Goal: Task Accomplishment & Management: Manage account settings

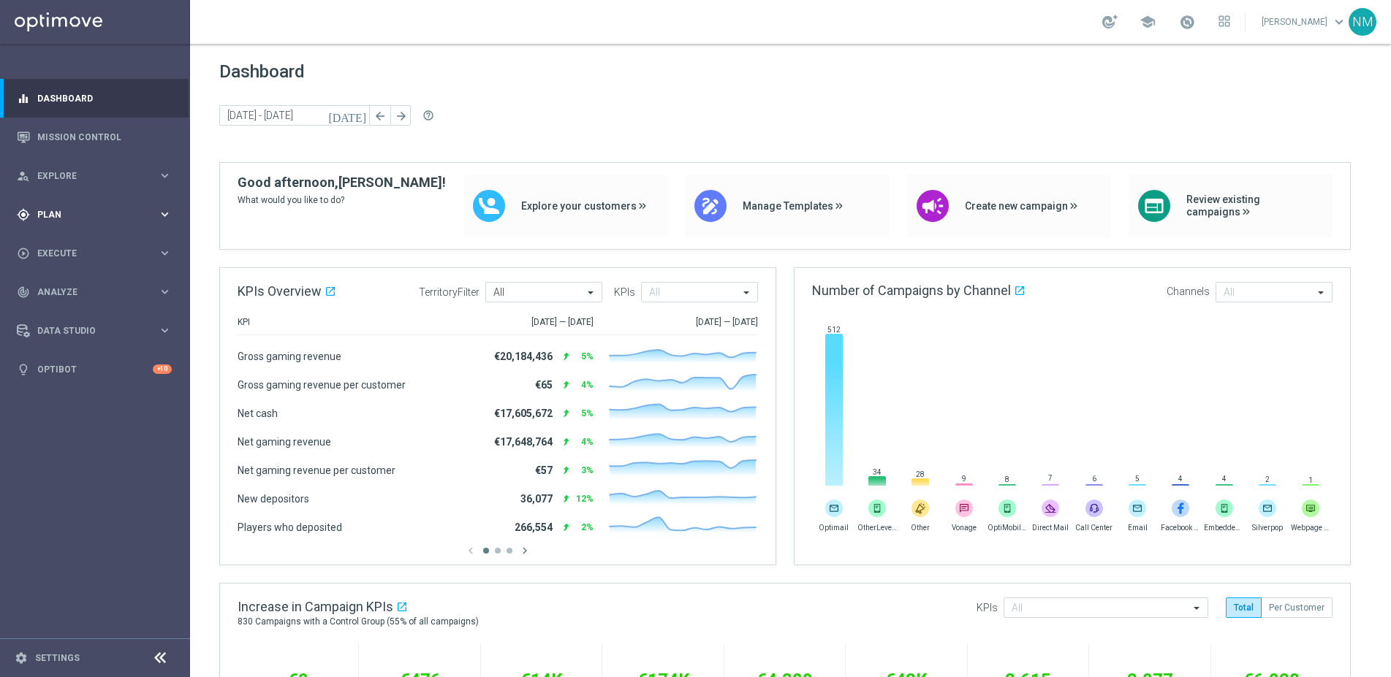
click at [87, 211] on span "Plan" at bounding box center [97, 214] width 121 height 9
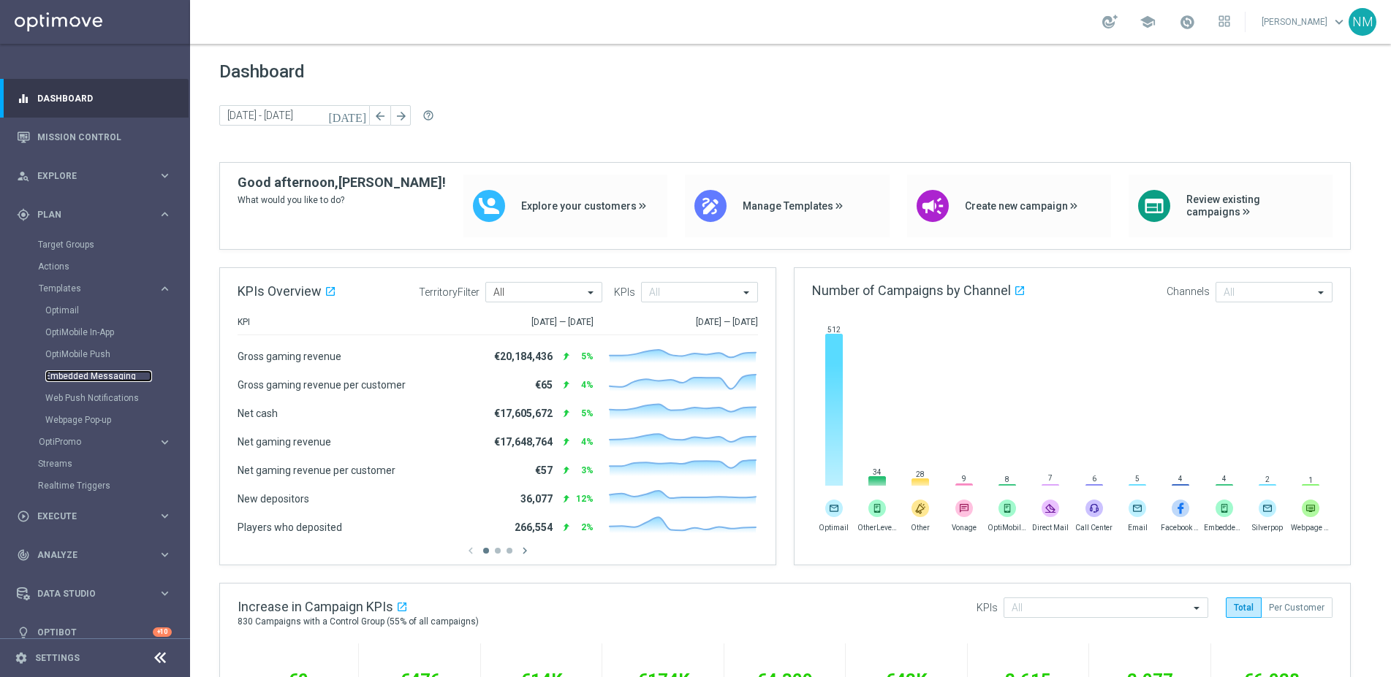
click at [103, 378] on link "Embedded Messaging" at bounding box center [98, 376] width 107 height 12
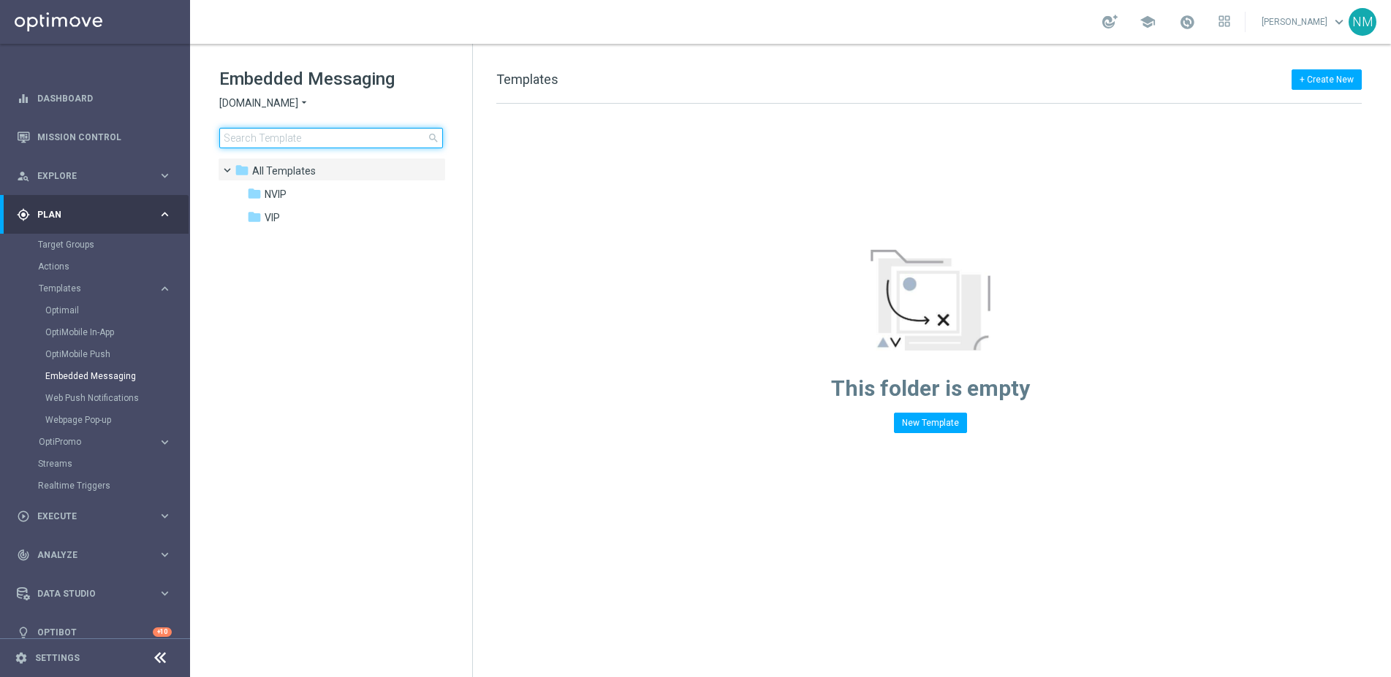
click at [322, 140] on input at bounding box center [331, 138] width 224 height 20
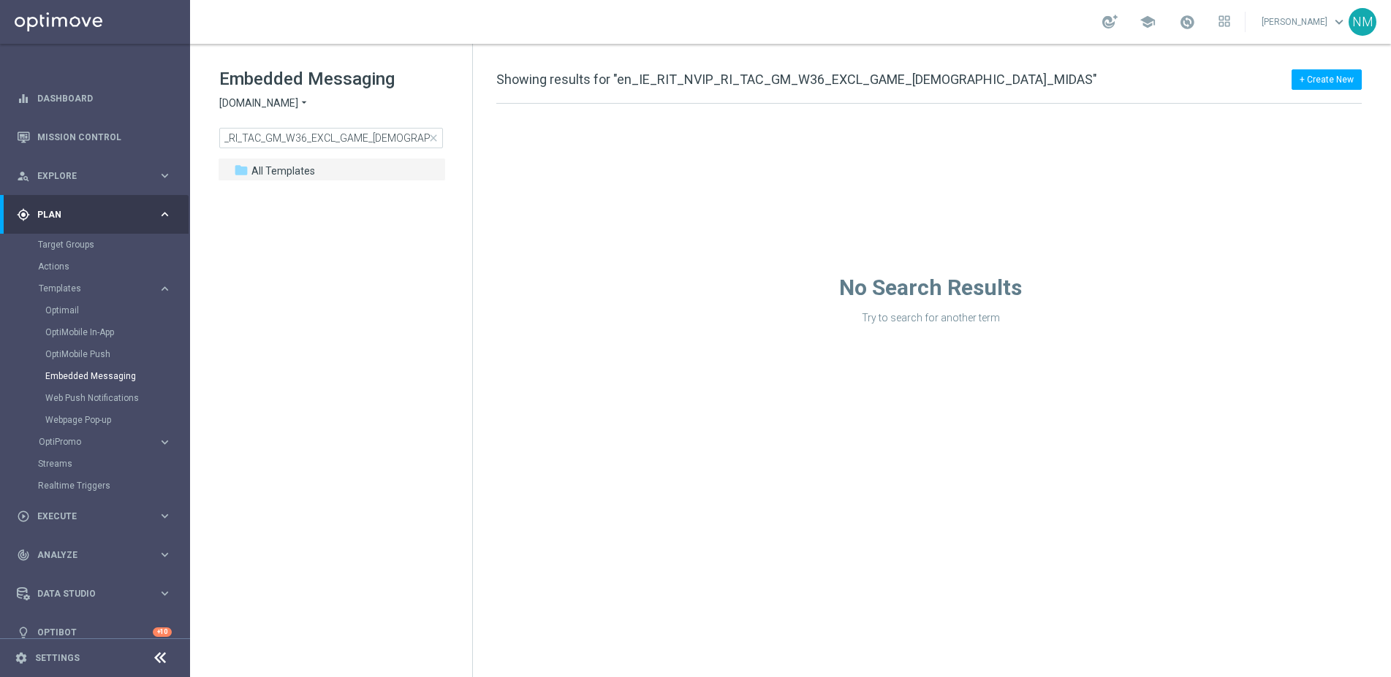
click at [297, 104] on span "Sorteonline.bet.br" at bounding box center [258, 103] width 79 height 14
click at [283, 153] on div "Lottoland" at bounding box center [275, 155] width 110 height 18
click at [370, 141] on input "en_IE_RIT_NVIP_RI_TAC_GM_W36_EXCL_GAME_LADY_MIDAS" at bounding box center [331, 138] width 224 height 20
click at [371, 134] on input "en_IE_RIT_NVIP_RI_TAC_GM_W36_EXCL_GAME_LADY_MIDAS" at bounding box center [331, 138] width 224 height 20
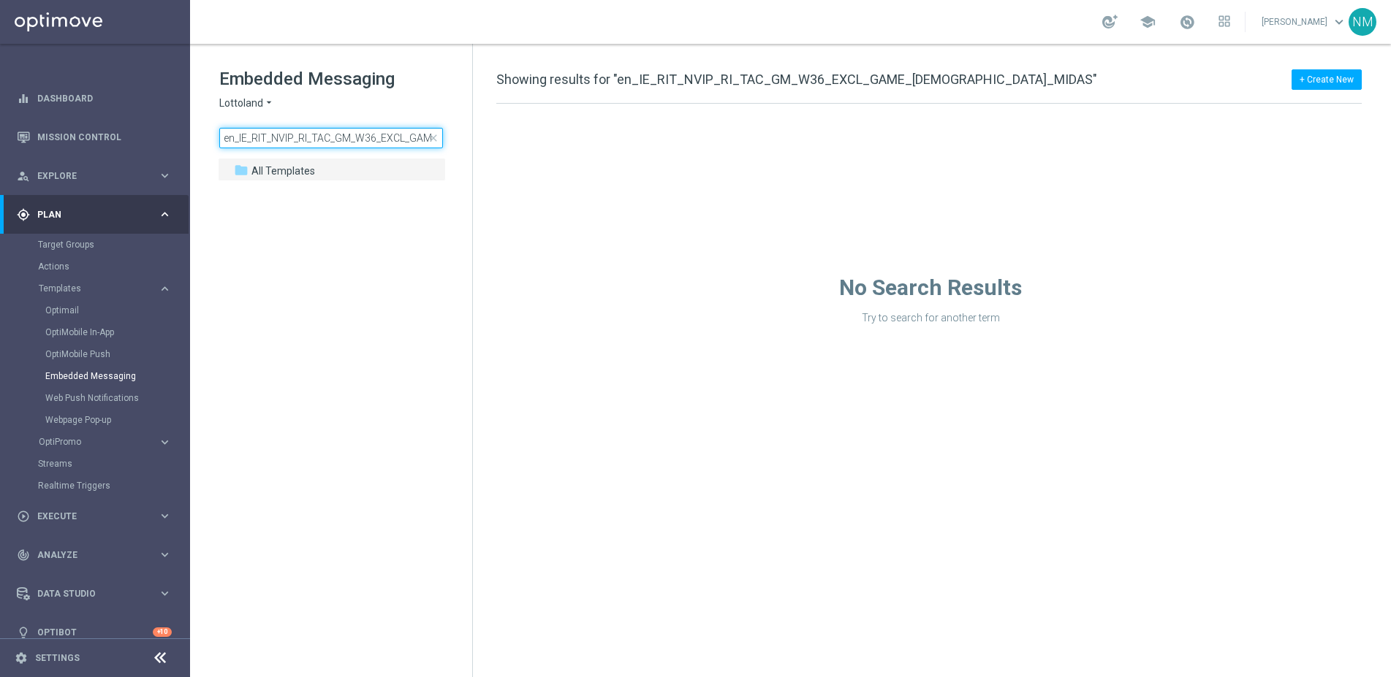
click at [371, 134] on input "en_IE_RIT_NVIP_RI_TAC_GM_W36_EXCL_GAME_LADY_MIDAS" at bounding box center [331, 138] width 224 height 20
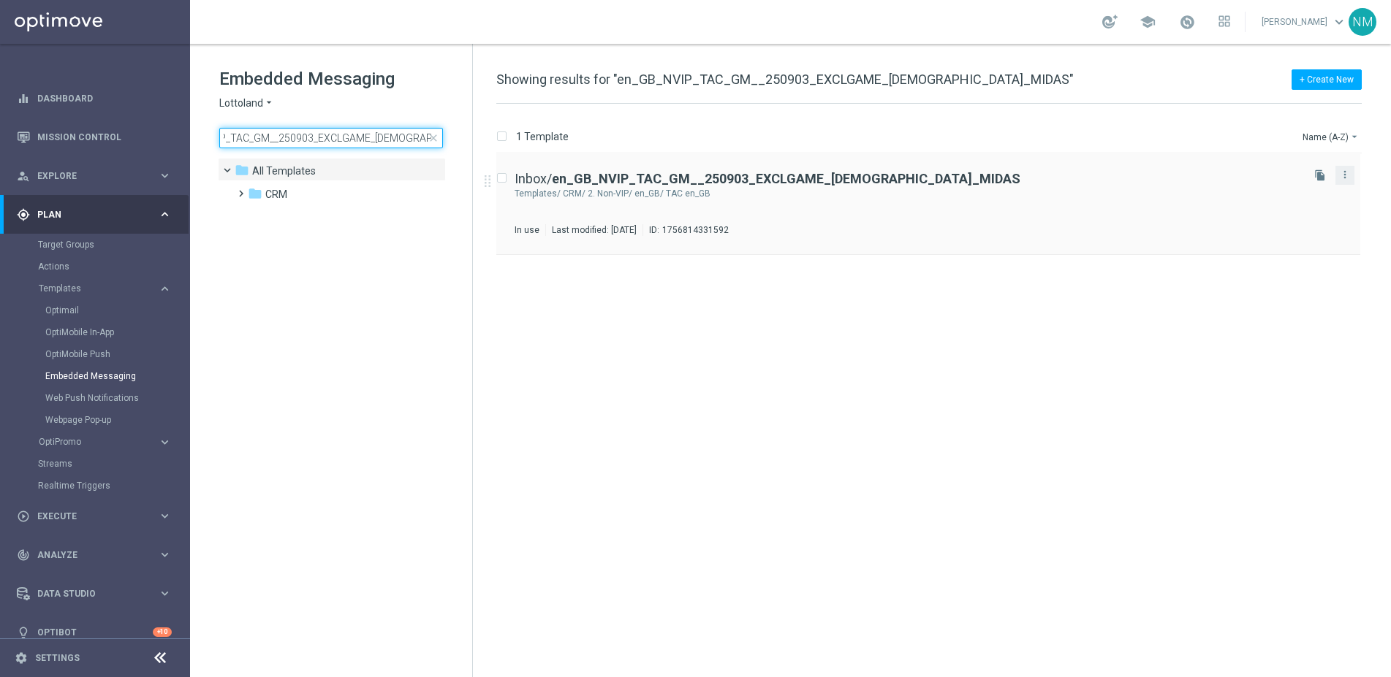
type input "en_GB_NVIP_TAC_GM__250903_EXCLGAME_LADY_MIDAS"
click at [1351, 172] on button "more_vert" at bounding box center [1344, 175] width 15 height 18
click at [1248, 254] on div "Inbox/ en_GB_NVIP_TAC_GM__250903_EXCLGAME_LADY_MIDAS Templates/ CRM/ 2. Non-VIP…" at bounding box center [928, 204] width 864 height 101
click at [1319, 175] on icon "file_copy" at bounding box center [1320, 176] width 12 height 12
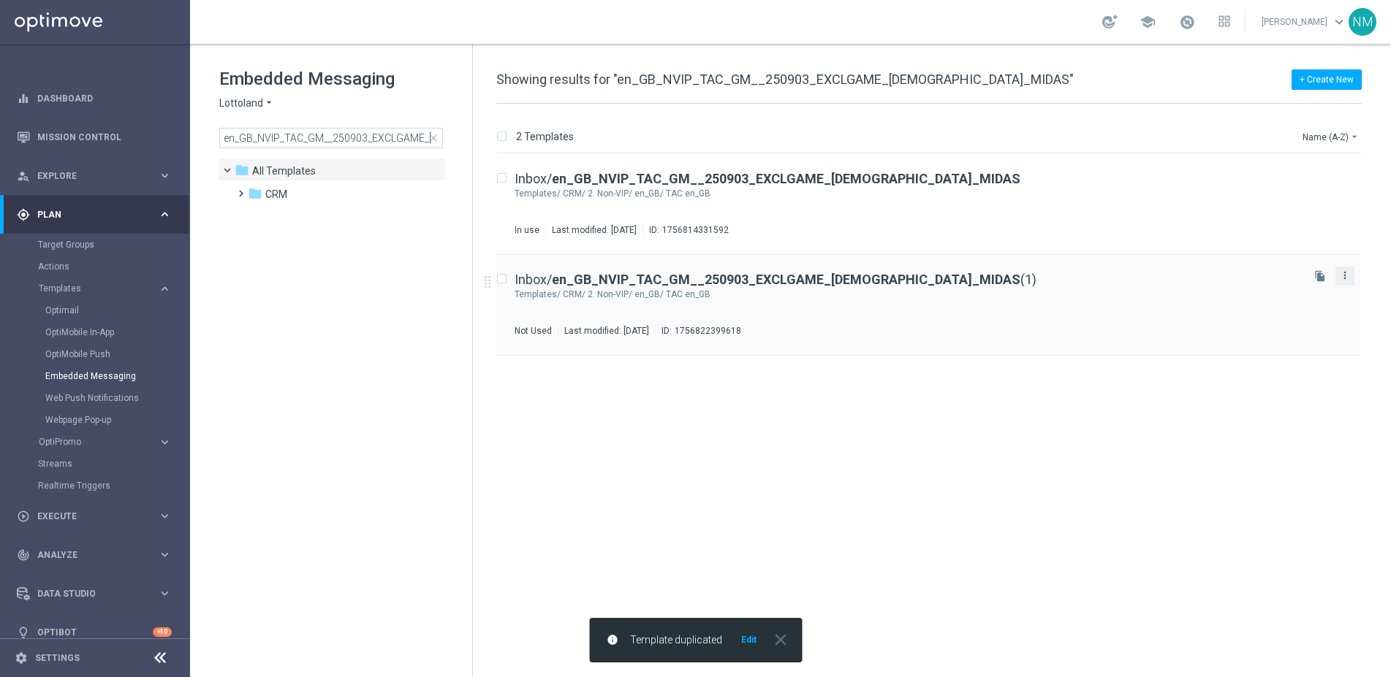
click at [1339, 278] on icon "more_vert" at bounding box center [1345, 276] width 12 height 12
click at [1285, 286] on div "Move" at bounding box center [1286, 291] width 88 height 10
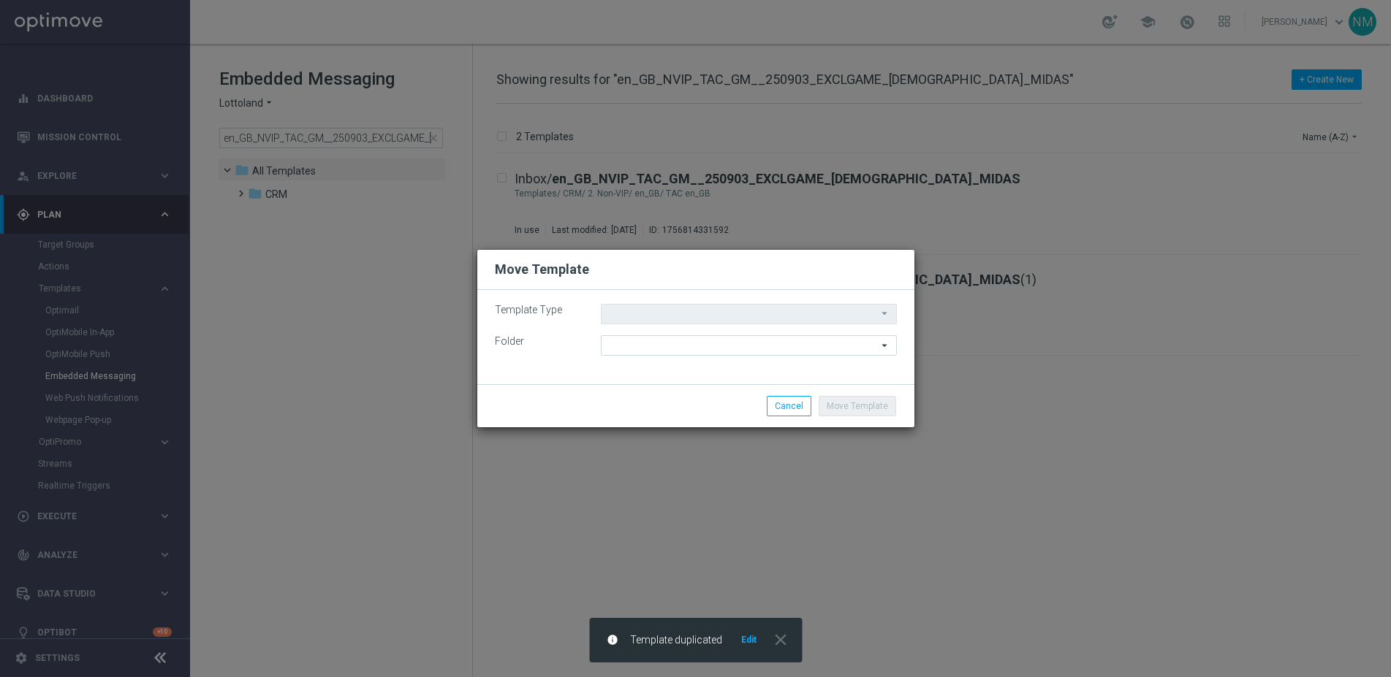
type input "Templates"
type input "TAC en_GB"
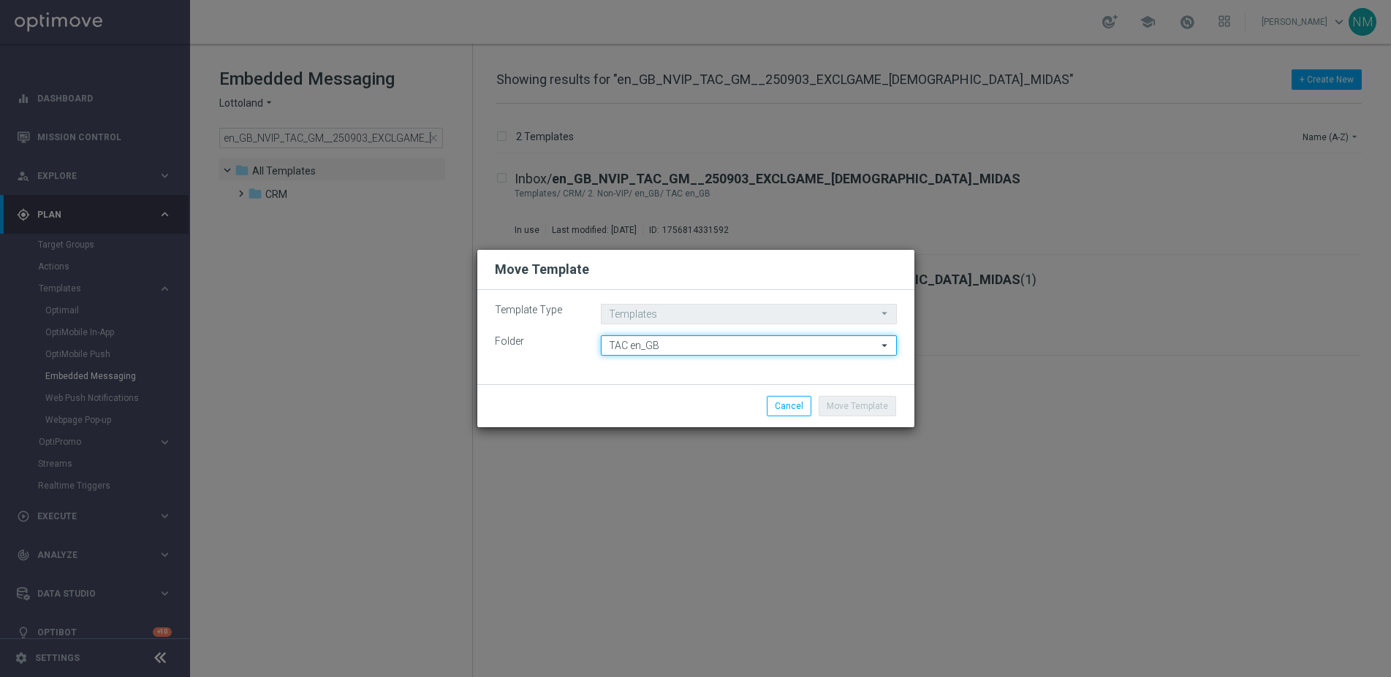
click at [661, 349] on input "TAC en_GB" at bounding box center [749, 345] width 296 height 20
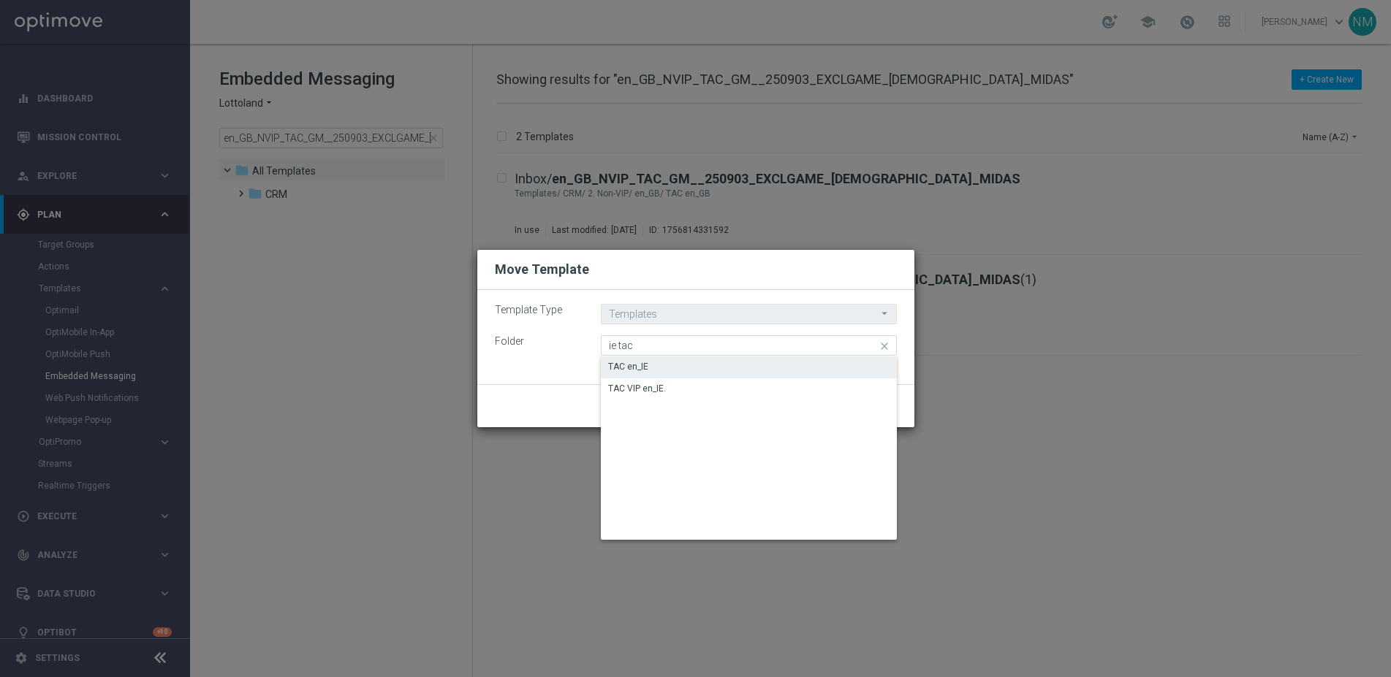
click at [666, 365] on div "TAC en_IE" at bounding box center [749, 367] width 296 height 20
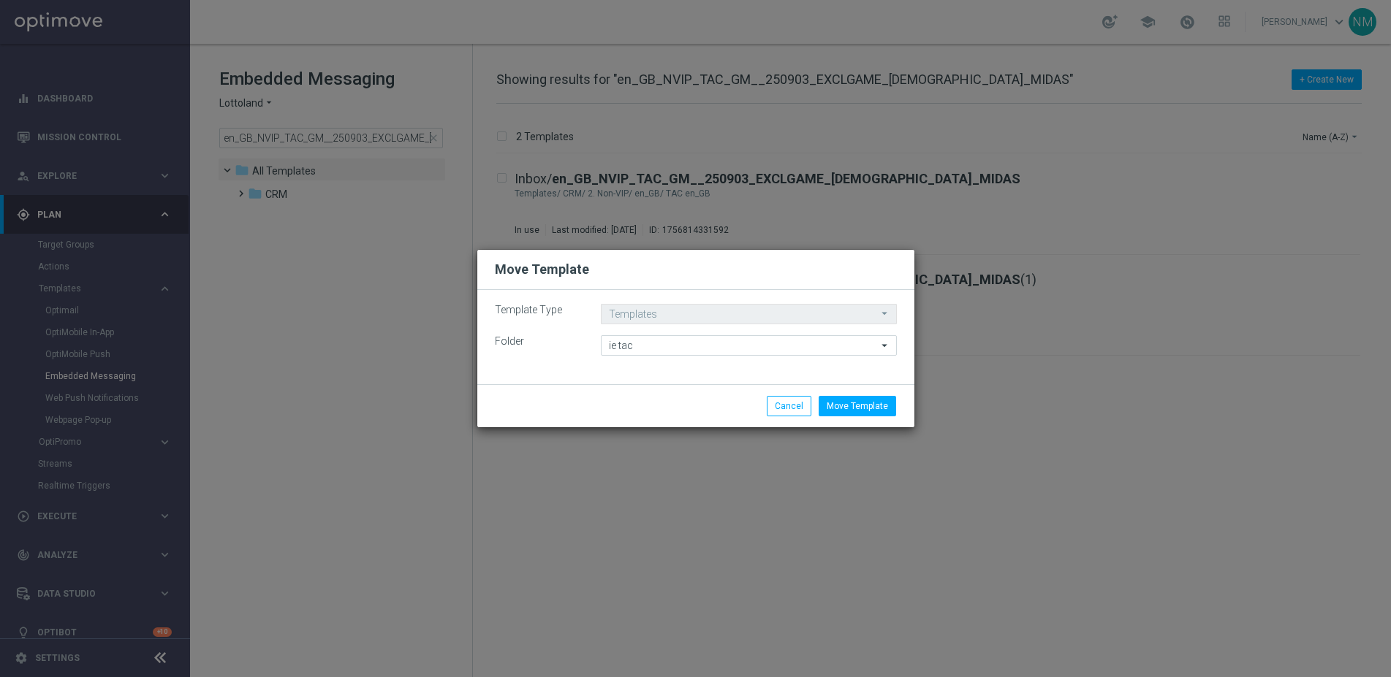
type input "TAC en_IE"
click at [849, 406] on button "Move Template" at bounding box center [856, 406] width 77 height 20
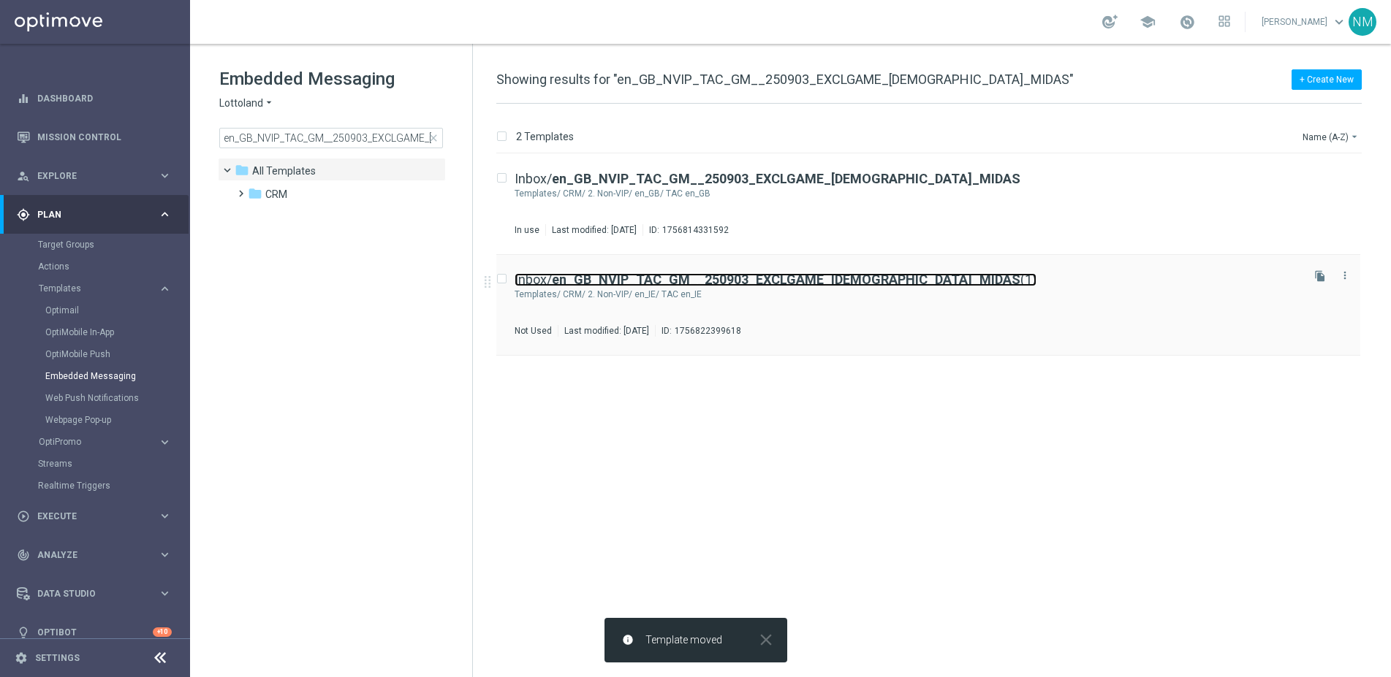
click at [807, 281] on b "en_GB_NVIP_TAC_GM__250903_EXCLGAME_LADY_MIDAS" at bounding box center [786, 279] width 468 height 15
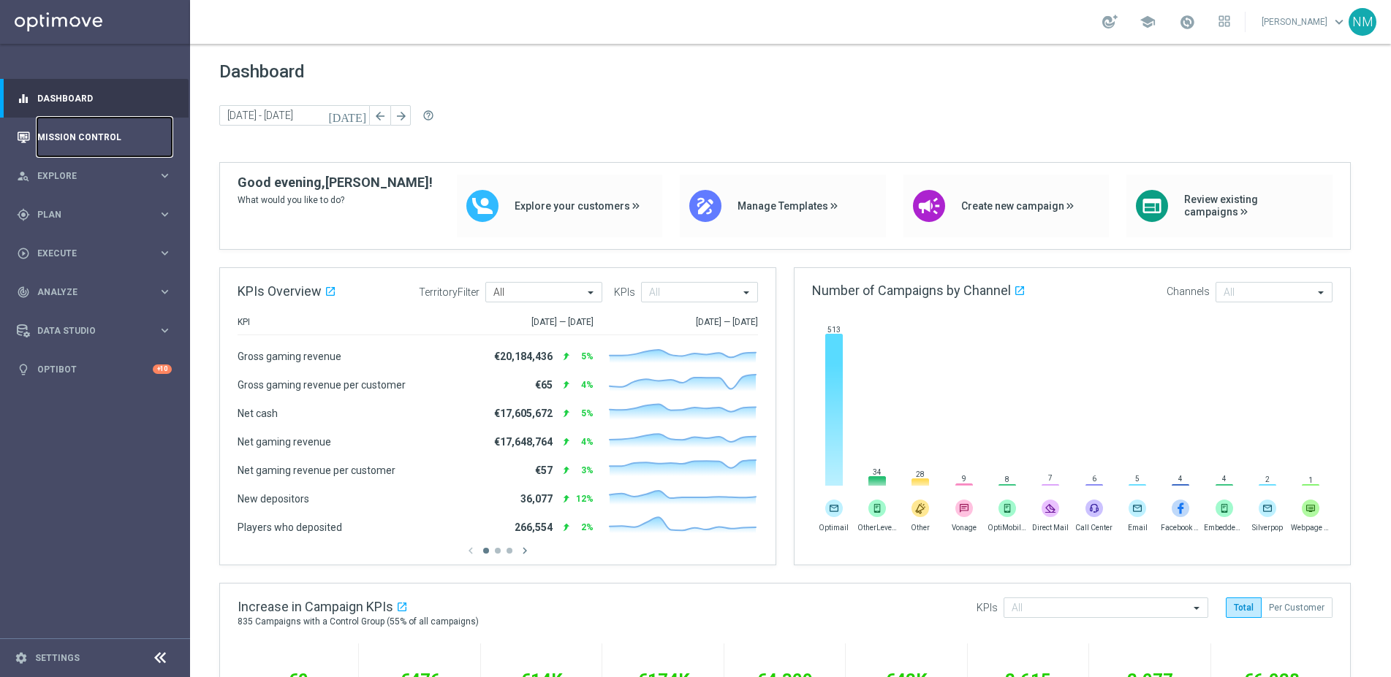
click at [58, 141] on link "Mission Control" at bounding box center [104, 137] width 134 height 39
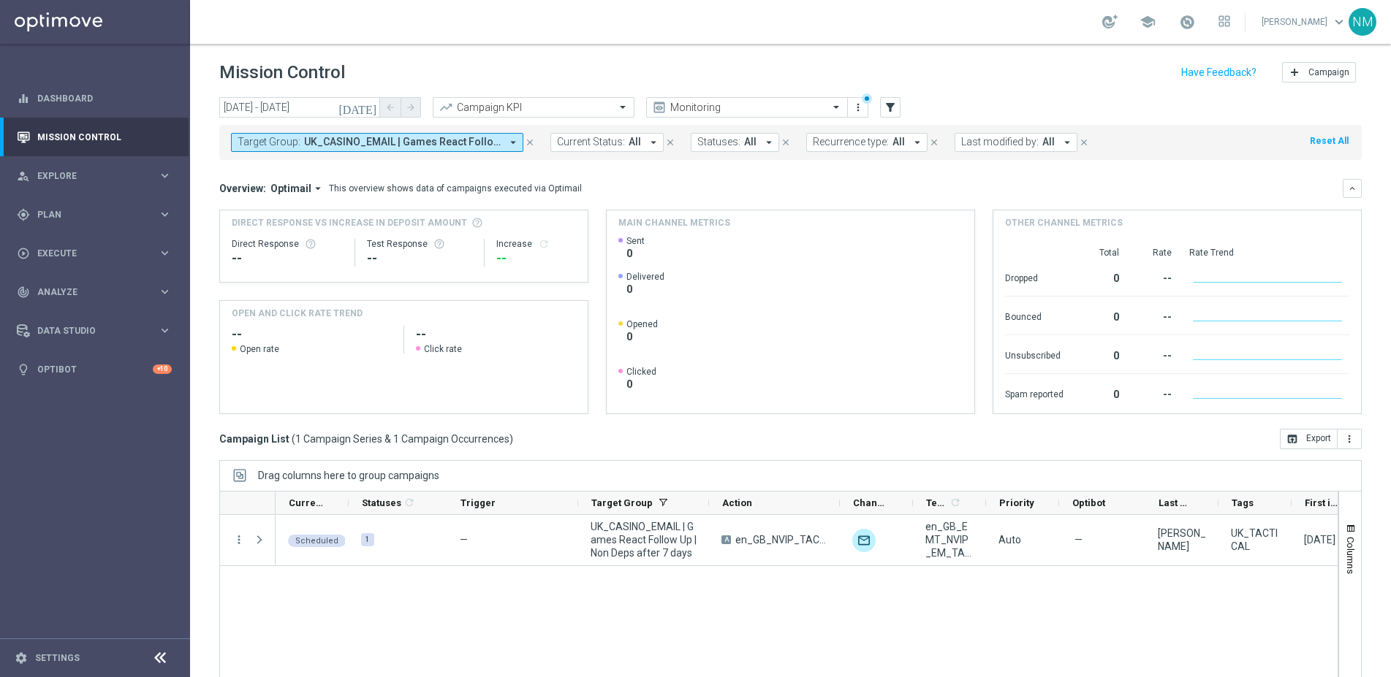
click at [531, 142] on icon "close" at bounding box center [530, 142] width 10 height 10
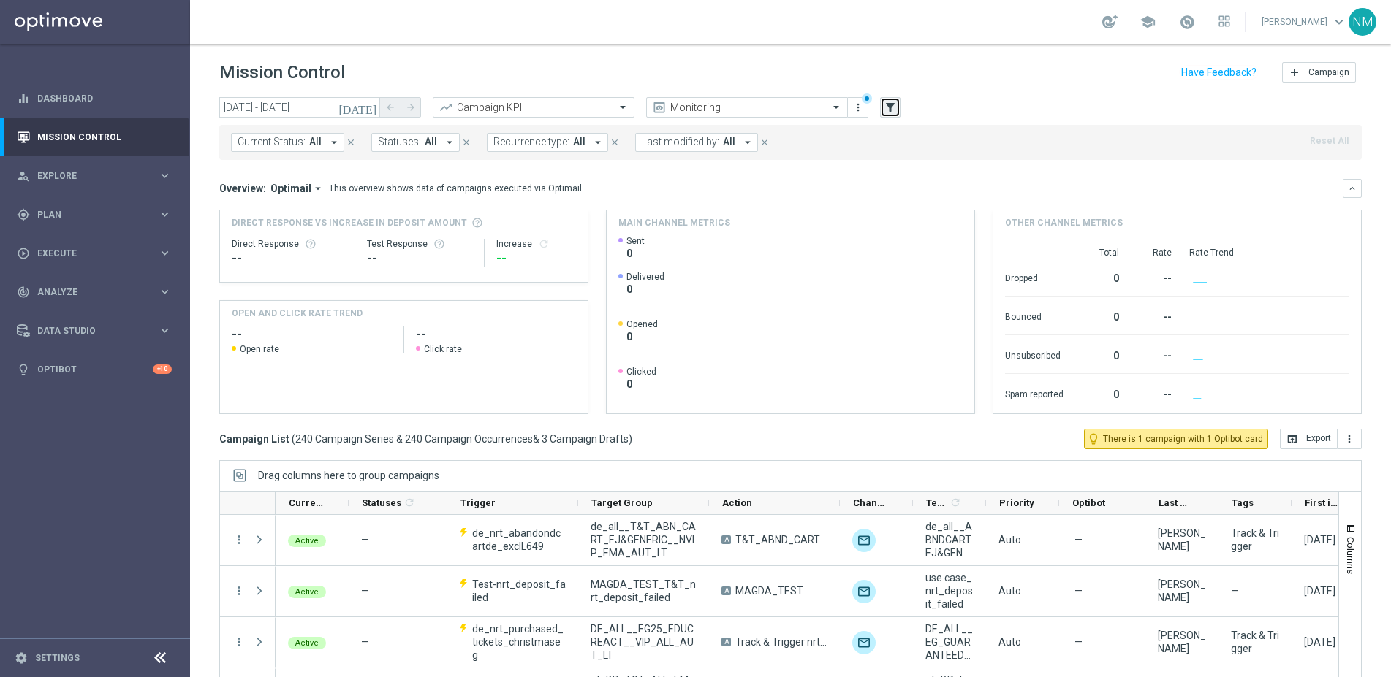
click at [886, 110] on icon "filter_alt" at bounding box center [889, 107] width 13 height 13
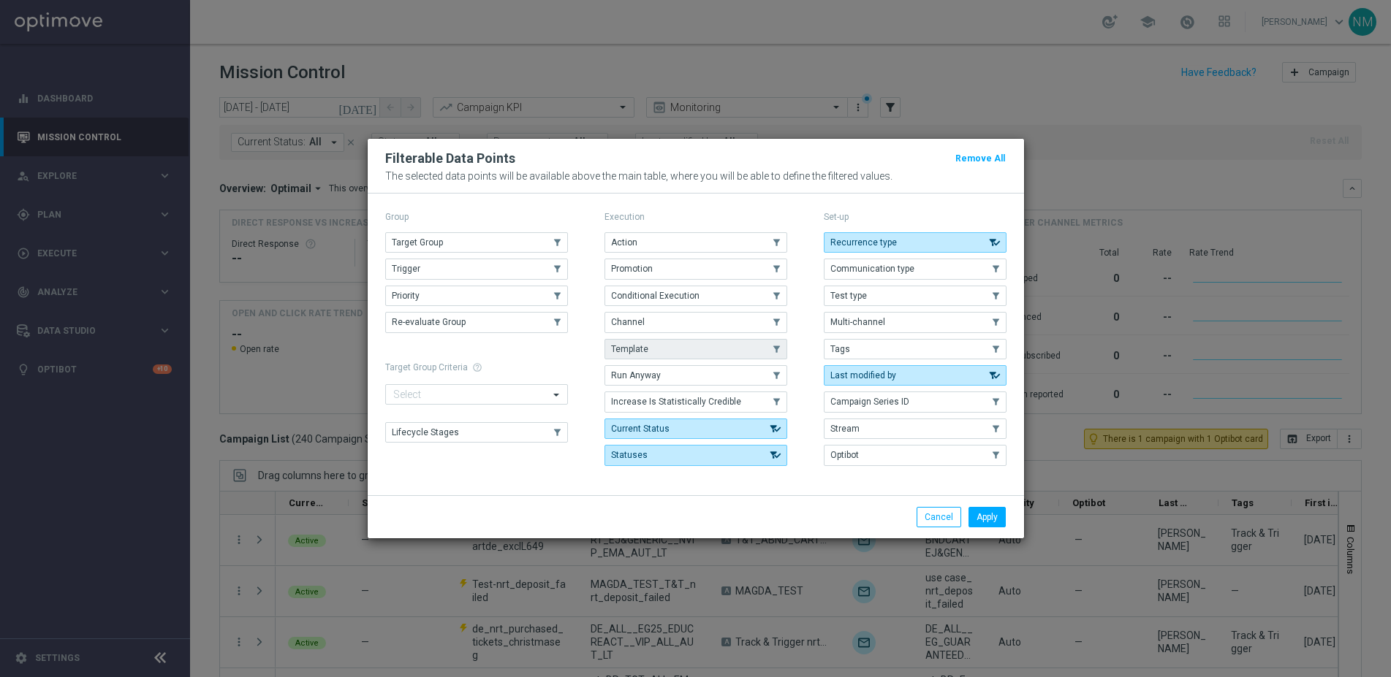
click at [650, 349] on button "Template" at bounding box center [695, 349] width 183 height 20
click at [980, 512] on button "Apply" at bounding box center [986, 517] width 37 height 20
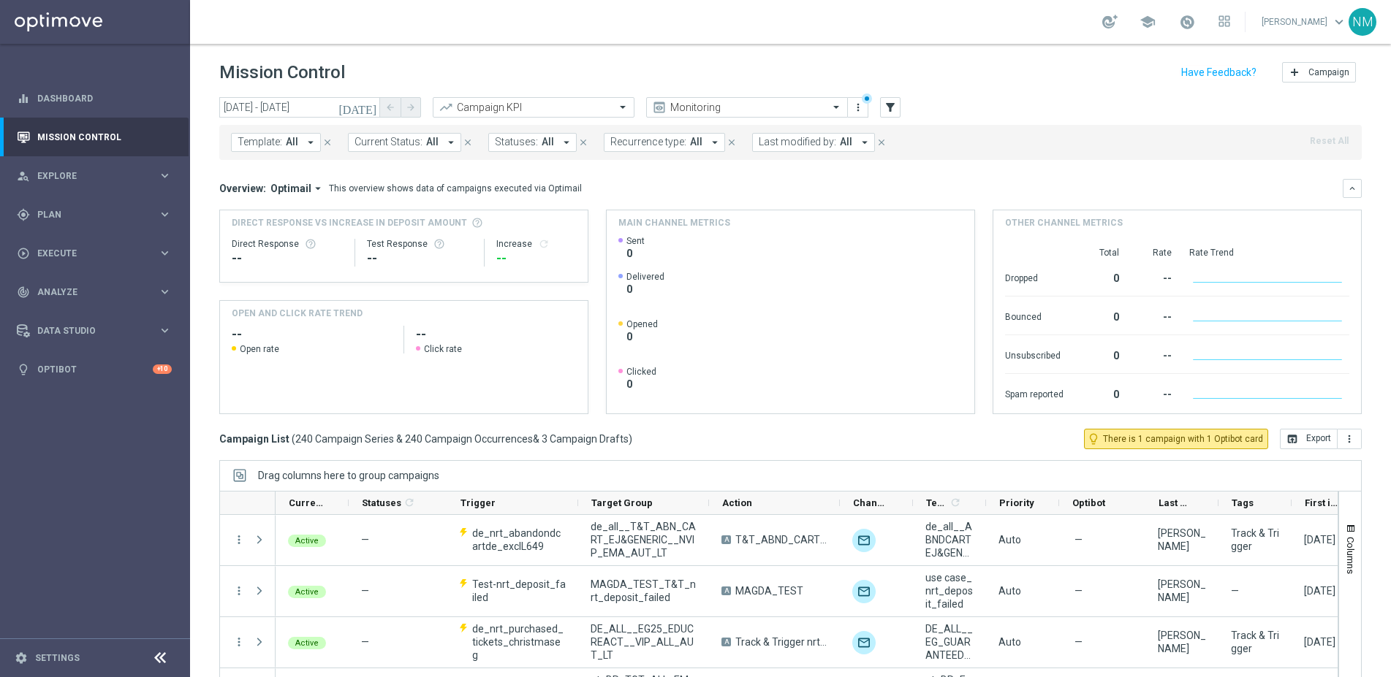
click at [300, 137] on button "Template: All arrow_drop_down" at bounding box center [276, 142] width 90 height 19
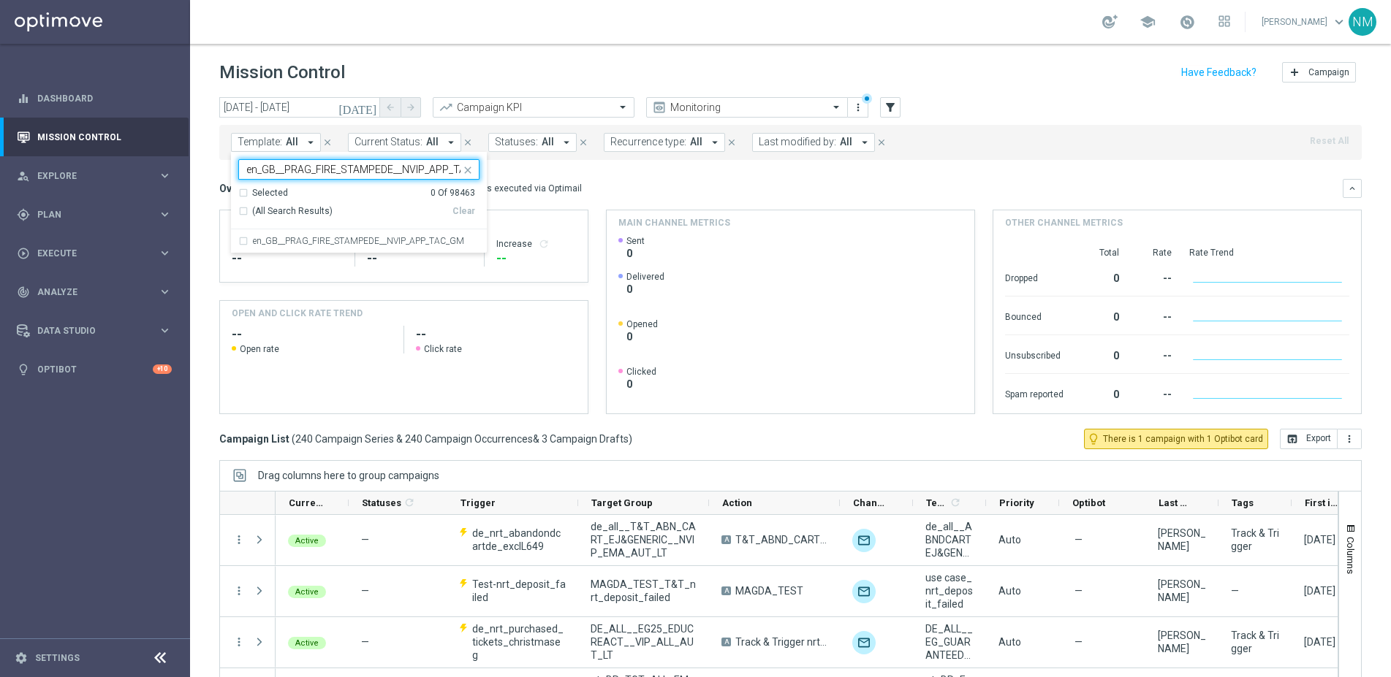
scroll to position [0, 28]
click at [347, 234] on div "en_GB__PRAG_FIRE_STAMPEDE__NVIP_APP_TAC_GM" at bounding box center [358, 240] width 241 height 23
type input "en_GB__PRAG_FIRE_STAMPEDE__NVIP_APP_TAC_GM"
click at [368, 107] on icon "[DATE]" at bounding box center [357, 107] width 39 height 13
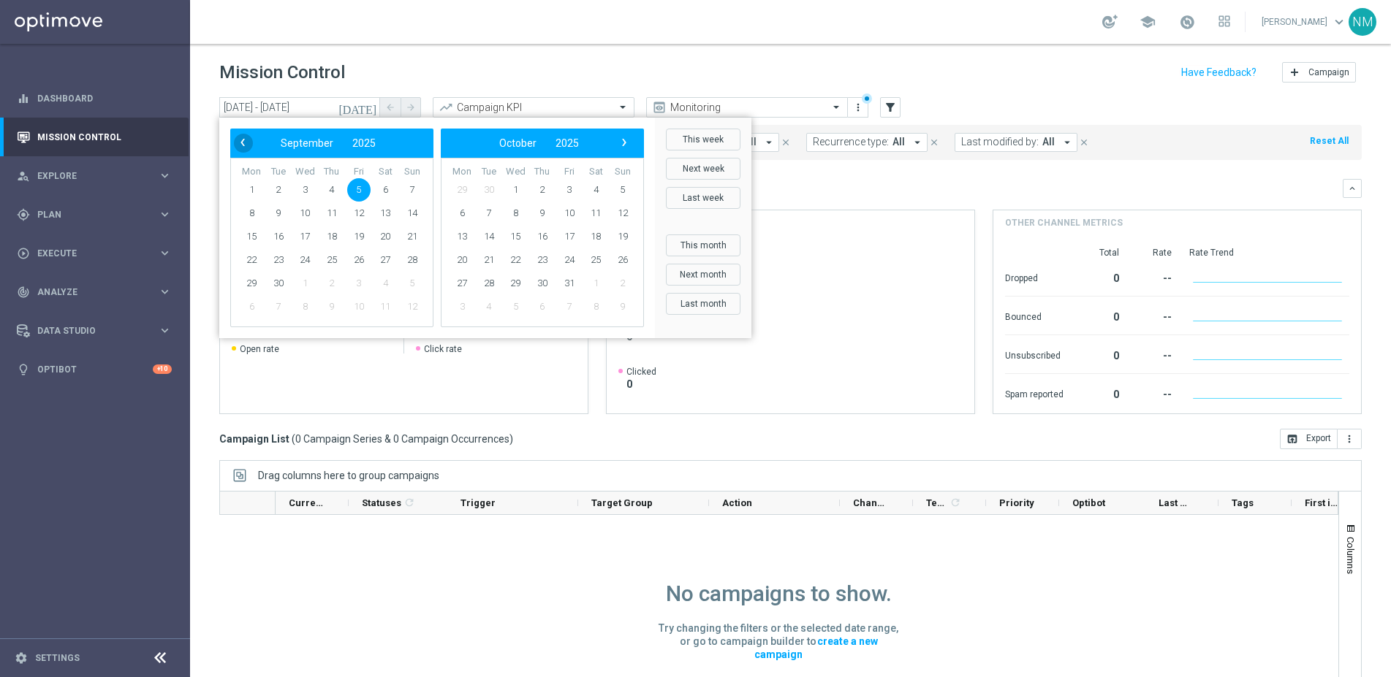
click at [241, 145] on span "‹" at bounding box center [242, 142] width 19 height 19
click at [358, 257] on span "22" at bounding box center [358, 259] width 23 height 23
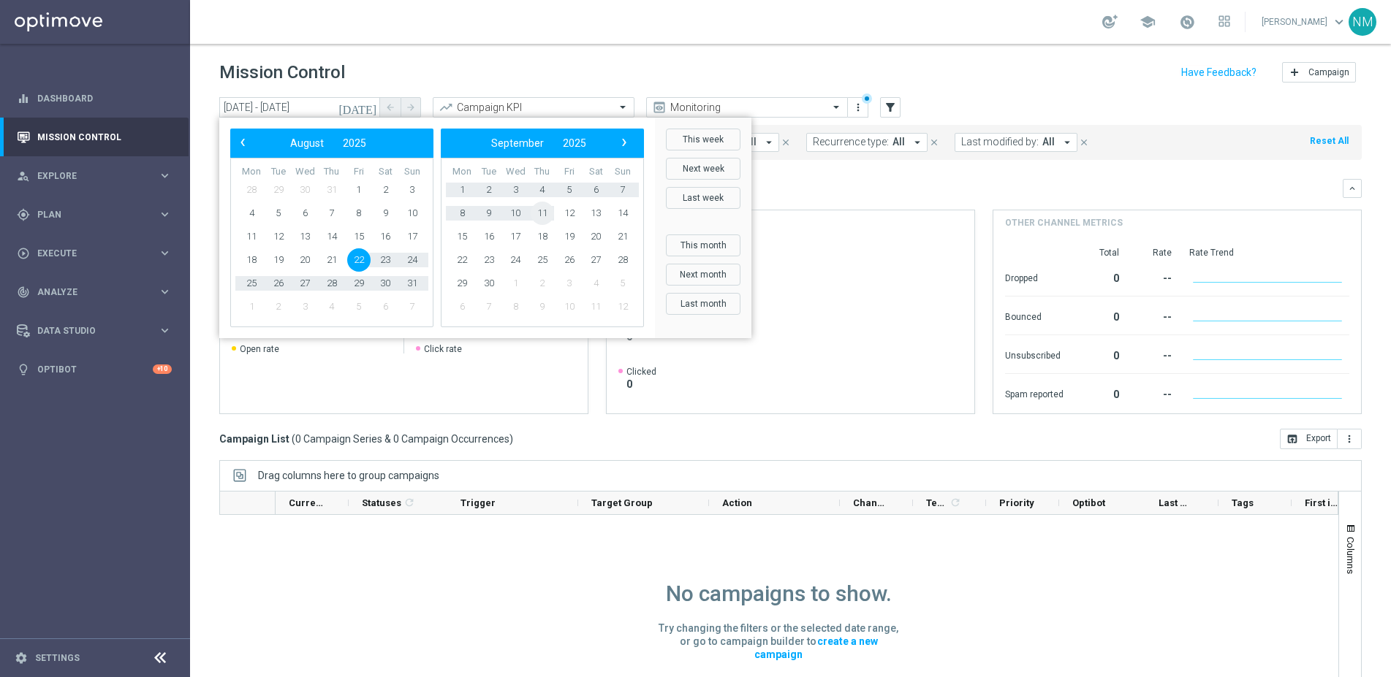
click at [536, 216] on span "11" at bounding box center [542, 213] width 23 height 23
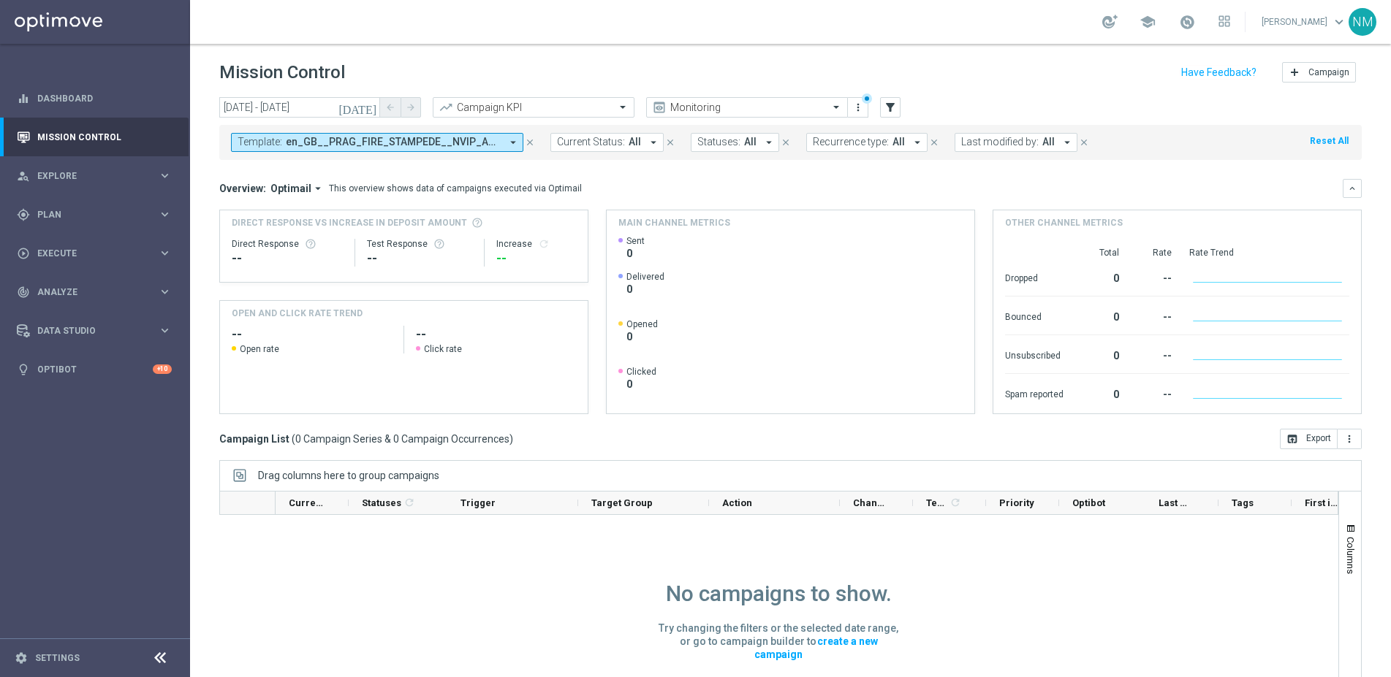
click at [365, 113] on icon "[DATE]" at bounding box center [357, 107] width 39 height 13
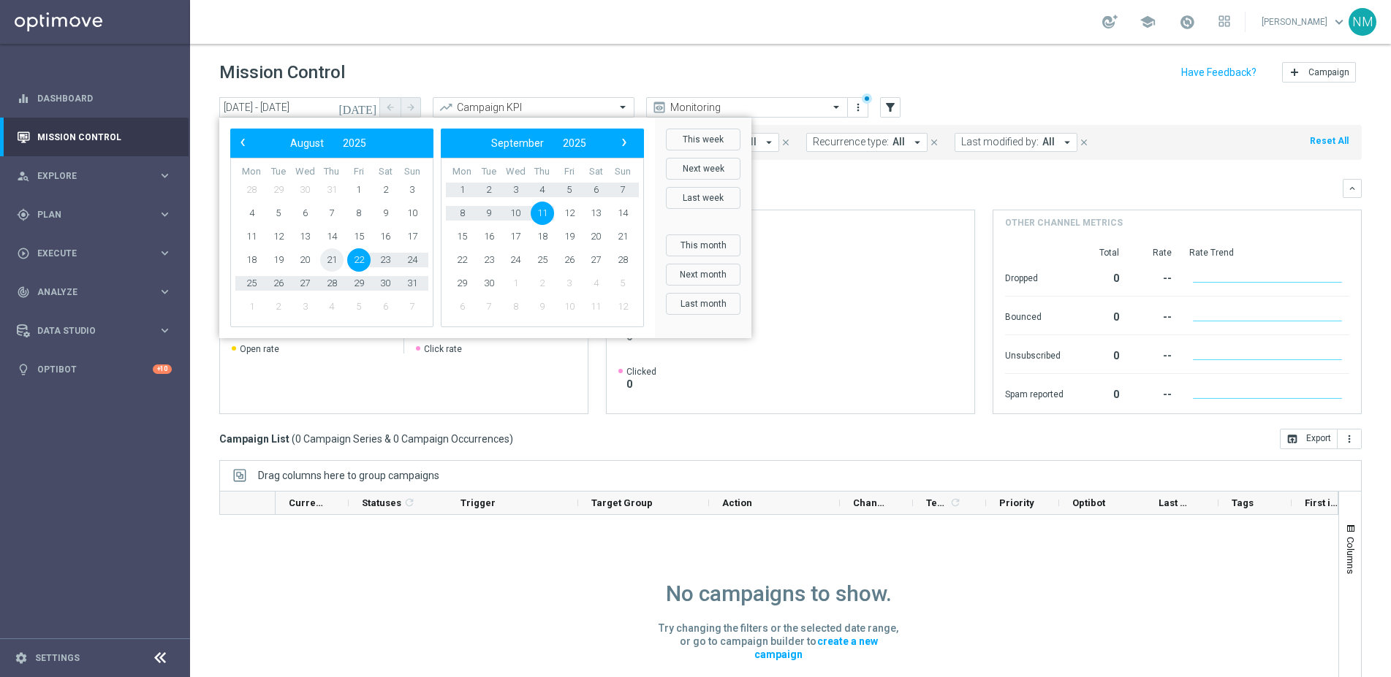
click at [332, 255] on span "21" at bounding box center [331, 259] width 23 height 23
click at [566, 252] on span "26" at bounding box center [569, 259] width 23 height 23
type input "21 Aug 2025 - 26 Sep 2025"
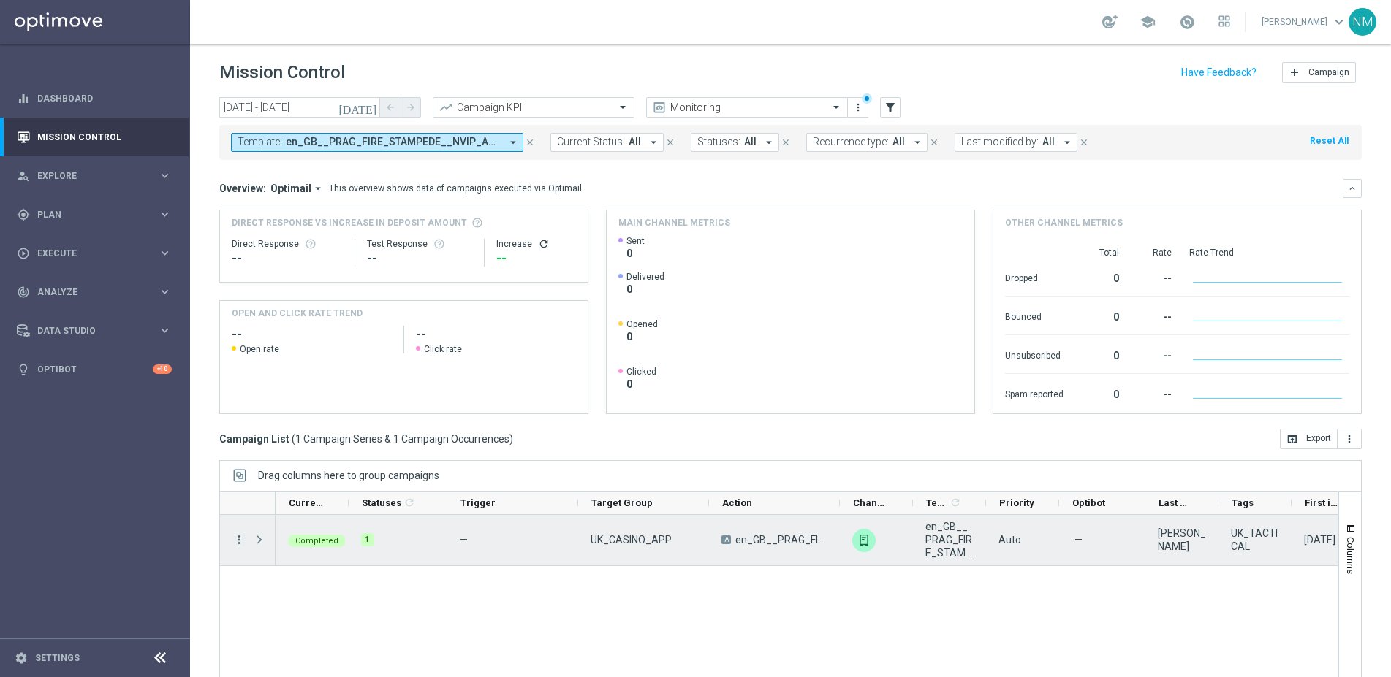
click at [237, 534] on icon "more_vert" at bounding box center [238, 539] width 13 height 13
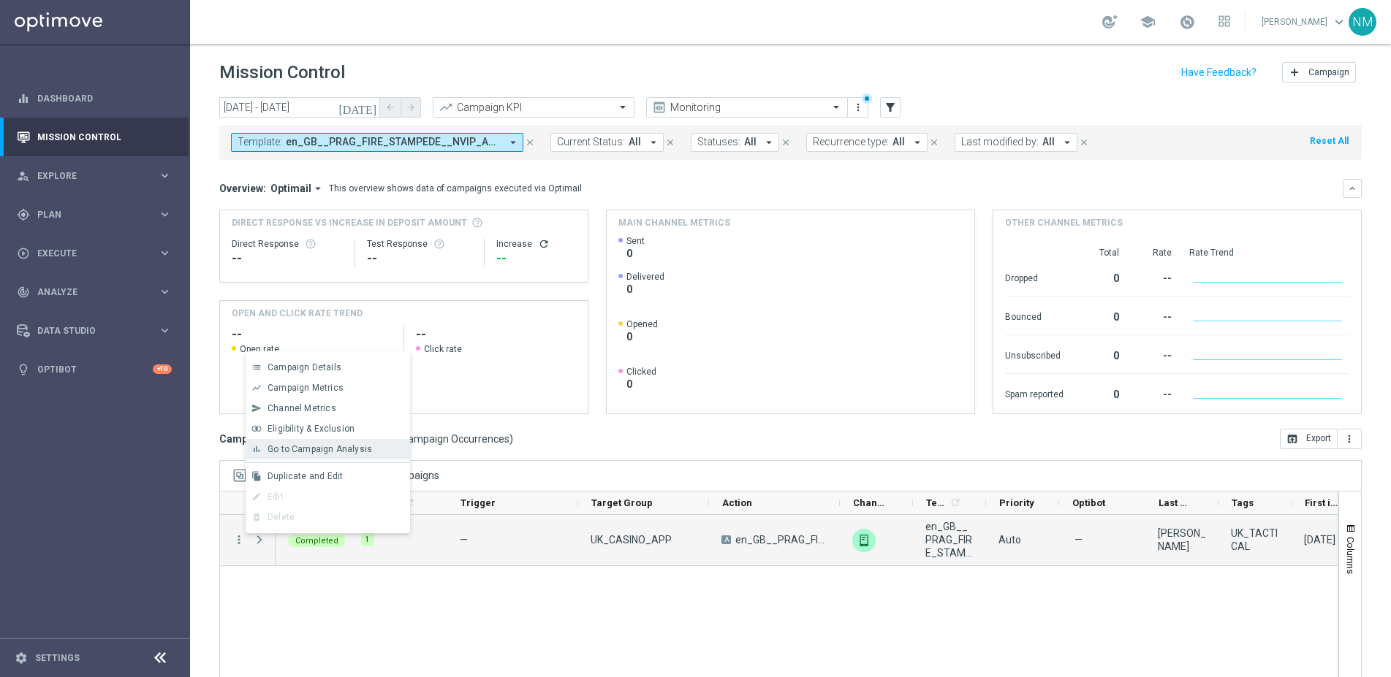
click at [309, 451] on span "Go to Campaign Analysis" at bounding box center [319, 449] width 104 height 10
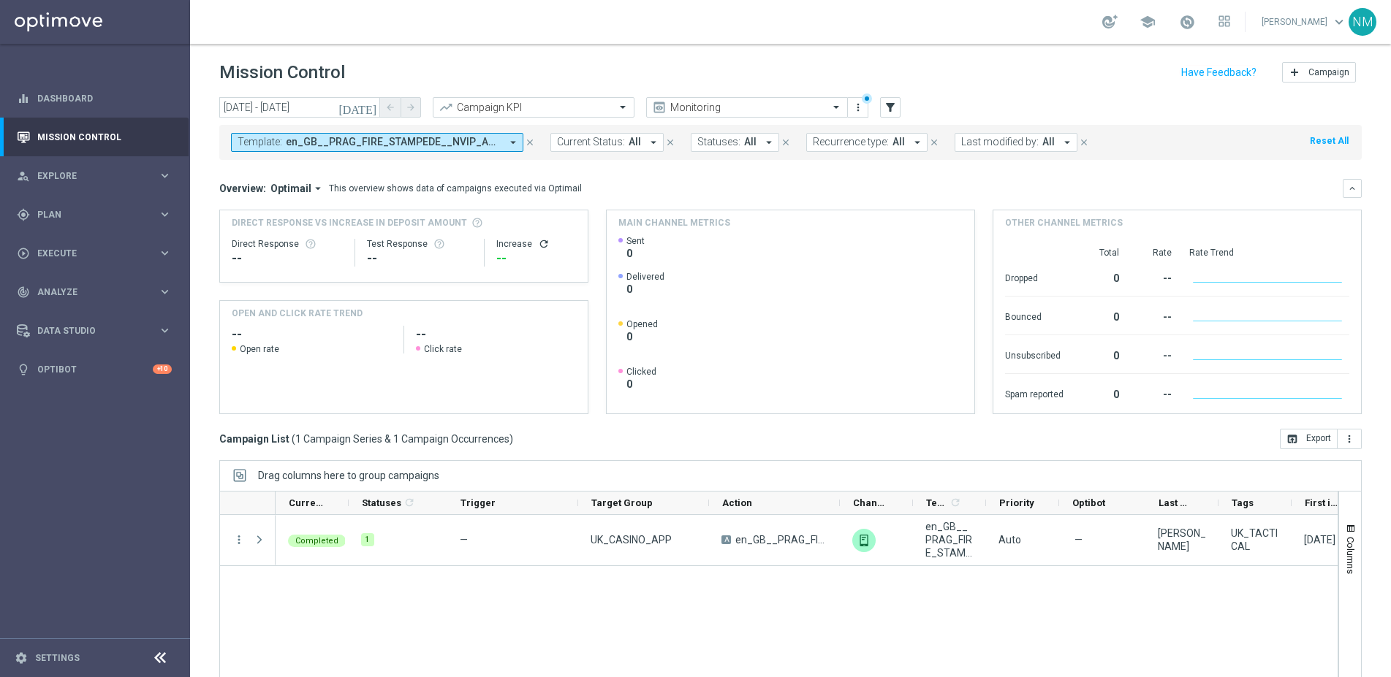
click at [486, 142] on span "en_GB__PRAG_FIRE_STAMPEDE__NVIP_APP_TAC_GM" at bounding box center [393, 142] width 215 height 12
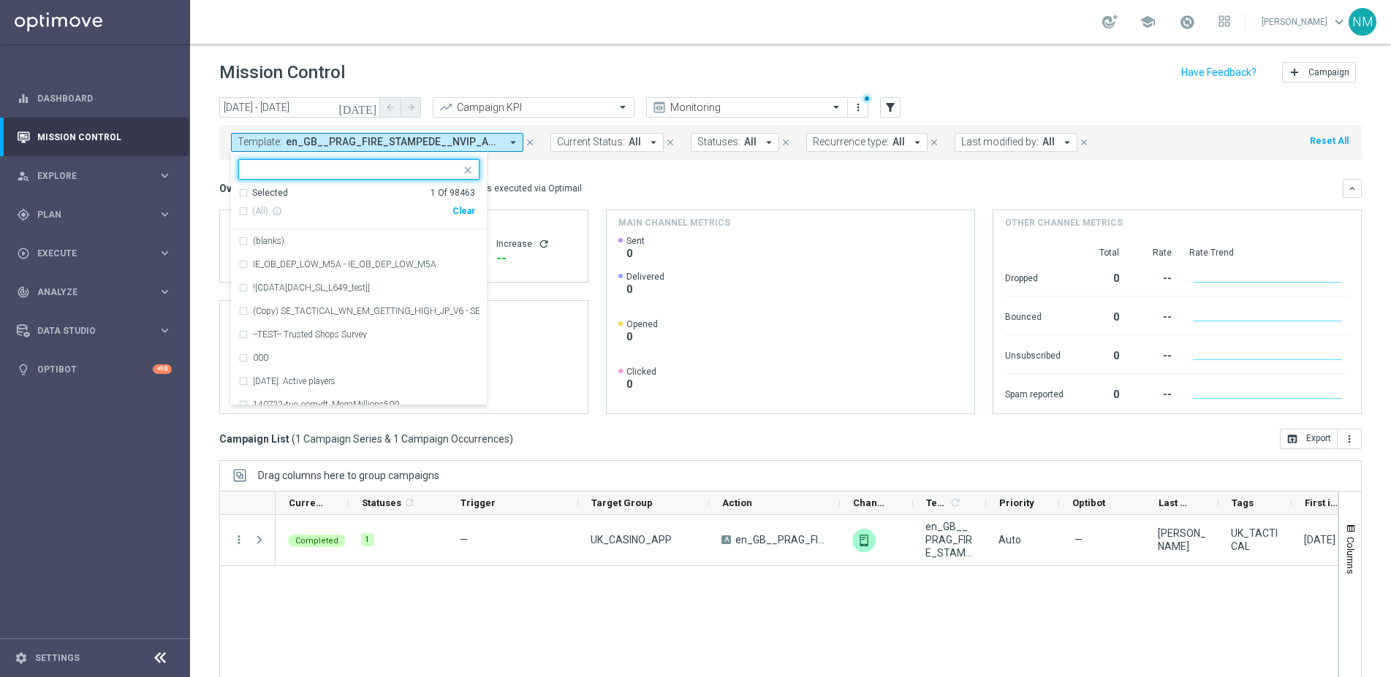
click at [0, 0] on div "Clear" at bounding box center [0, 0] width 0 height 0
click at [408, 167] on input "text" at bounding box center [353, 170] width 214 height 12
paste input "en_GB__FOOTBALL_PL_300825_LEE_vs_NCU__ALL_APP_TAC_SB"
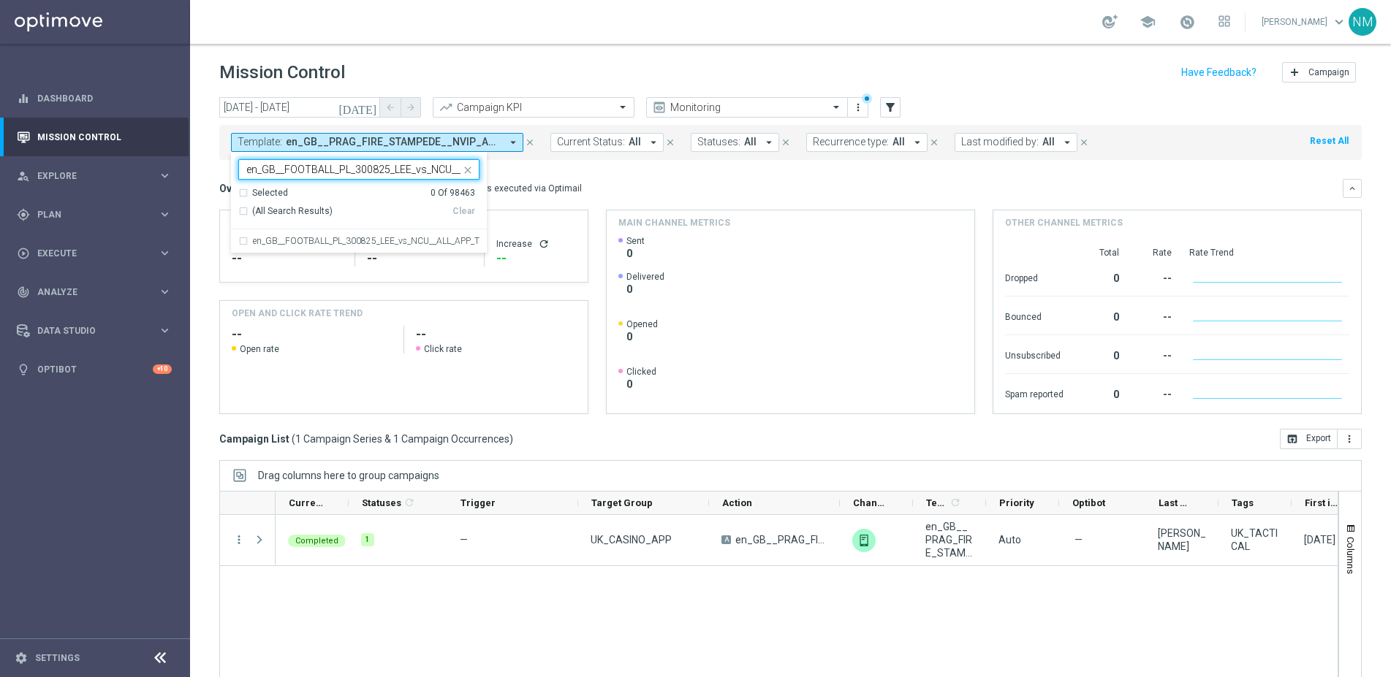
scroll to position [0, 77]
click at [416, 244] on label "en_GB__FOOTBALL_PL_300825_LEE_vs_NCU__ALL_APP_TAC_SB" at bounding box center [366, 241] width 227 height 9
type input "en_GB__FOOTBALL_PL_300825_LEE_vs_NCU__ALL_APP_TAC_SB"
click at [579, 179] on div "Overview: Optimail arrow_drop_down This overview shows data of campaigns execut…" at bounding box center [790, 188] width 1142 height 19
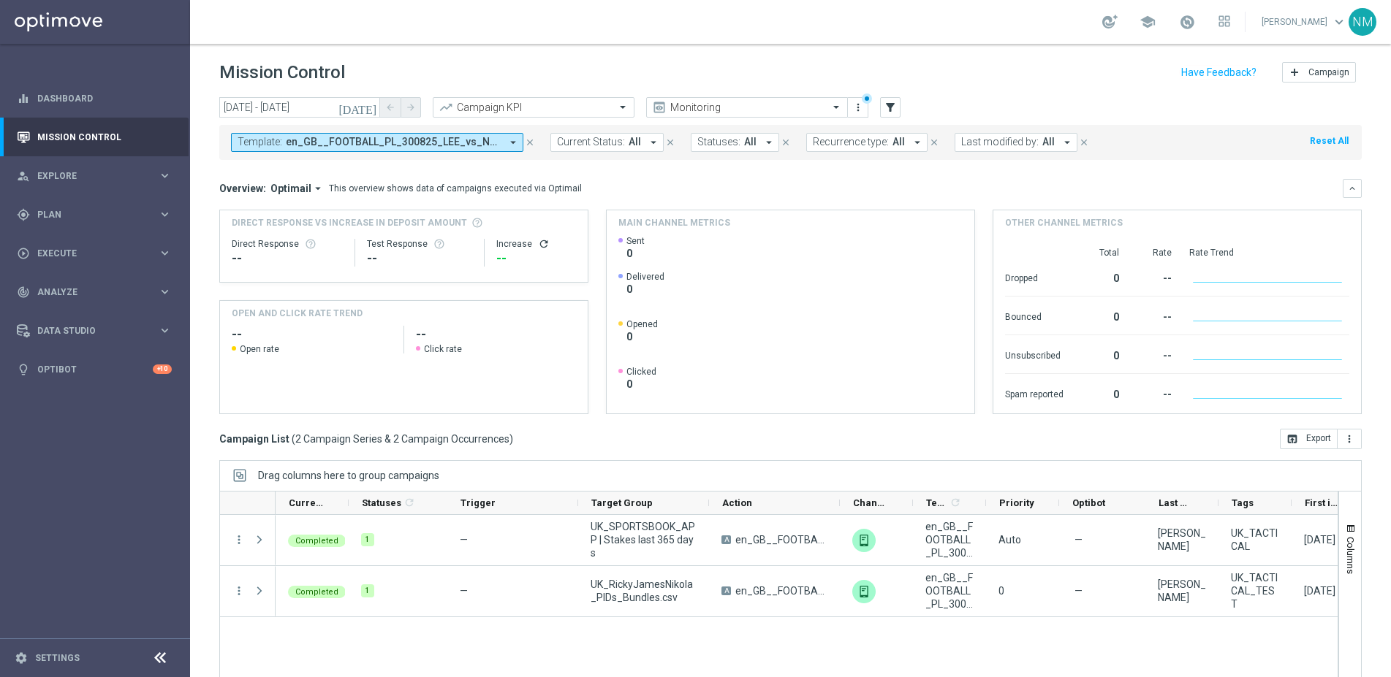
click at [515, 140] on icon "arrow_drop_down" at bounding box center [512, 142] width 13 height 13
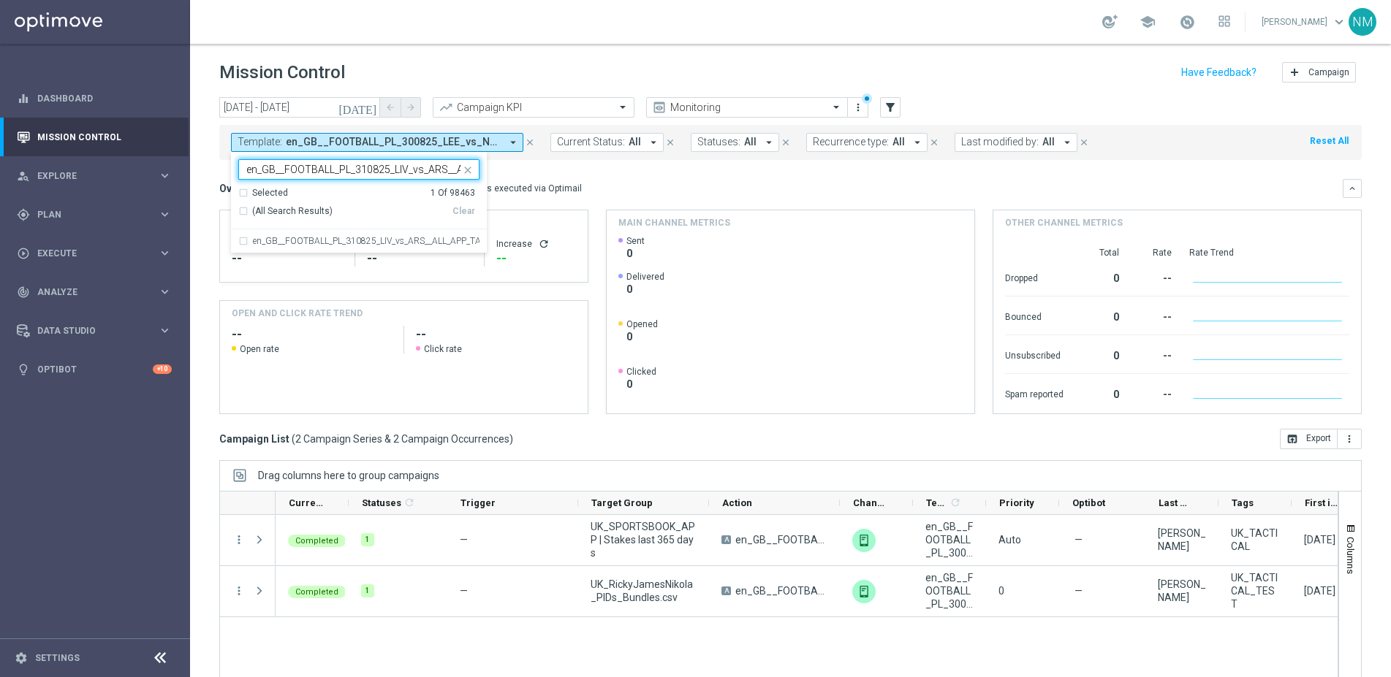
scroll to position [0, 72]
drag, startPoint x: 405, startPoint y: 241, endPoint x: 450, endPoint y: 223, distance: 48.9
click at [405, 241] on label "en_GB__FOOTBALL_PL_310825_LIV_vs_ARS__ALL_APP_TAC_SB" at bounding box center [366, 241] width 227 height 9
type input "en_GB__FOOTBALL_PL_310825_LIV_vs_ARS__ALL_APP_TAC_SB"
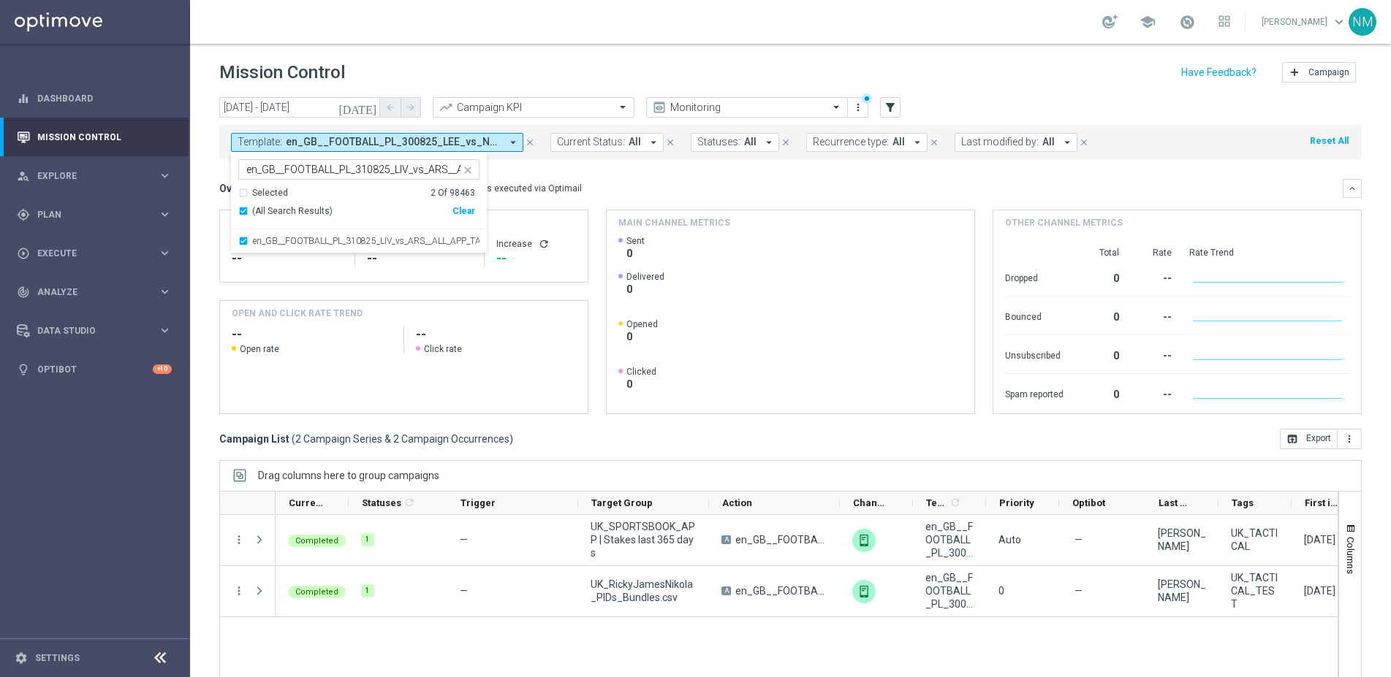
click at [631, 174] on mini-dashboard "Overview: Optimail arrow_drop_down This overview shows data of campaigns execut…" at bounding box center [790, 294] width 1142 height 269
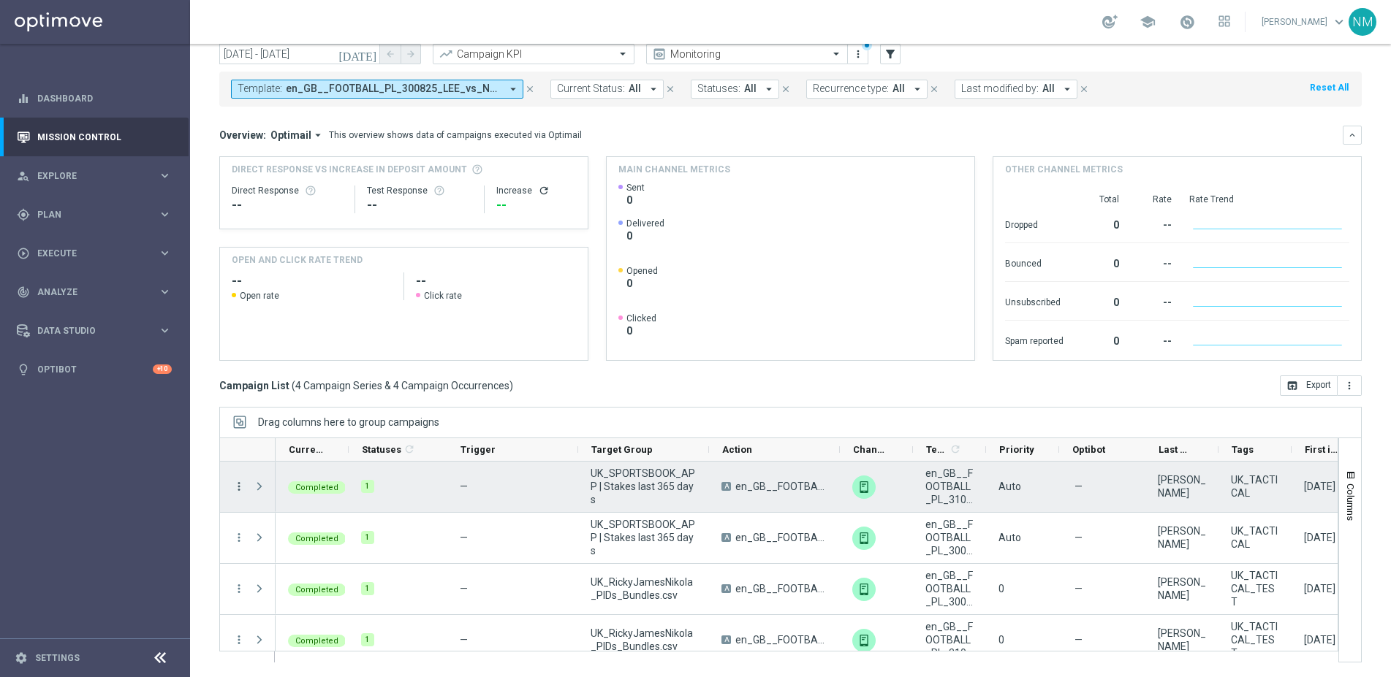
click at [234, 484] on icon "more_vert" at bounding box center [238, 486] width 13 height 13
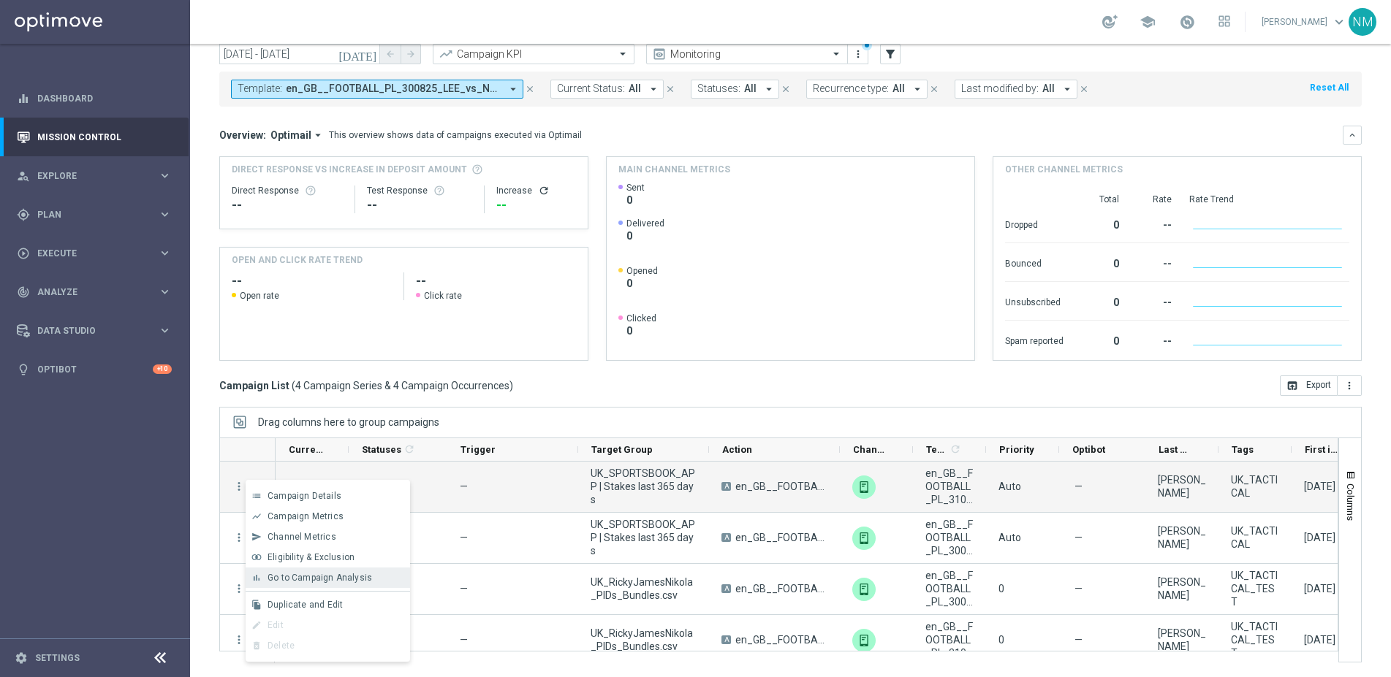
click at [331, 579] on span "Go to Campaign Analysis" at bounding box center [319, 578] width 104 height 10
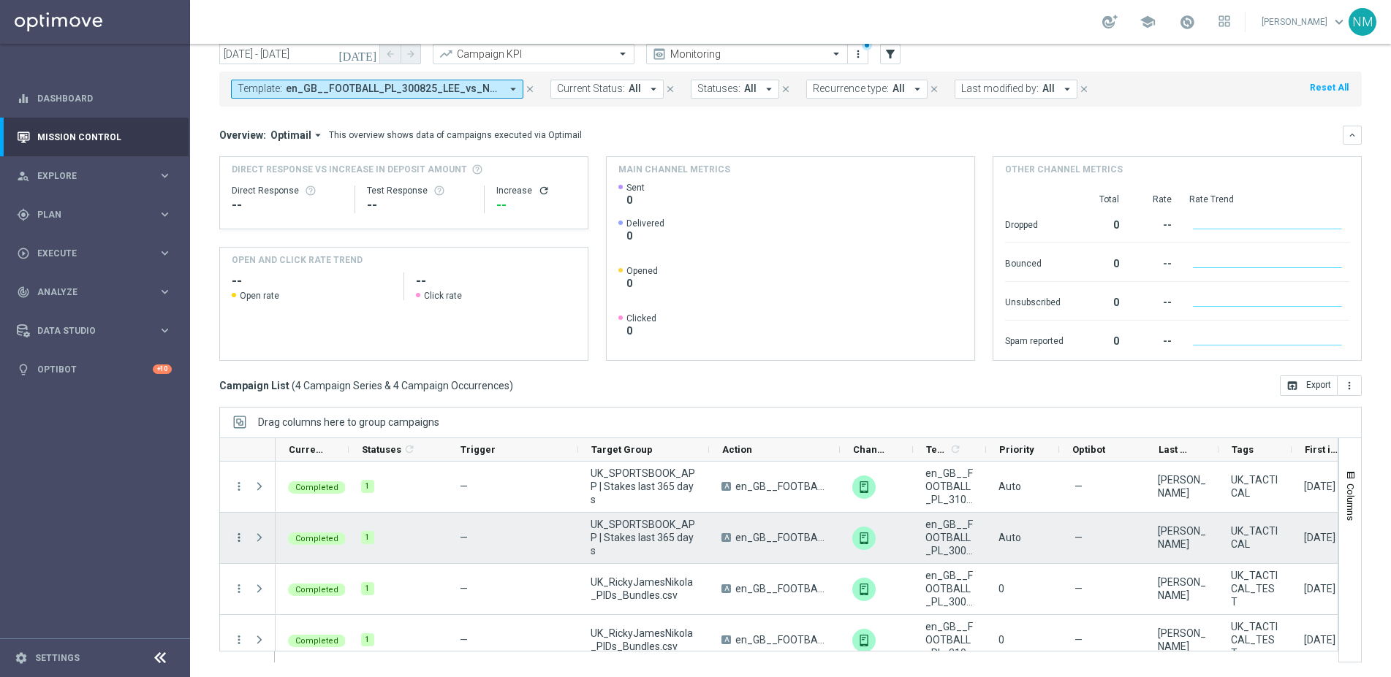
click at [235, 541] on icon "more_vert" at bounding box center [238, 537] width 13 height 13
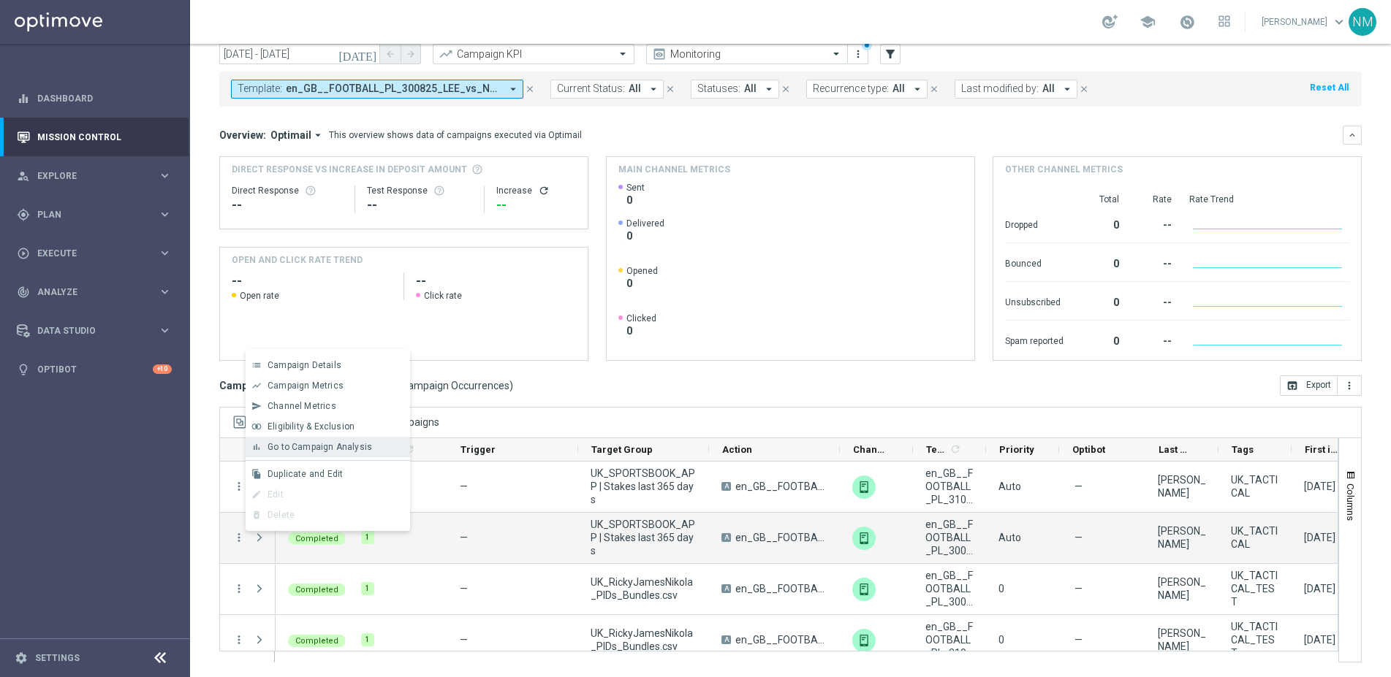
click at [319, 447] on span "Go to Campaign Analysis" at bounding box center [319, 447] width 104 height 10
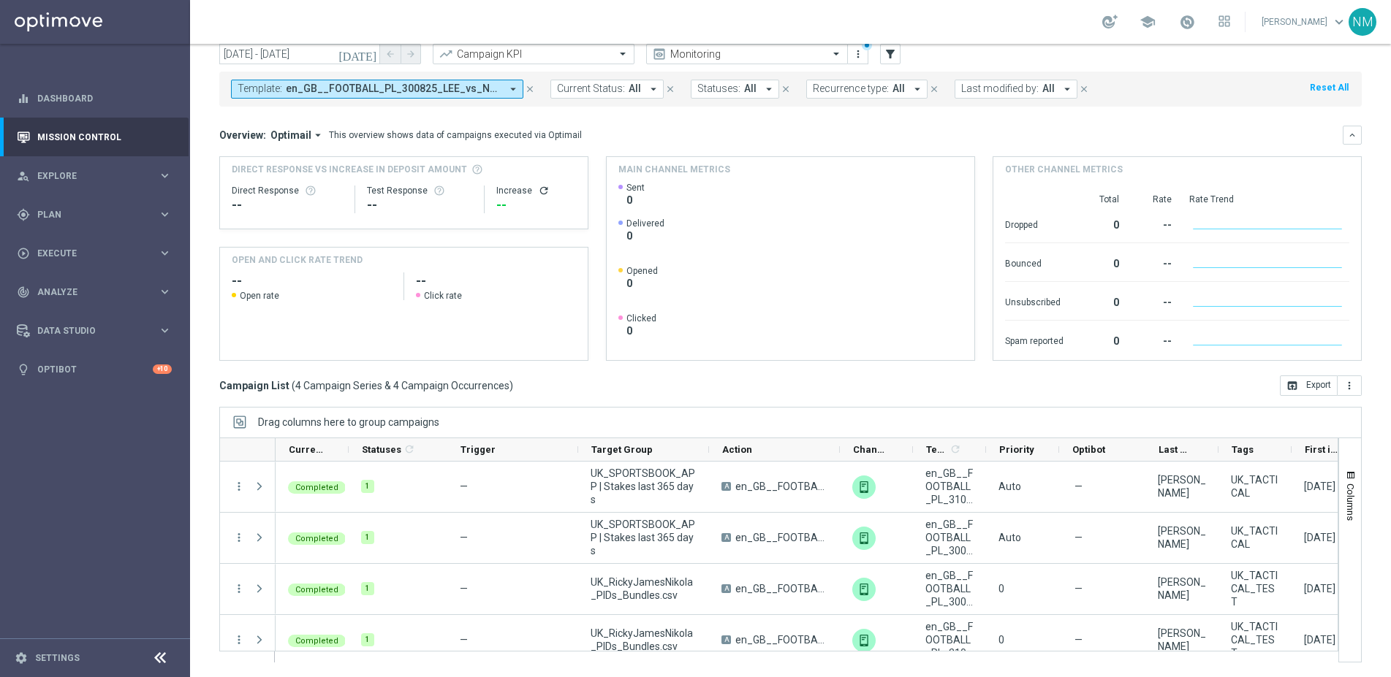
click at [421, 91] on span "en_GB__FOOTBALL_PL_300825_LEE_vs_NCU__ALL_APP_TAC_SB, en_GB__FOOTBALL_PL_310825…" at bounding box center [393, 89] width 215 height 12
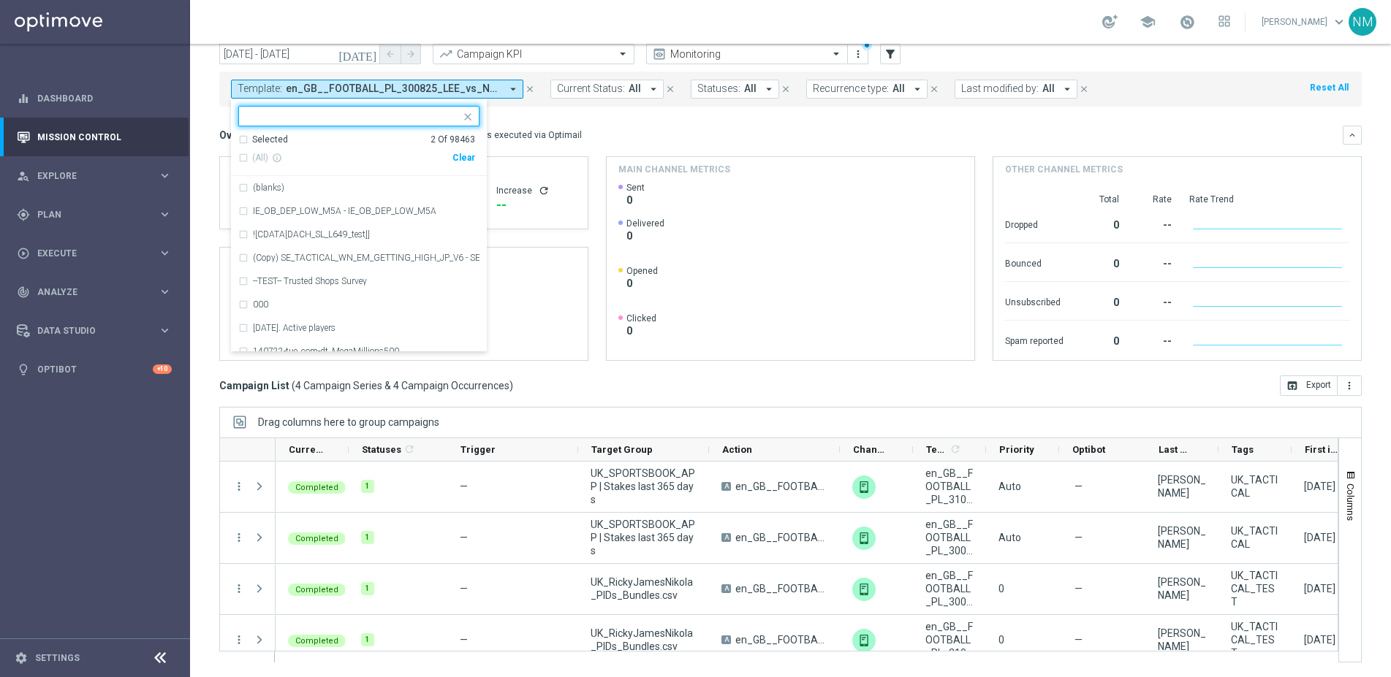
click at [0, 0] on div "Clear" at bounding box center [0, 0] width 0 height 0
click at [398, 117] on input "text" at bounding box center [353, 116] width 214 height 12
paste input "en_GB__IRISHLOTTO_ALERT_010825__ALL_APP_TAC_LT"
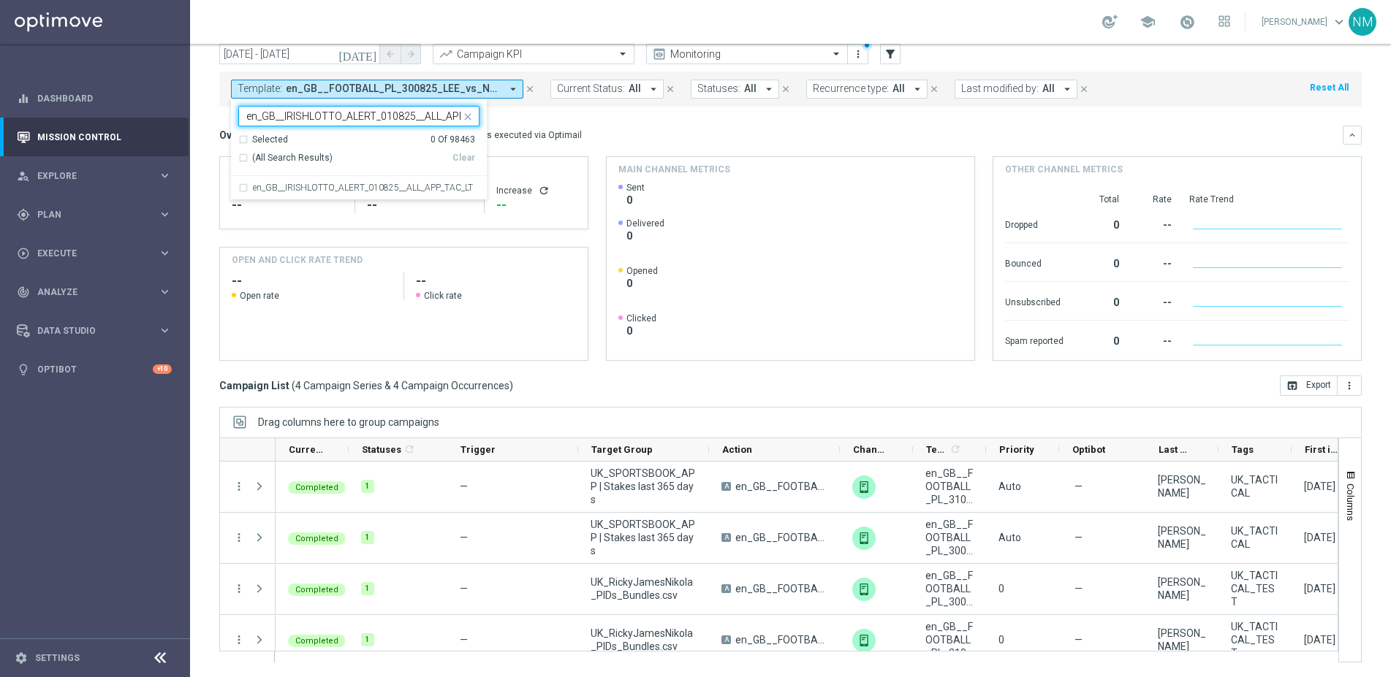
scroll to position [0, 39]
click at [381, 186] on label "en_GB__IRISHLOTTO_ALERT_010825__ALL_APP_TAC_LT" at bounding box center [363, 187] width 220 height 9
type input "en_GB__IRISHLOTTO_ALERT_010825__ALL_APP_TAC_LT"
click at [653, 126] on div "Overview: Optimail arrow_drop_down This overview shows data of campaigns execut…" at bounding box center [790, 135] width 1142 height 19
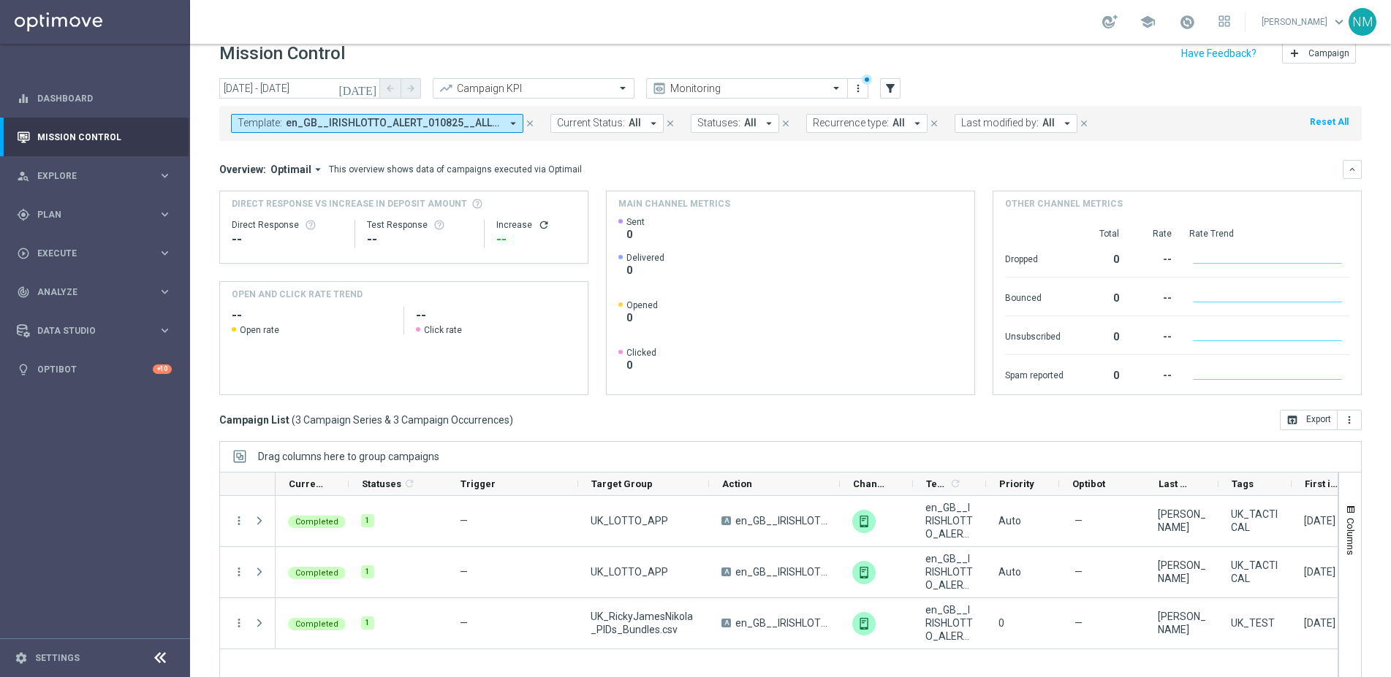
scroll to position [53, 0]
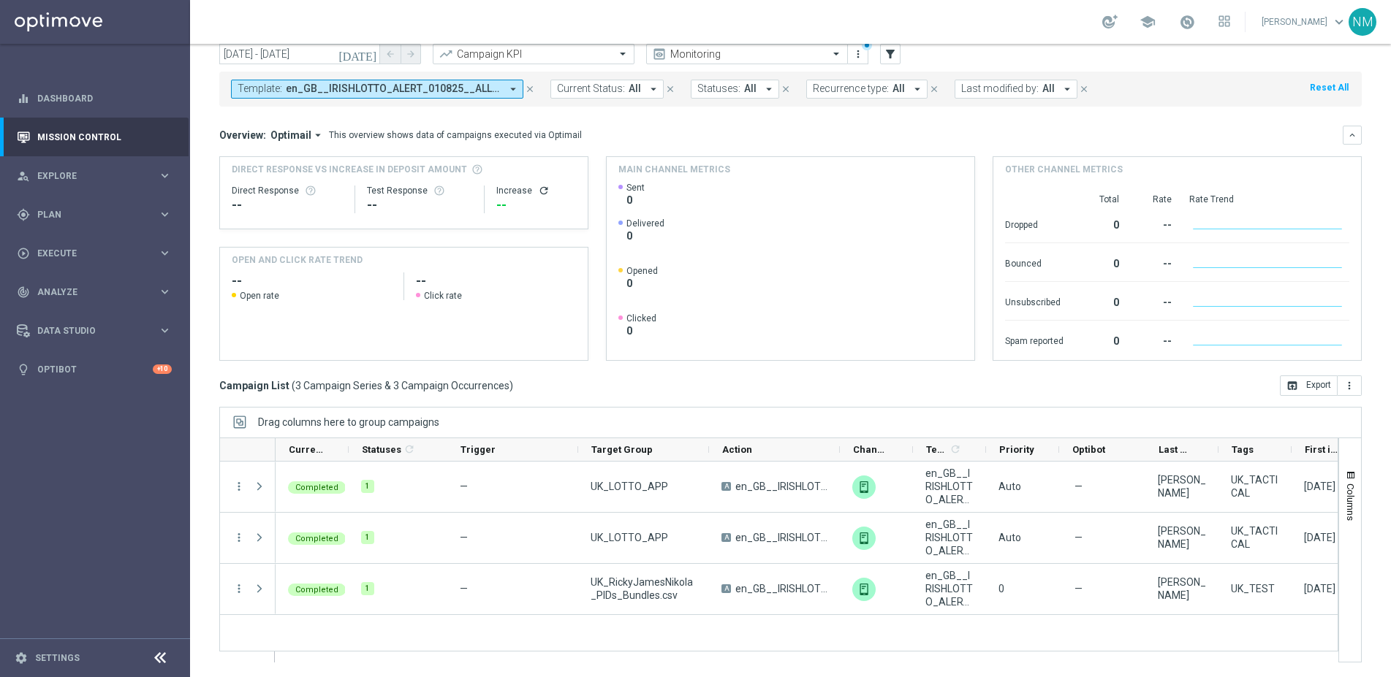
click at [514, 86] on icon "arrow_drop_down" at bounding box center [512, 89] width 13 height 13
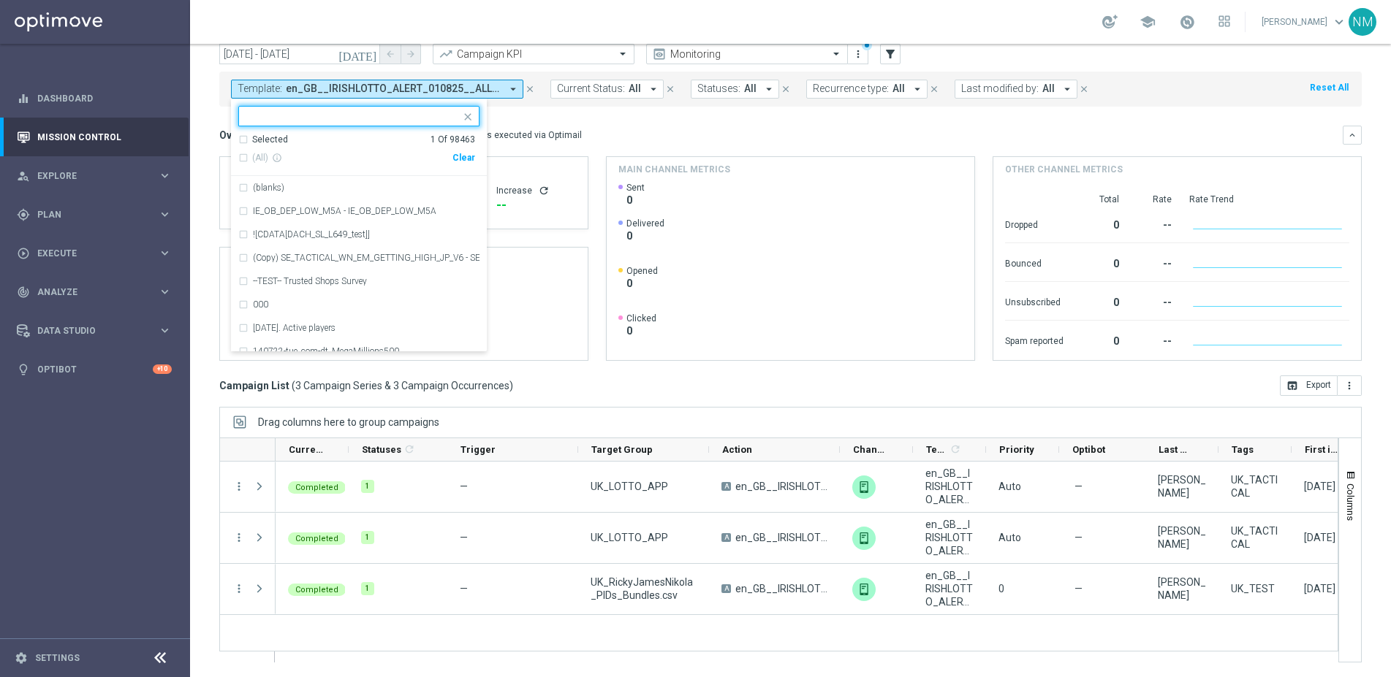
click at [581, 124] on mini-dashboard "Overview: Optimail arrow_drop_down This overview shows data of campaigns execut…" at bounding box center [790, 241] width 1142 height 269
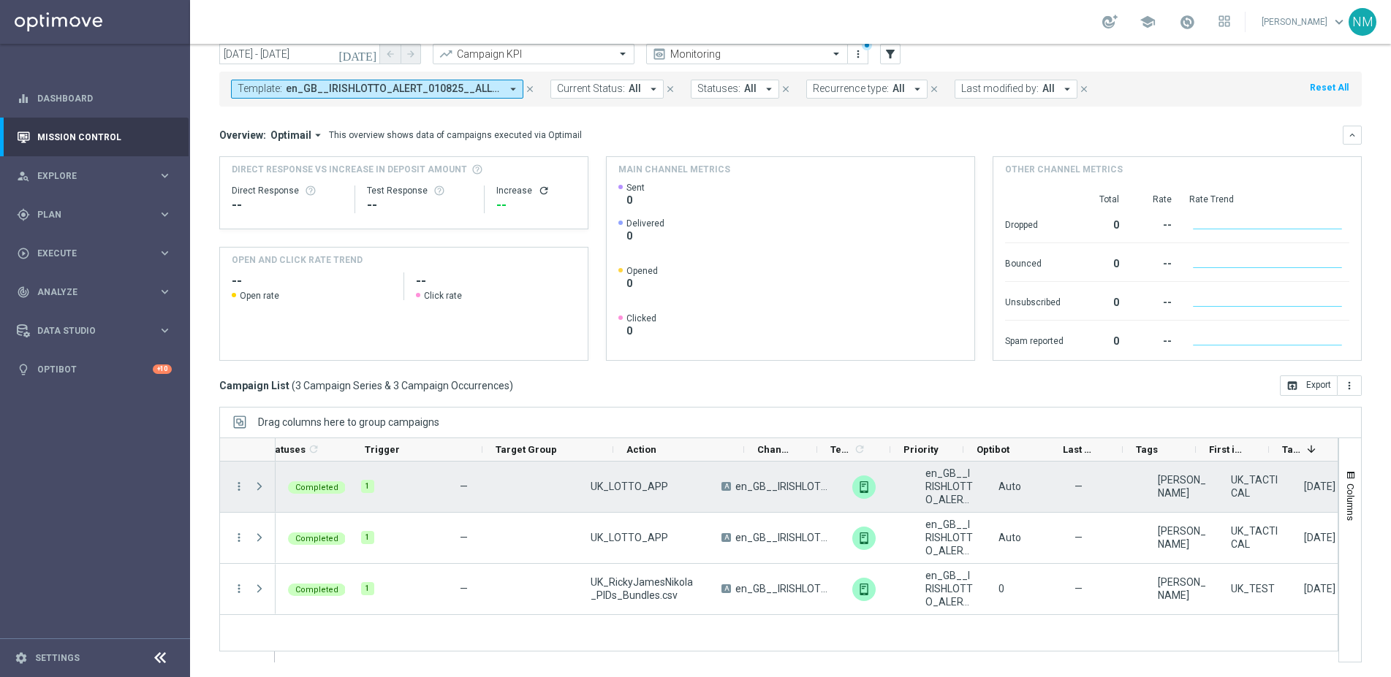
scroll to position [0, 0]
click at [237, 487] on icon "more_vert" at bounding box center [238, 486] width 13 height 13
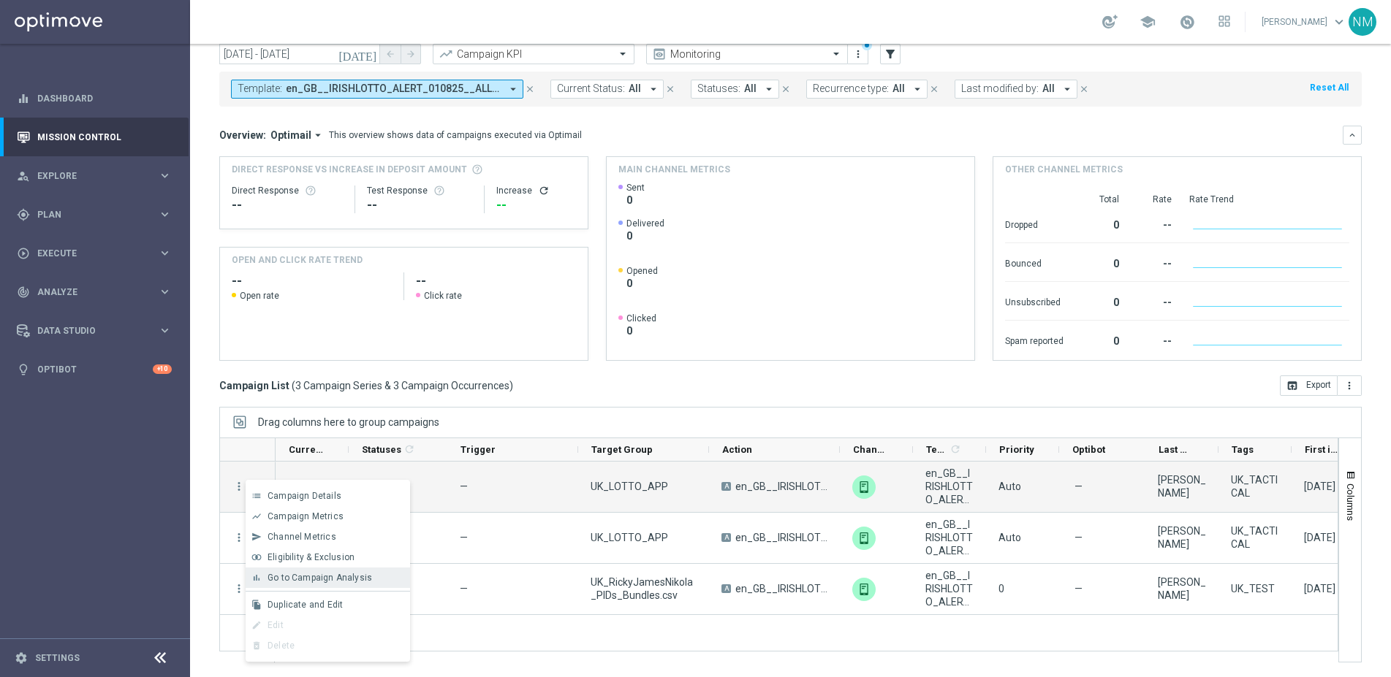
click at [278, 573] on span "Go to Campaign Analysis" at bounding box center [319, 578] width 104 height 10
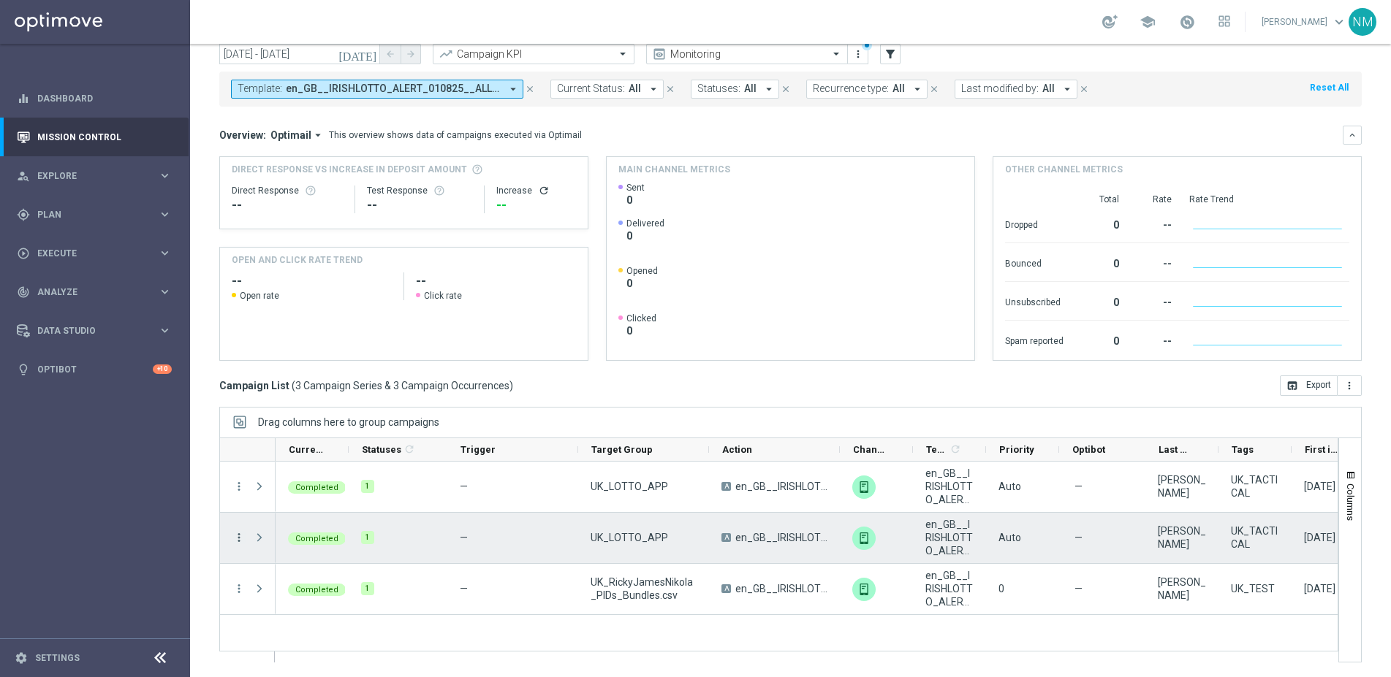
click at [243, 540] on icon "more_vert" at bounding box center [238, 537] width 13 height 13
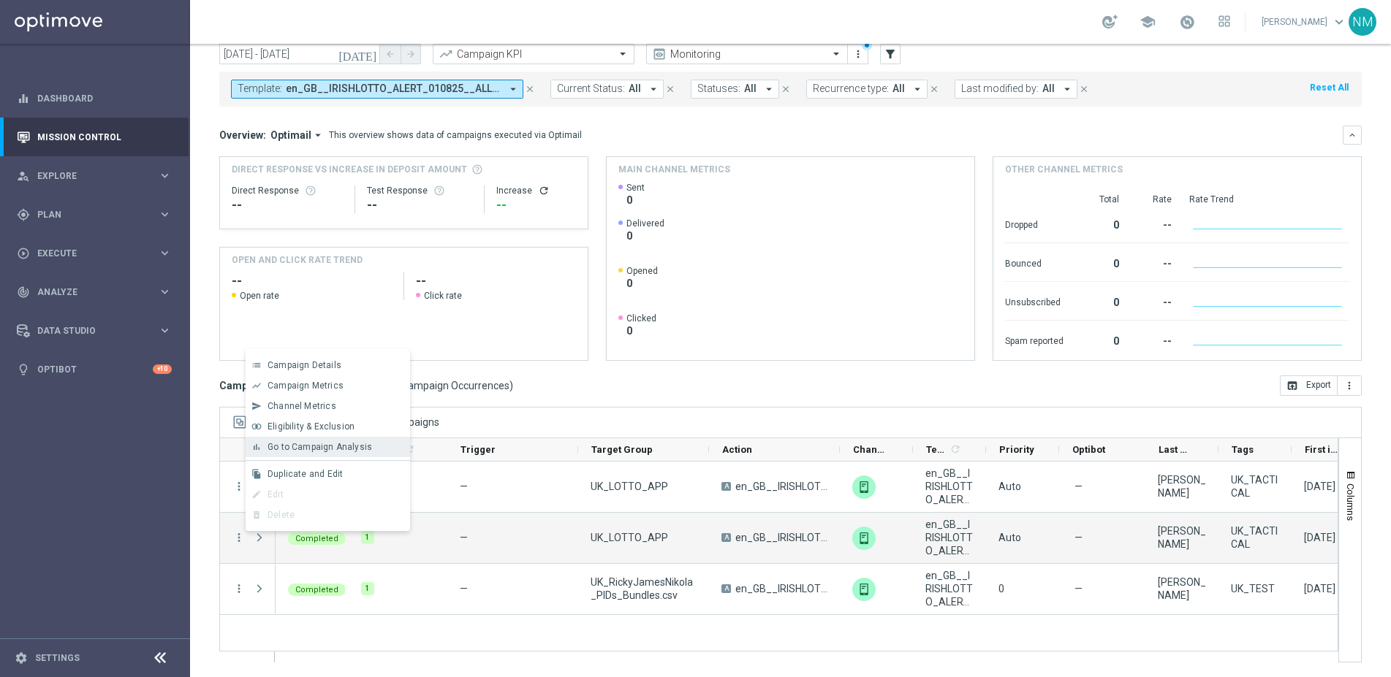
click at [312, 447] on span "Go to Campaign Analysis" at bounding box center [319, 447] width 104 height 10
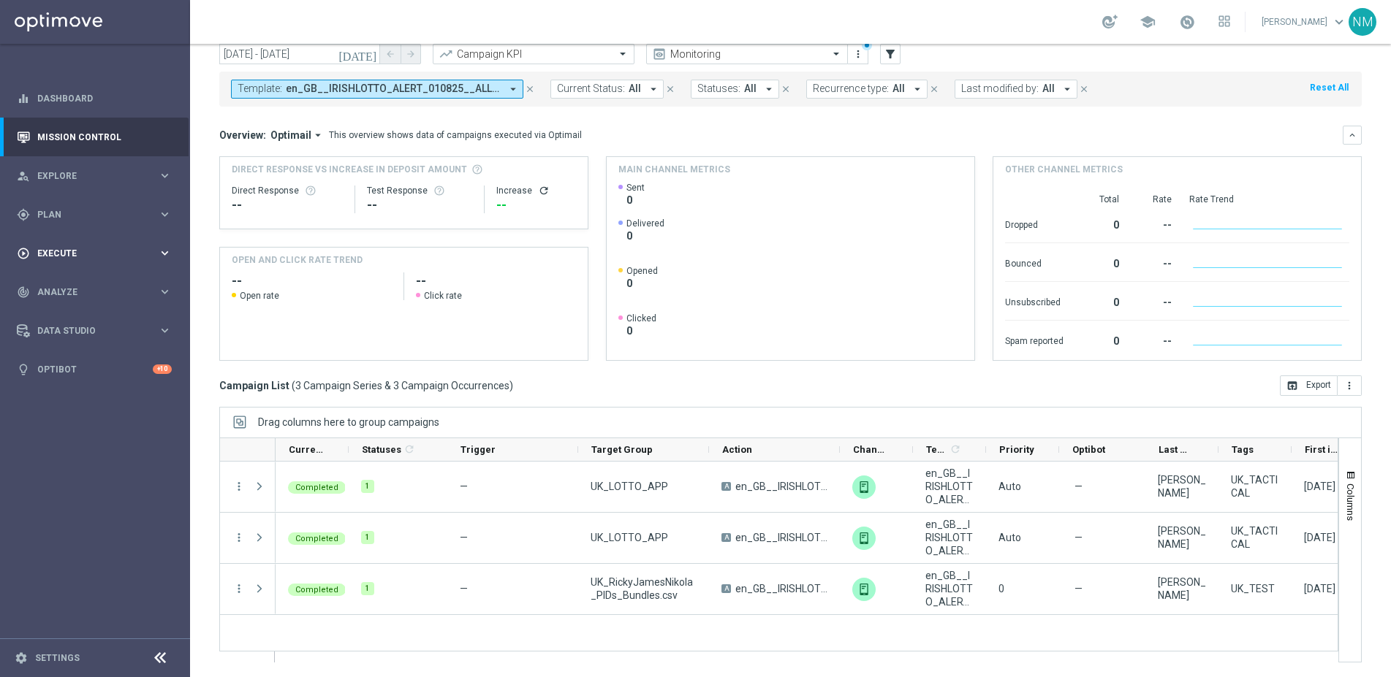
click at [93, 263] on div "play_circle_outline Execute keyboard_arrow_right" at bounding box center [94, 253] width 189 height 39
click at [86, 247] on div "play_circle_outline Execute" at bounding box center [87, 253] width 141 height 13
click at [86, 219] on div "gps_fixed Plan" at bounding box center [87, 214] width 141 height 13
click at [85, 287] on span "Templates" at bounding box center [91, 288] width 104 height 9
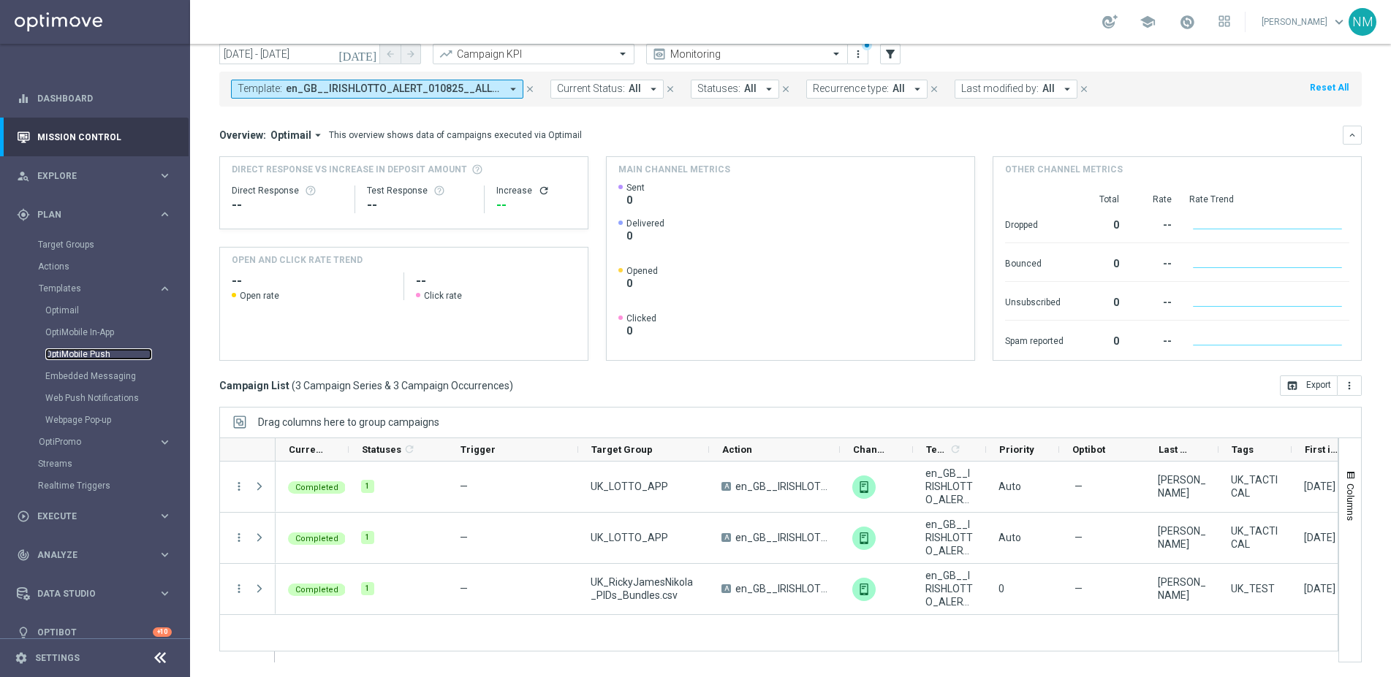
click at [77, 354] on link "OptiMobile Push" at bounding box center [98, 355] width 107 height 12
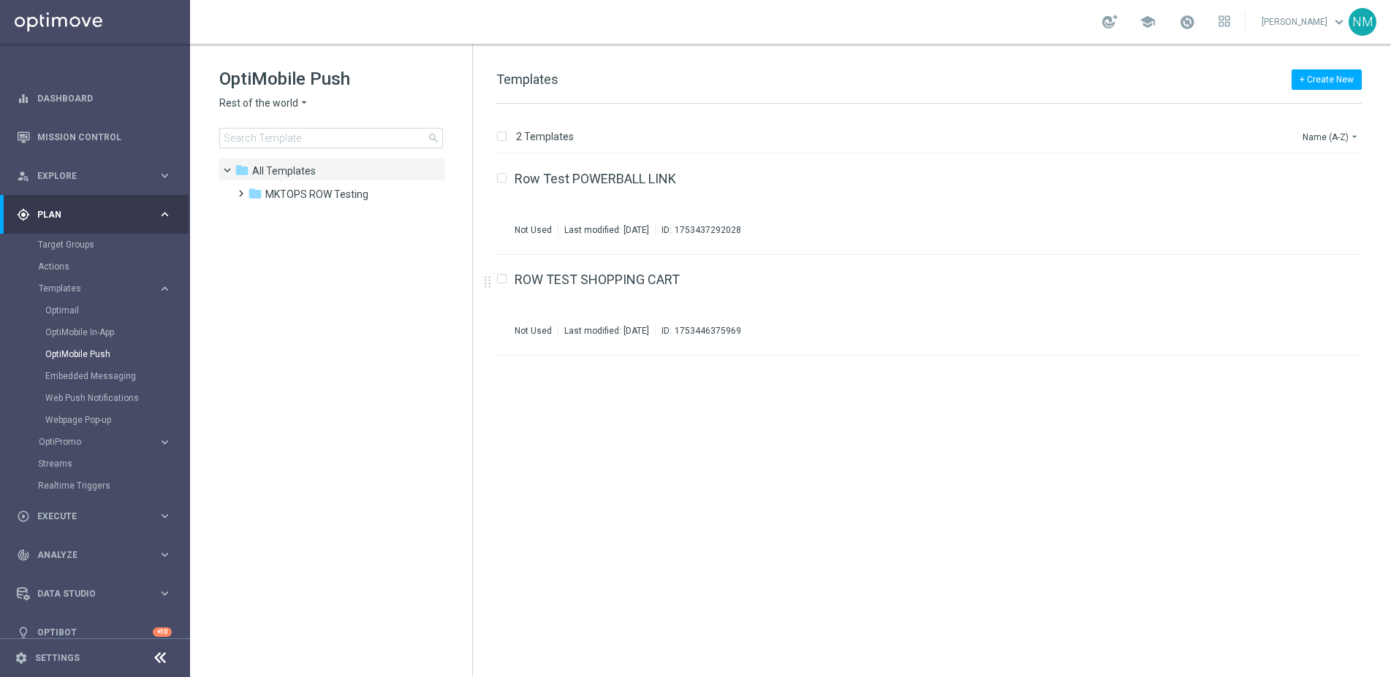
click at [293, 98] on span "Rest of the world" at bounding box center [258, 103] width 79 height 14
click at [265, 264] on div "UK" at bounding box center [275, 260] width 110 height 18
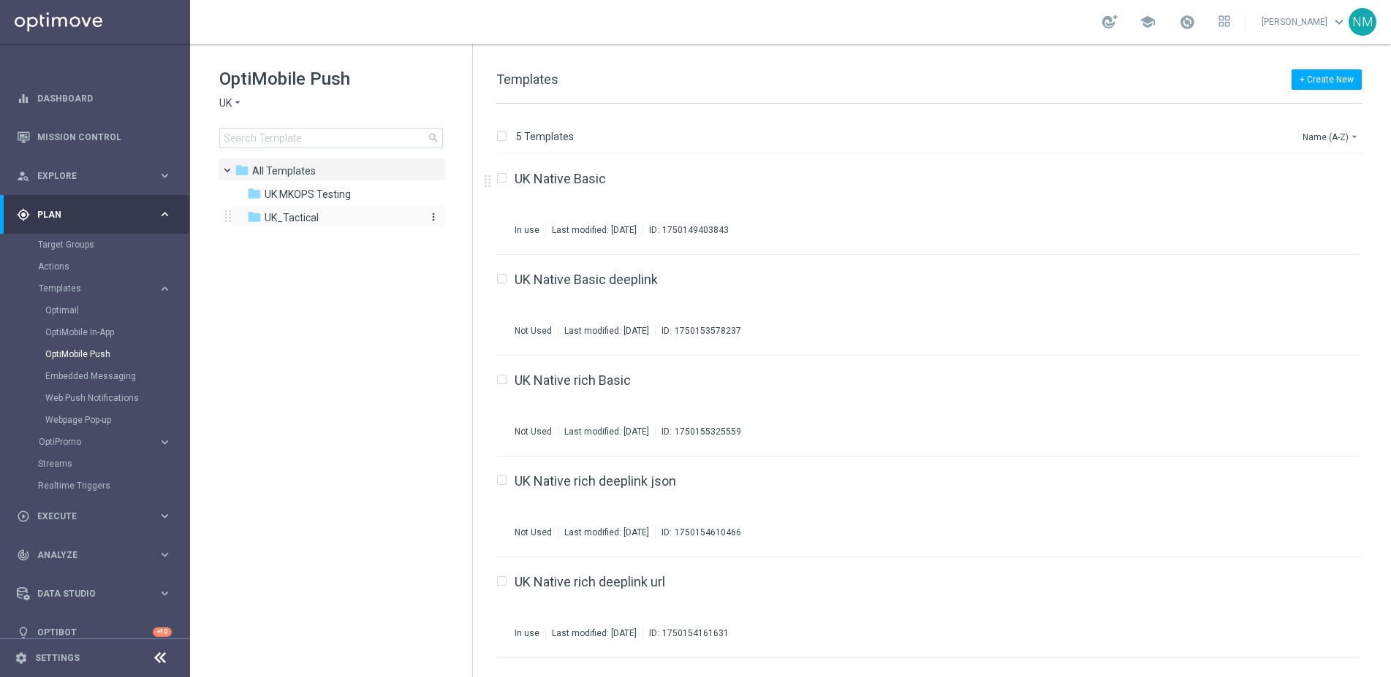
click at [289, 222] on span "UK_Tactical" at bounding box center [292, 217] width 54 height 13
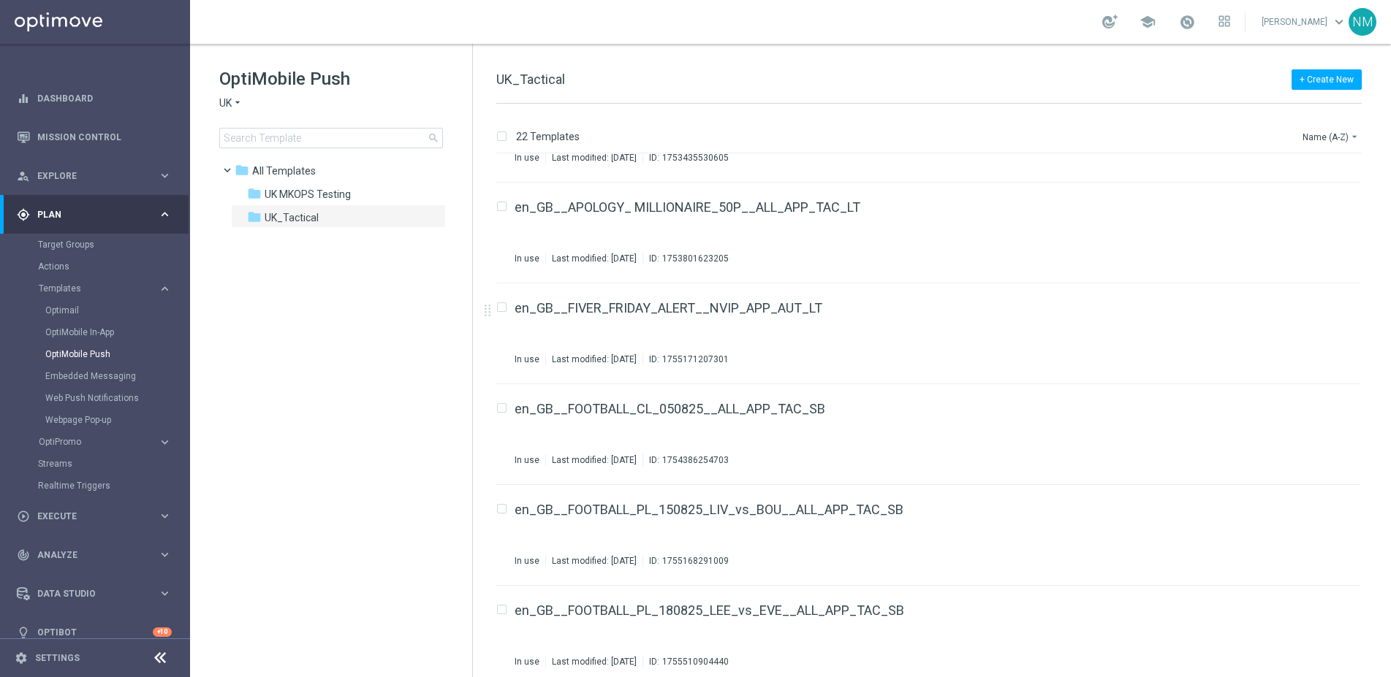
scroll to position [172, 0]
click at [1340, 308] on icon "more_vert" at bounding box center [1345, 305] width 12 height 12
click at [1144, 318] on div "en_GB__FIVER_FRIDAY_ALERT__NVIP_APP_AUT_LT In use Last modified: Friday, August…" at bounding box center [906, 335] width 784 height 64
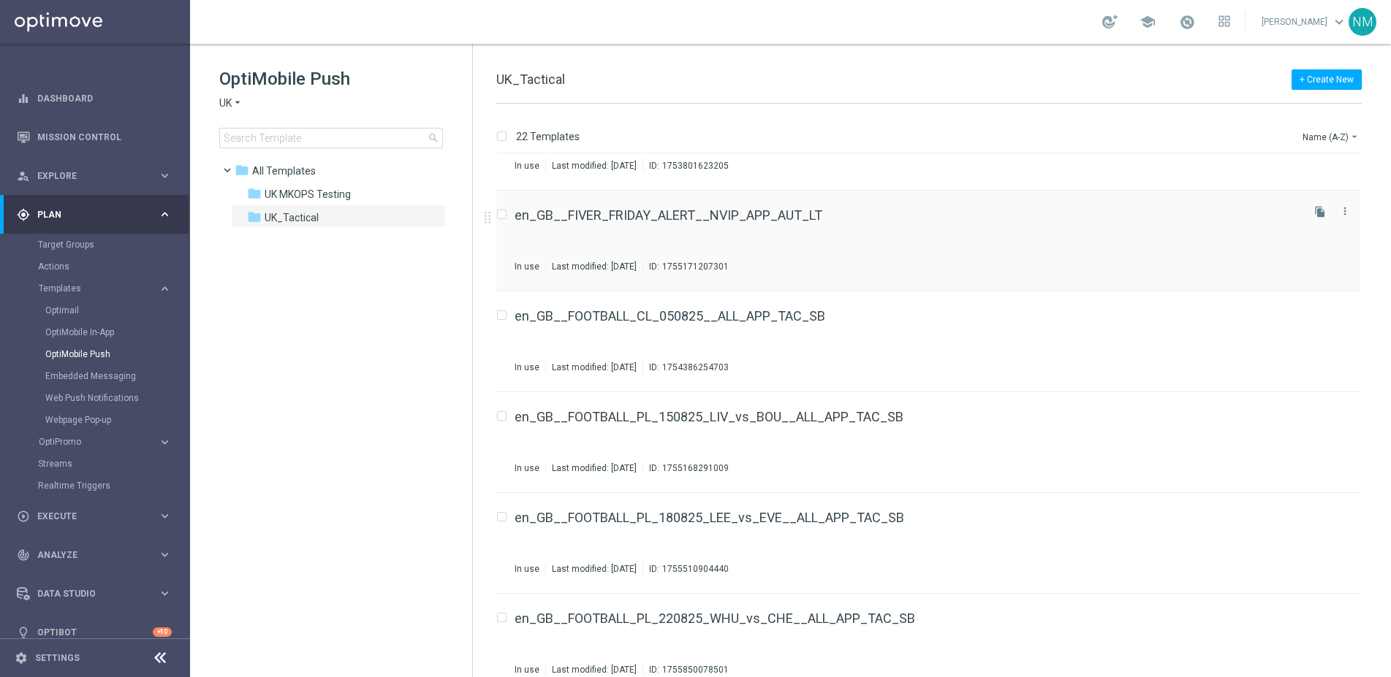
scroll to position [267, 0]
click at [1314, 208] on icon "file_copy" at bounding box center [1320, 211] width 12 height 12
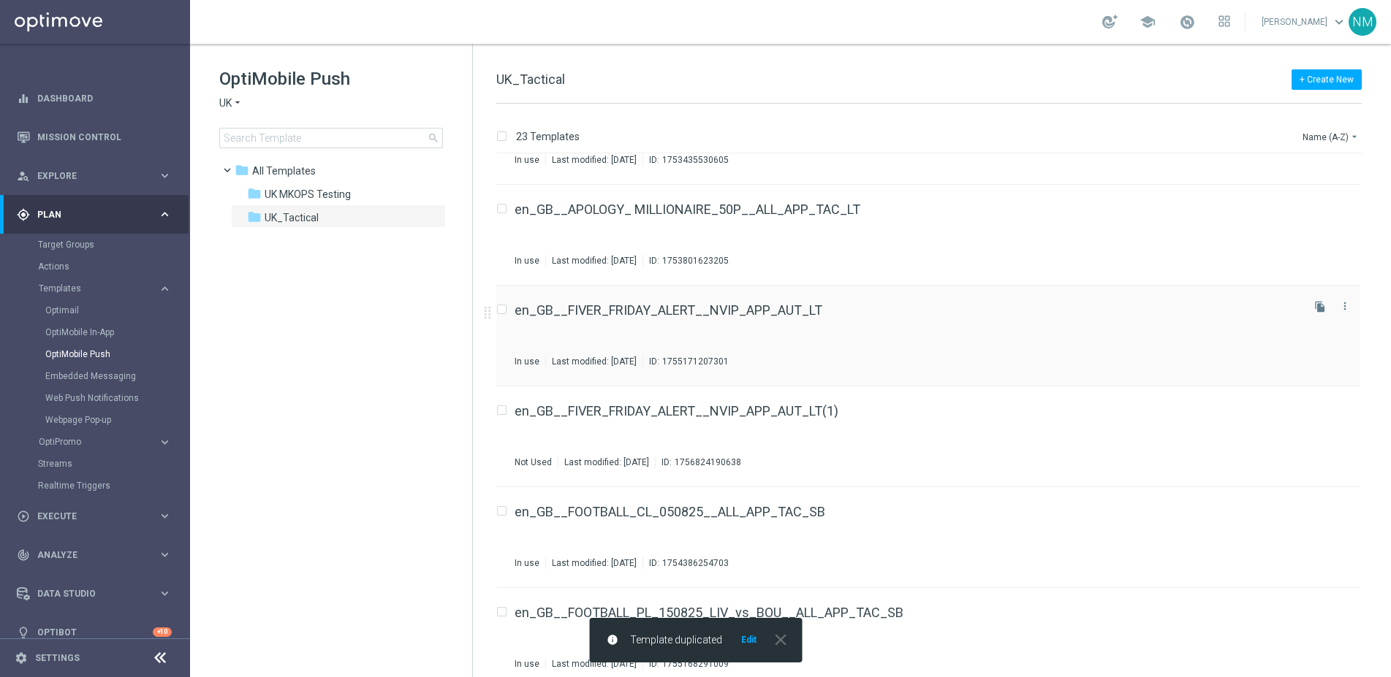
scroll to position [180, 0]
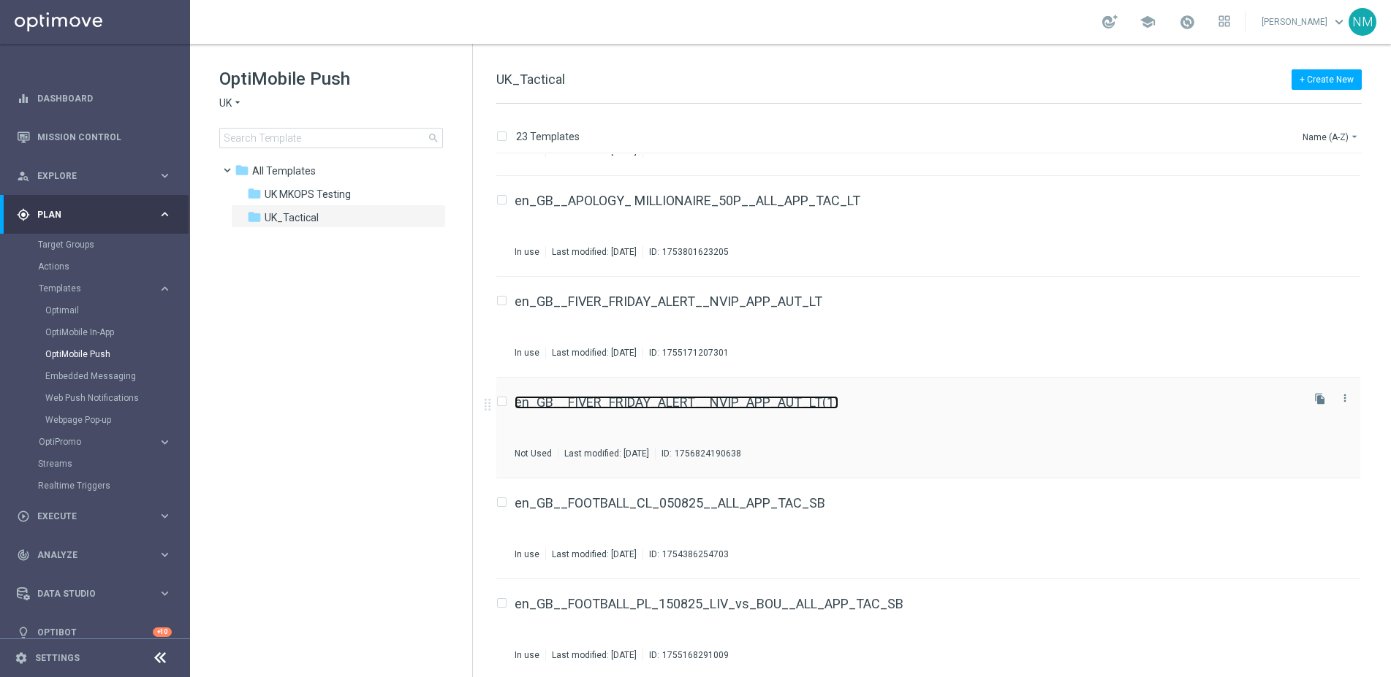
click at [783, 405] on link "en_GB__FIVER_FRIDAY_ALERT__NVIP_APP_AUT_LT(1)" at bounding box center [676, 402] width 324 height 13
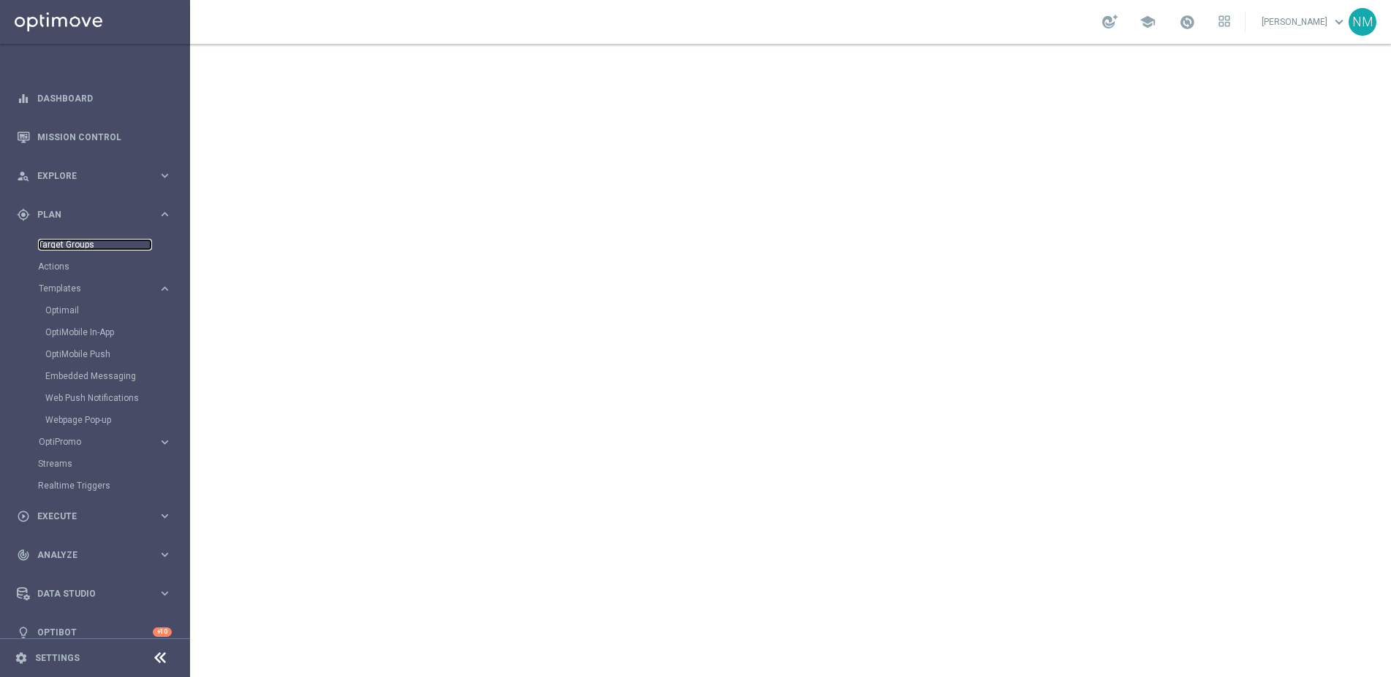
click at [75, 242] on link "Target Groups" at bounding box center [95, 245] width 114 height 12
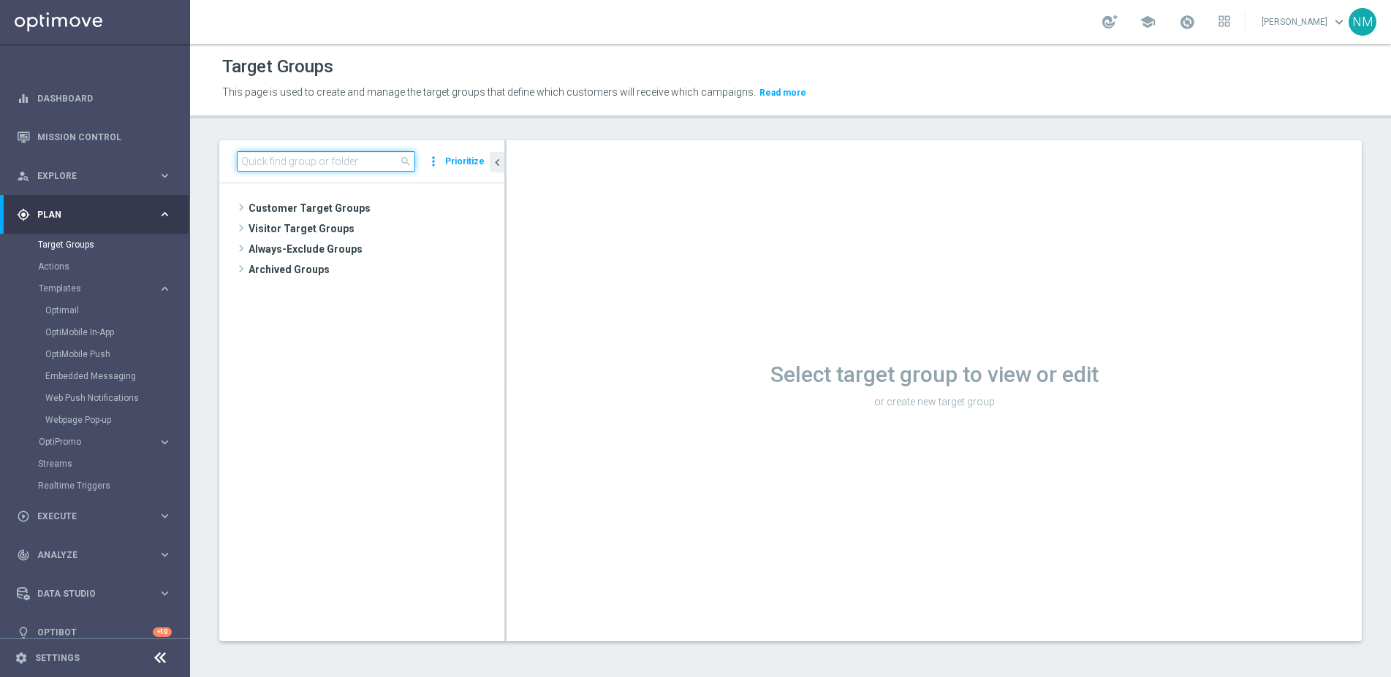
click at [311, 155] on input at bounding box center [326, 161] width 178 height 20
paste input "UK_CASINO_APP | FTP"
type input "UK_CASINO_APP | FTP"
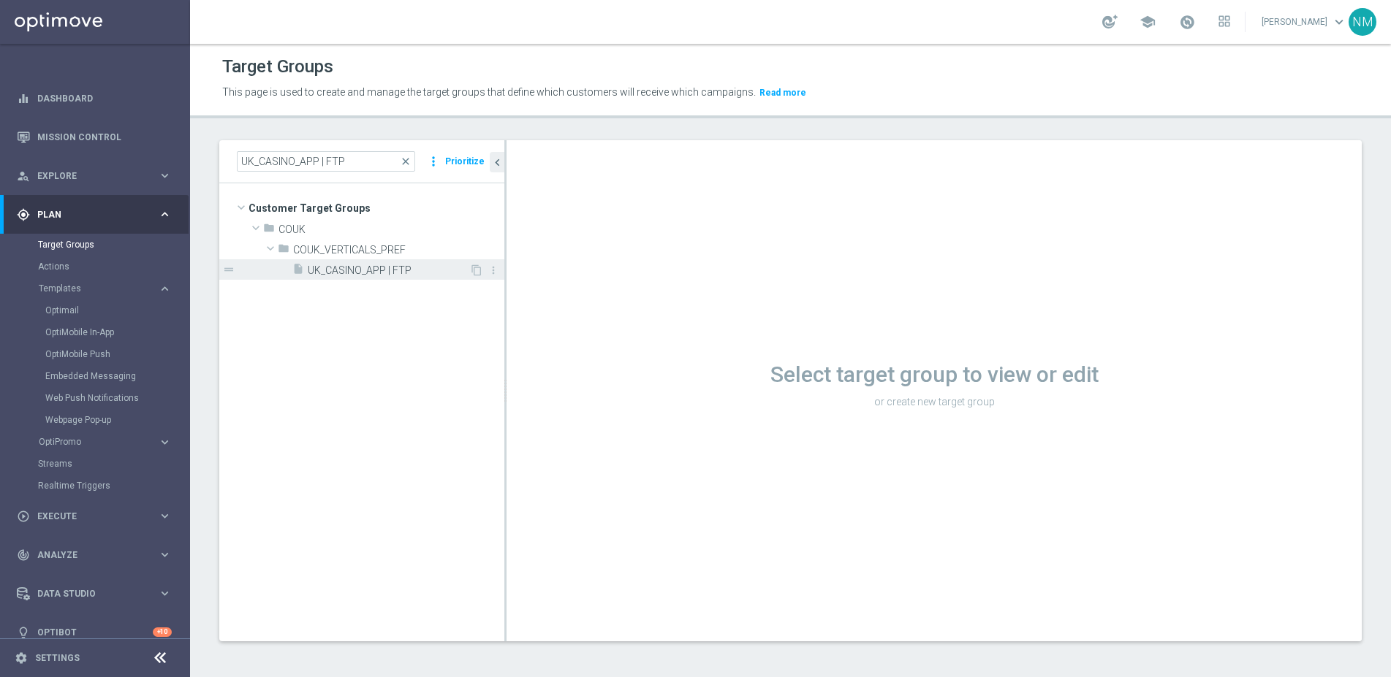
click at [342, 275] on span "UK_CASINO_APP | FTP" at bounding box center [388, 271] width 161 height 12
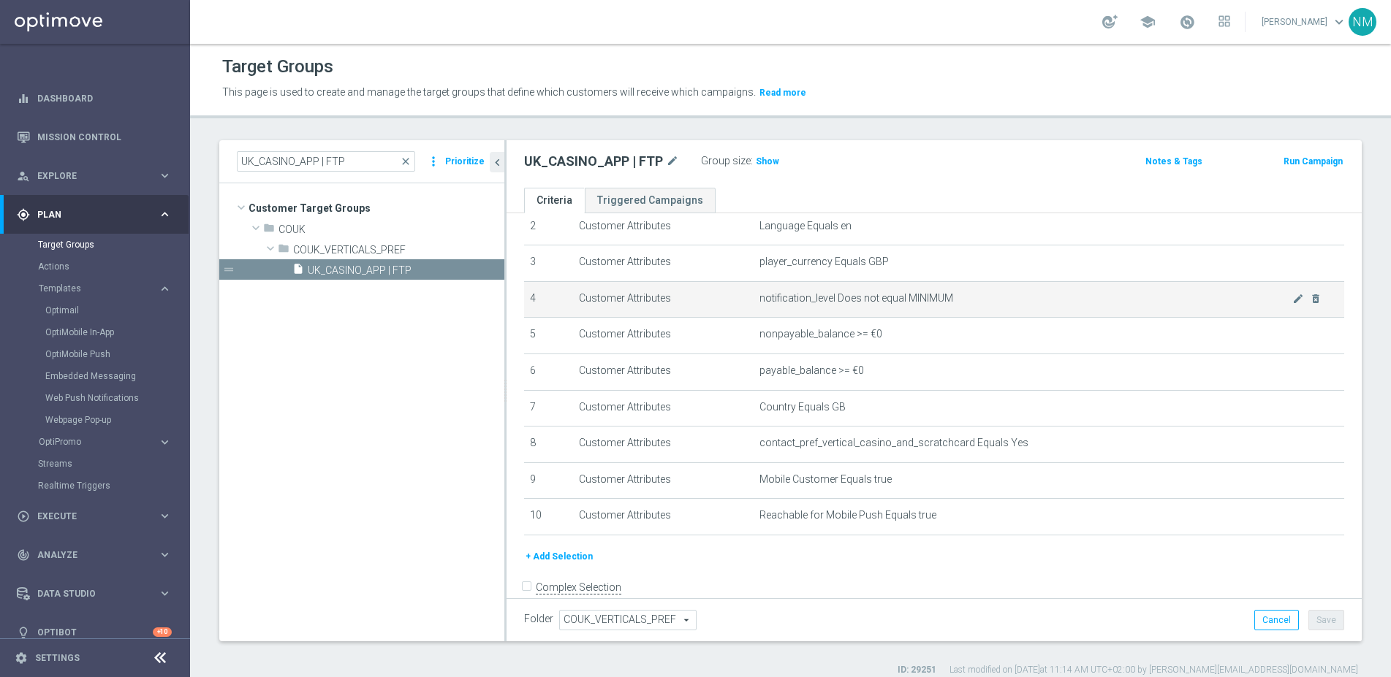
scroll to position [93, 0]
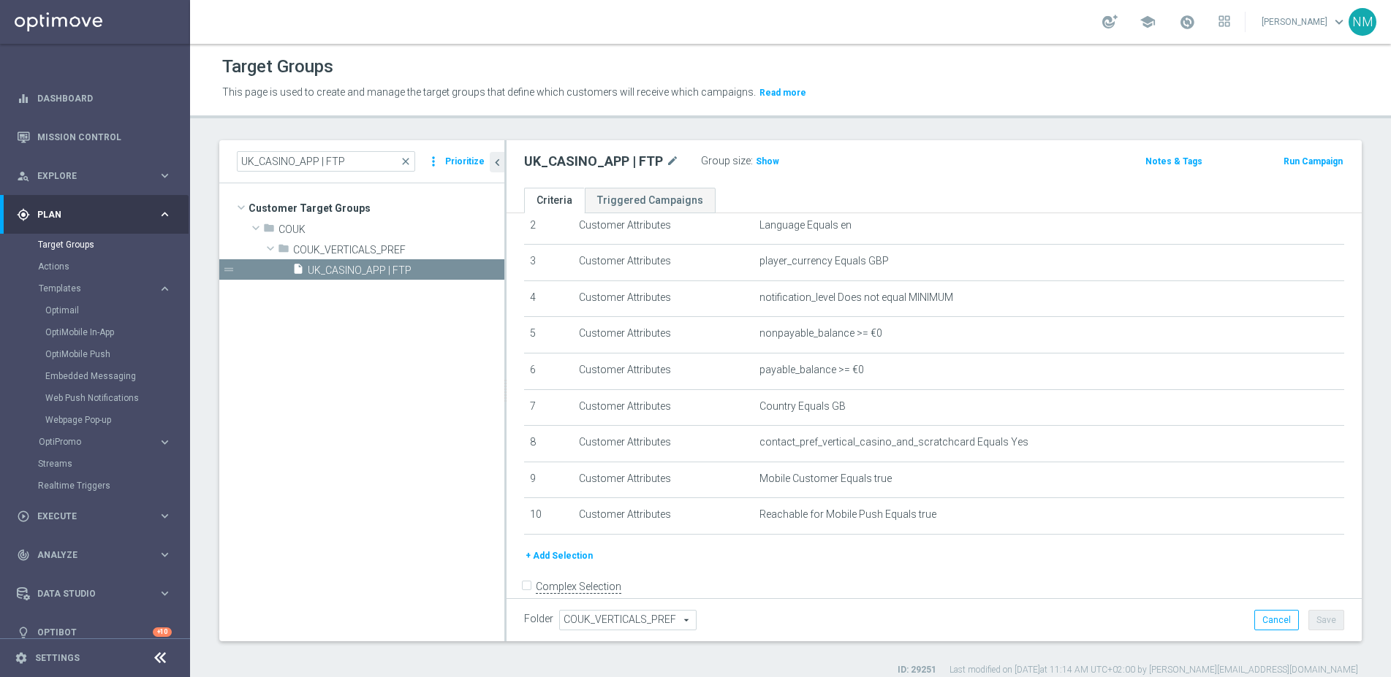
click at [549, 555] on button "+ Add Selection" at bounding box center [559, 556] width 70 height 16
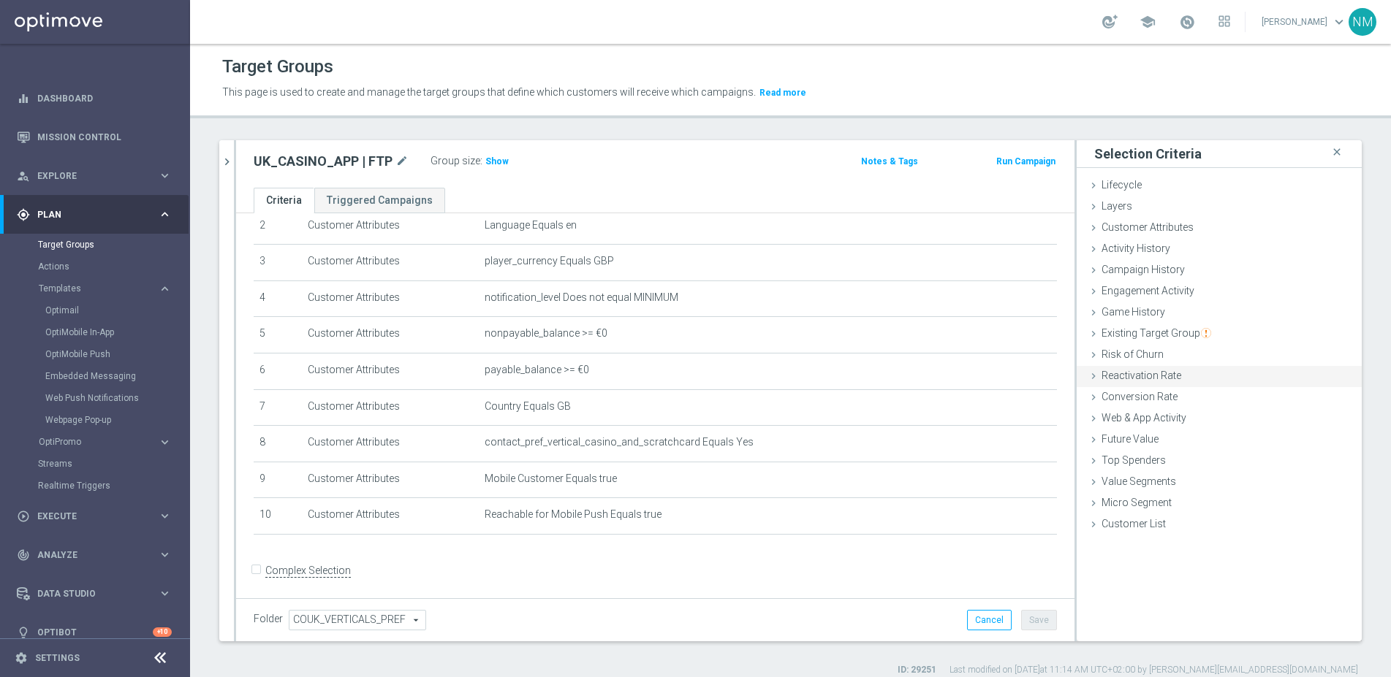
scroll to position [3, 0]
click at [1087, 222] on icon at bounding box center [1093, 225] width 12 height 12
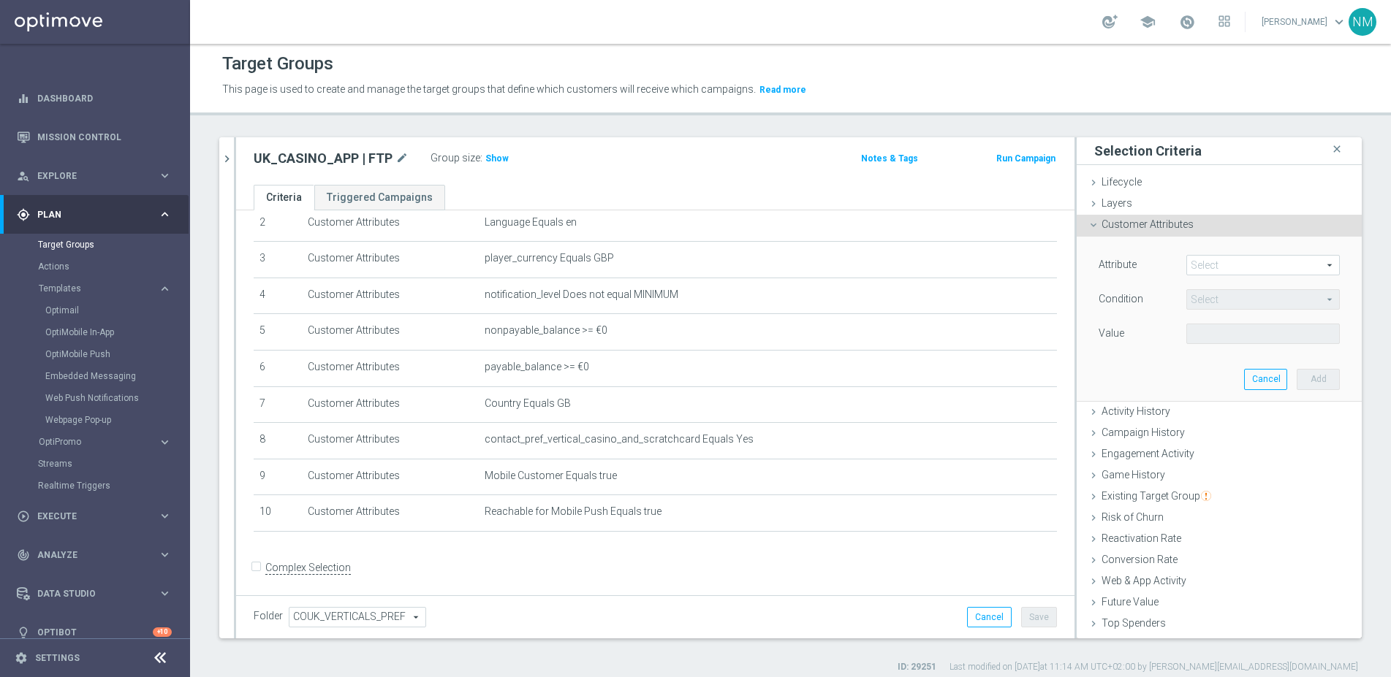
click at [1189, 260] on span at bounding box center [1263, 265] width 152 height 19
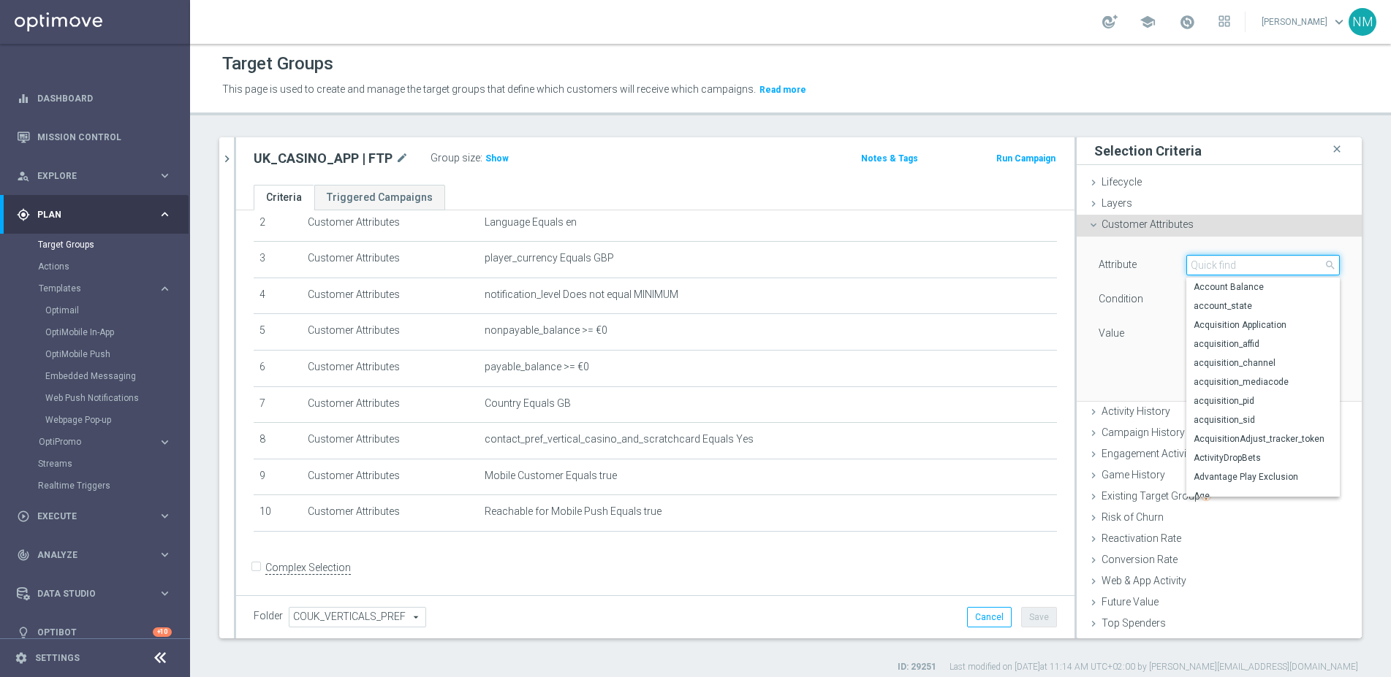
click at [1193, 262] on input "search" at bounding box center [1262, 265] width 153 height 20
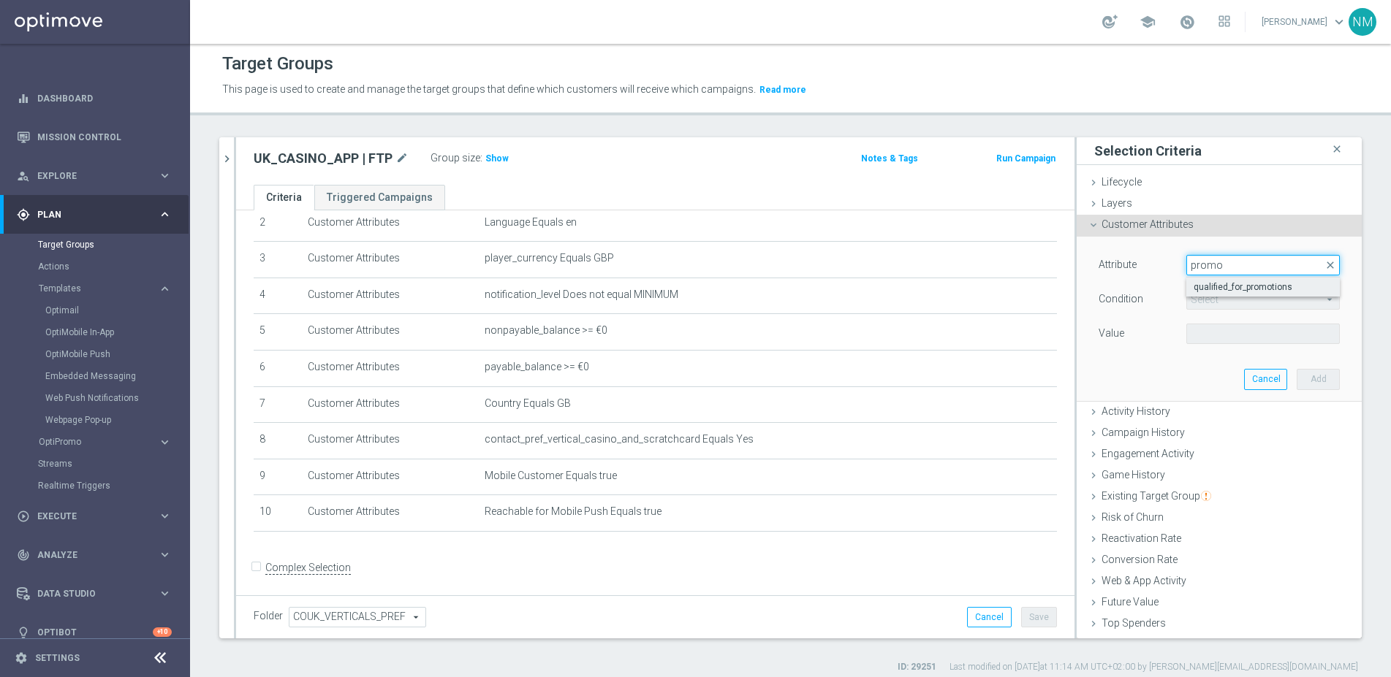
type input "promo"
click at [1217, 281] on span "qualified_for_promotions" at bounding box center [1262, 287] width 139 height 12
type input "qualified_for_promotions"
type input "Equals"
click at [1217, 330] on span at bounding box center [1263, 333] width 152 height 19
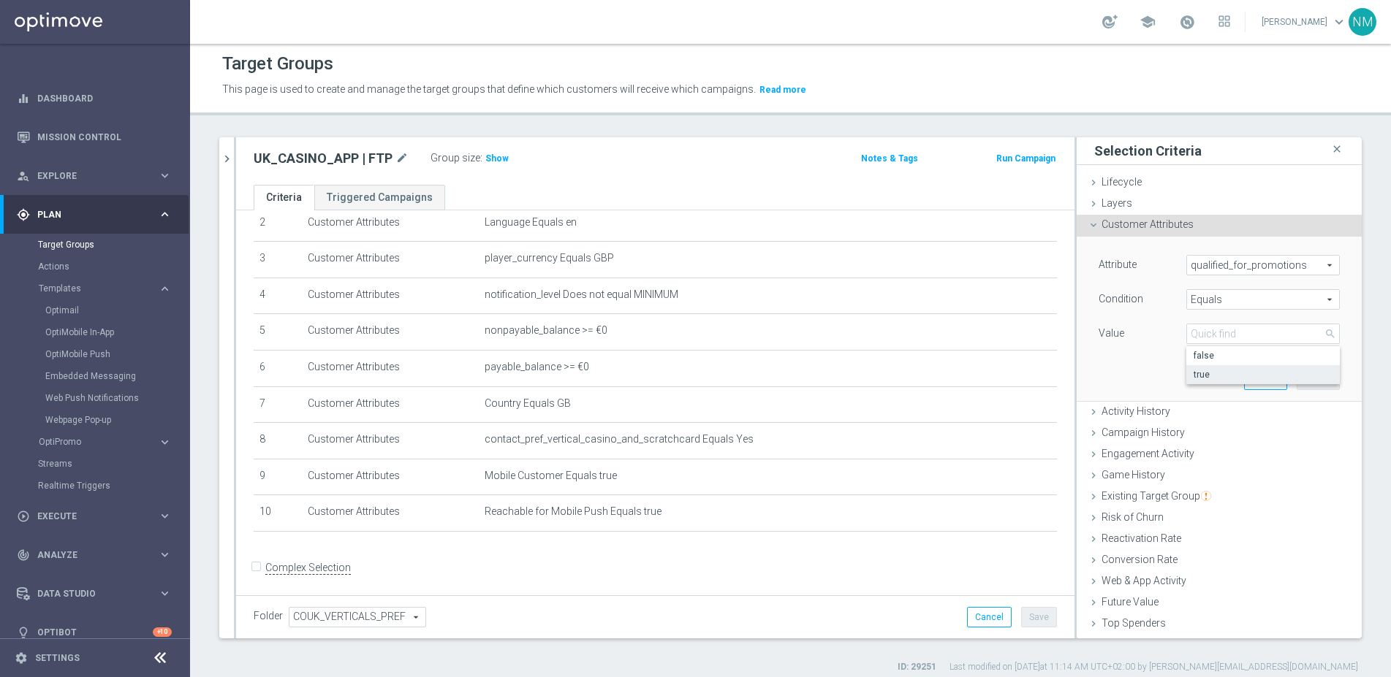
click at [1209, 371] on span "true" at bounding box center [1262, 375] width 139 height 12
type input "true"
click at [1307, 377] on button "Add" at bounding box center [1317, 379] width 43 height 20
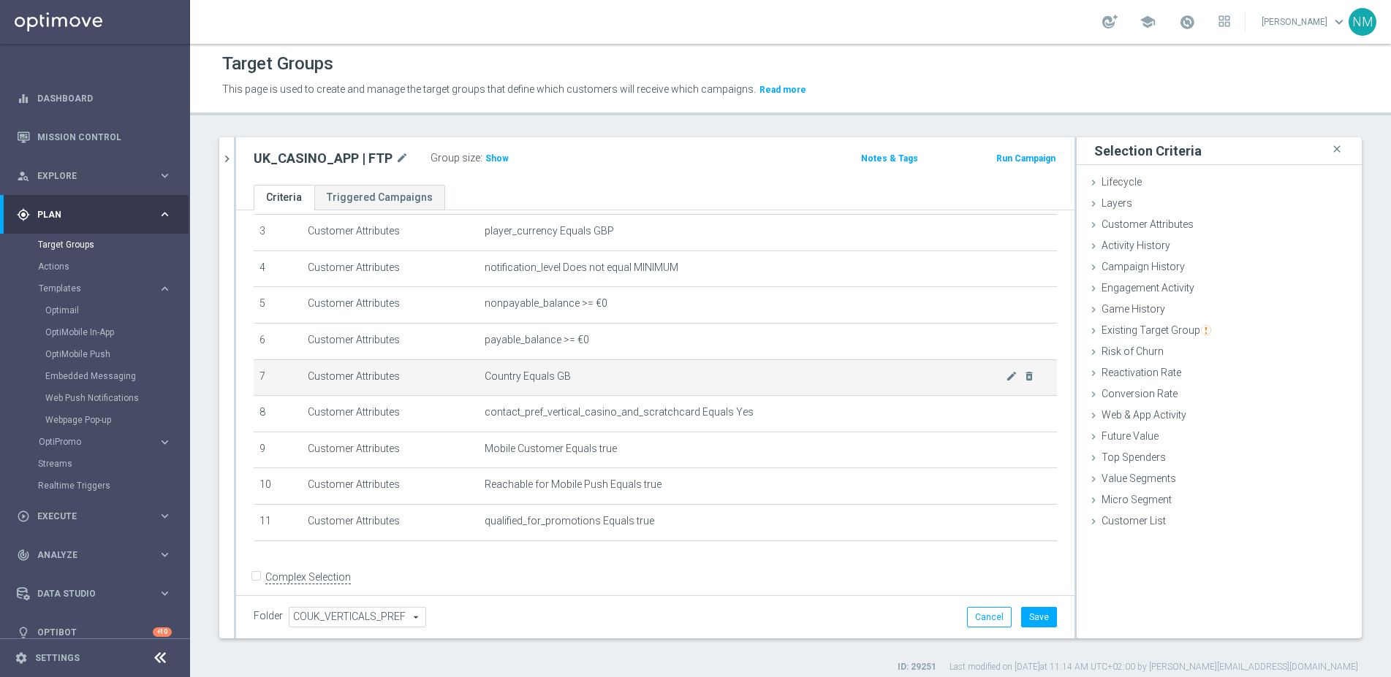
scroll to position [121, 0]
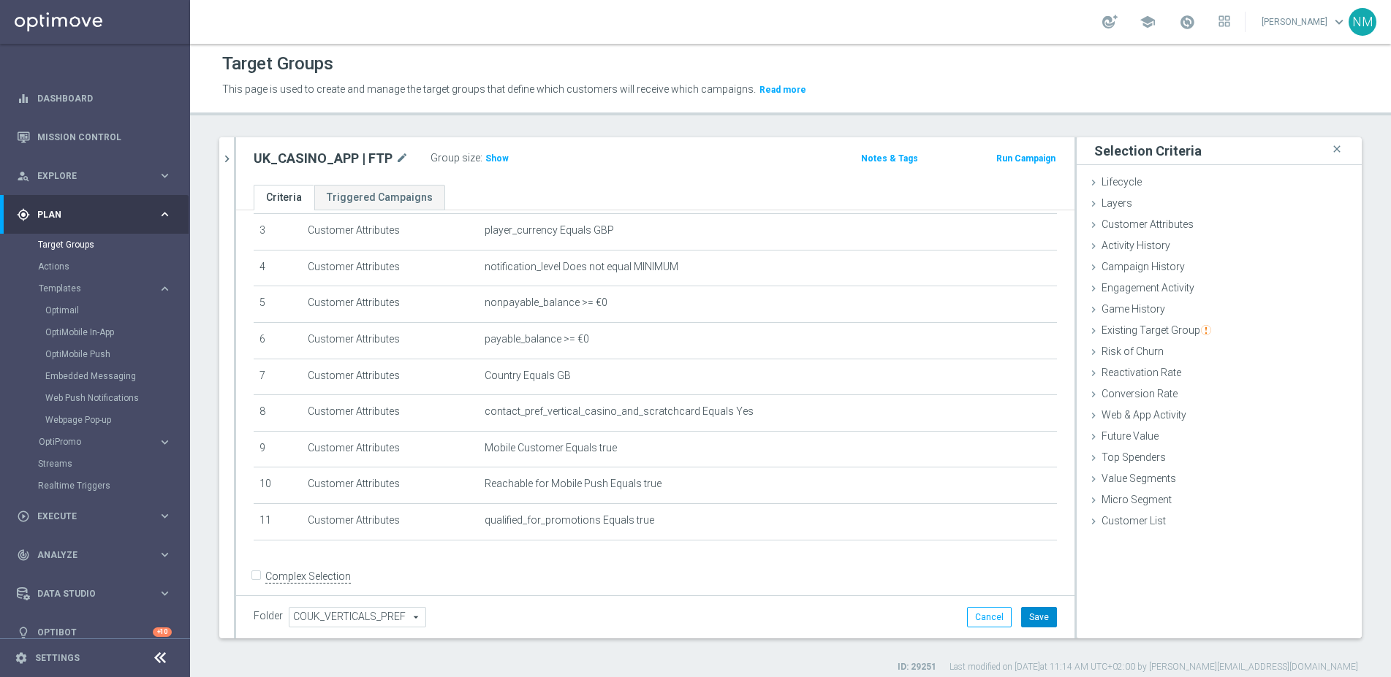
click at [1031, 615] on button "Save" at bounding box center [1039, 617] width 36 height 20
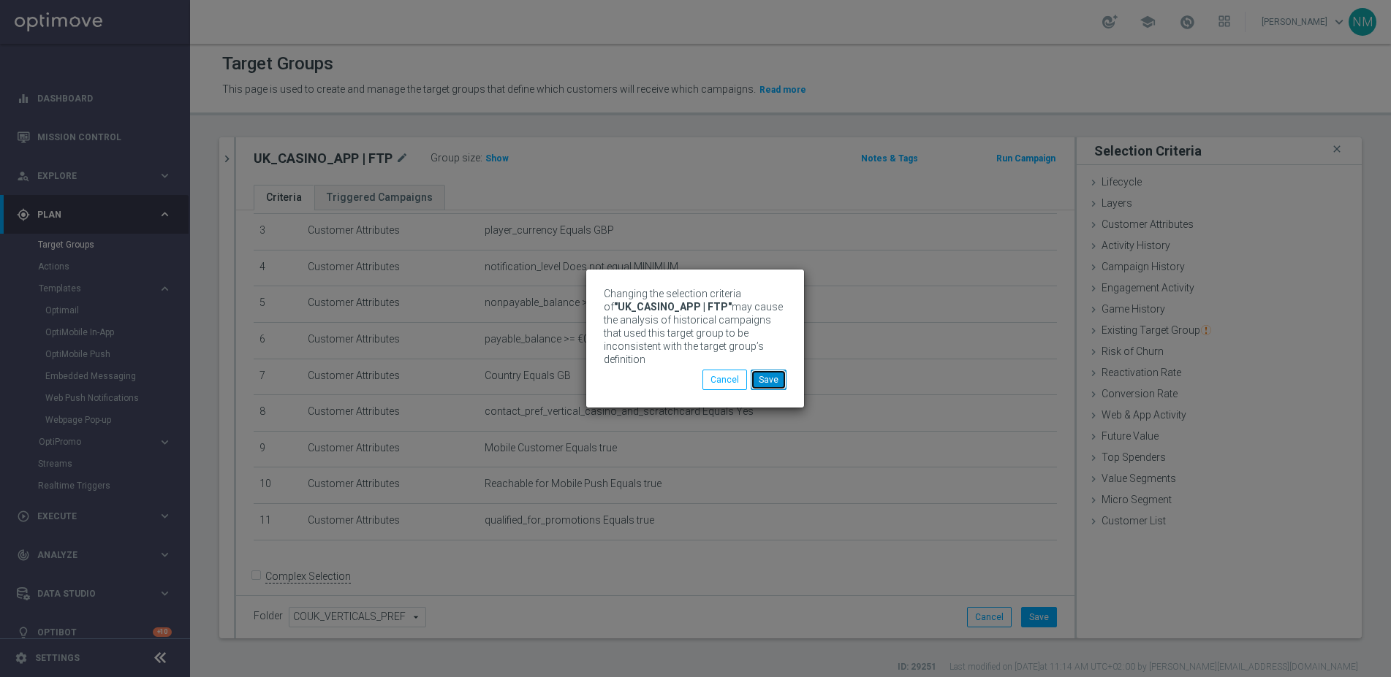
click at [768, 376] on button "Save" at bounding box center [768, 380] width 36 height 20
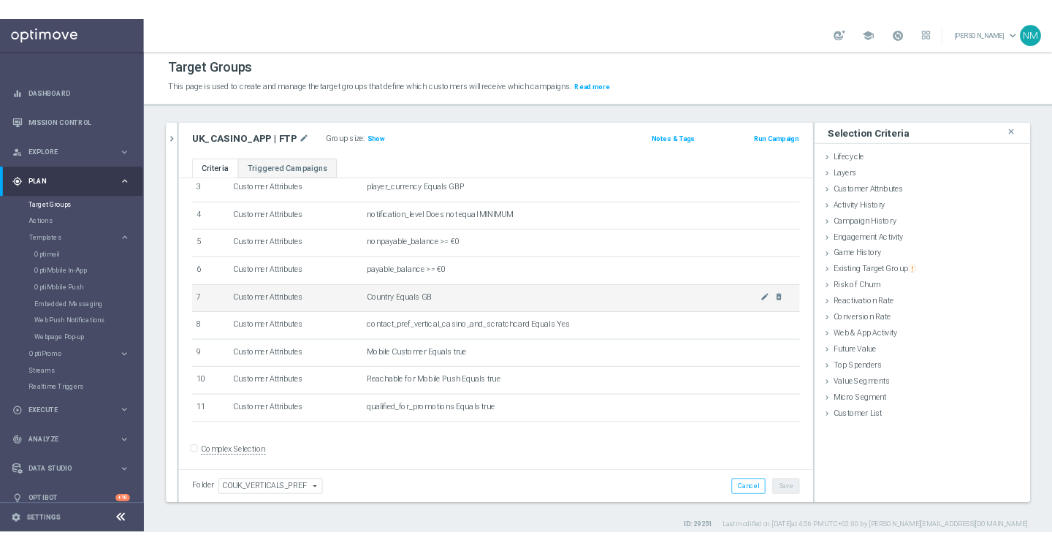
scroll to position [132, 0]
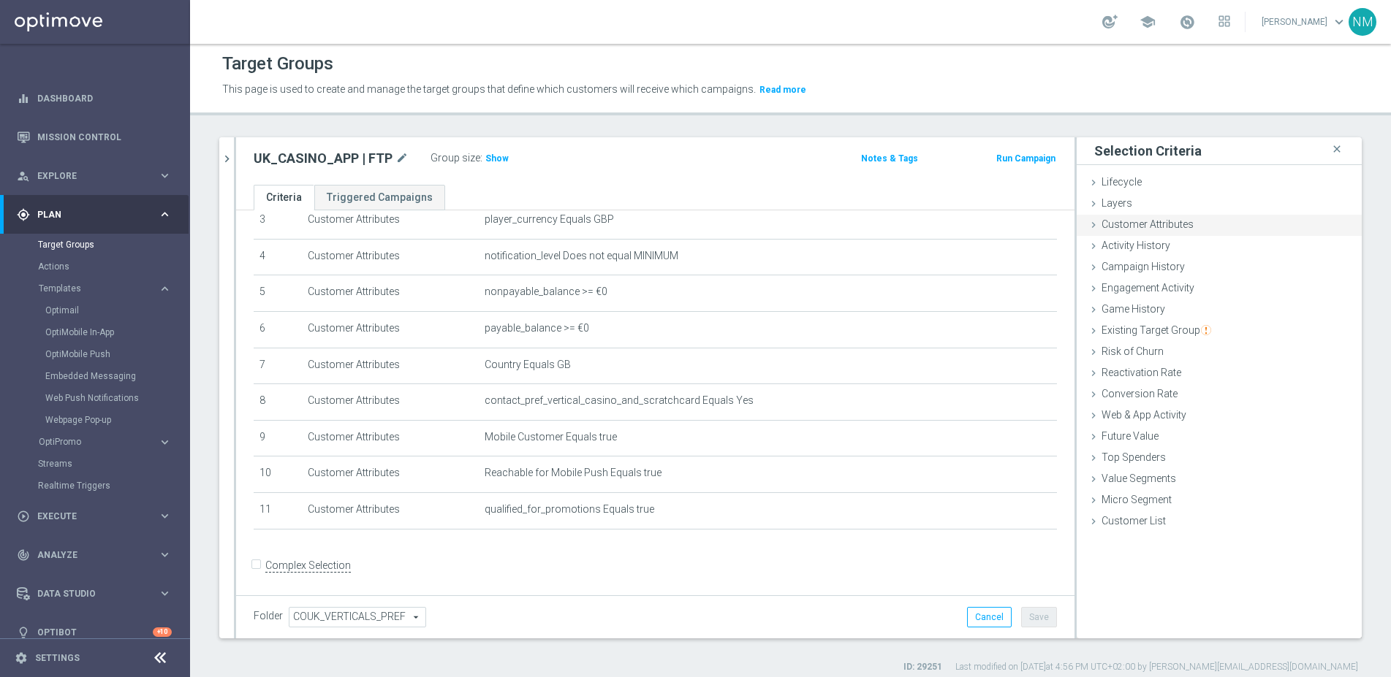
click at [1136, 225] on span "Customer Attributes" at bounding box center [1147, 224] width 92 height 12
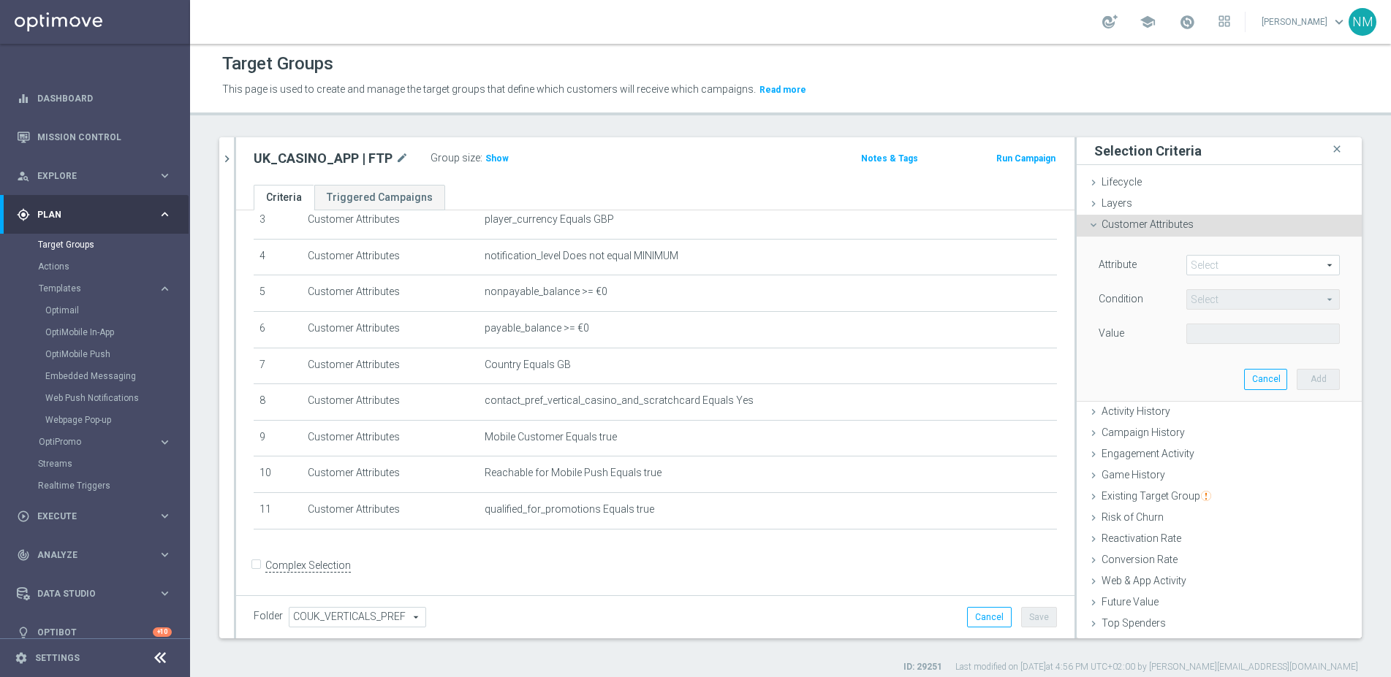
click at [1211, 268] on span at bounding box center [1263, 265] width 152 height 19
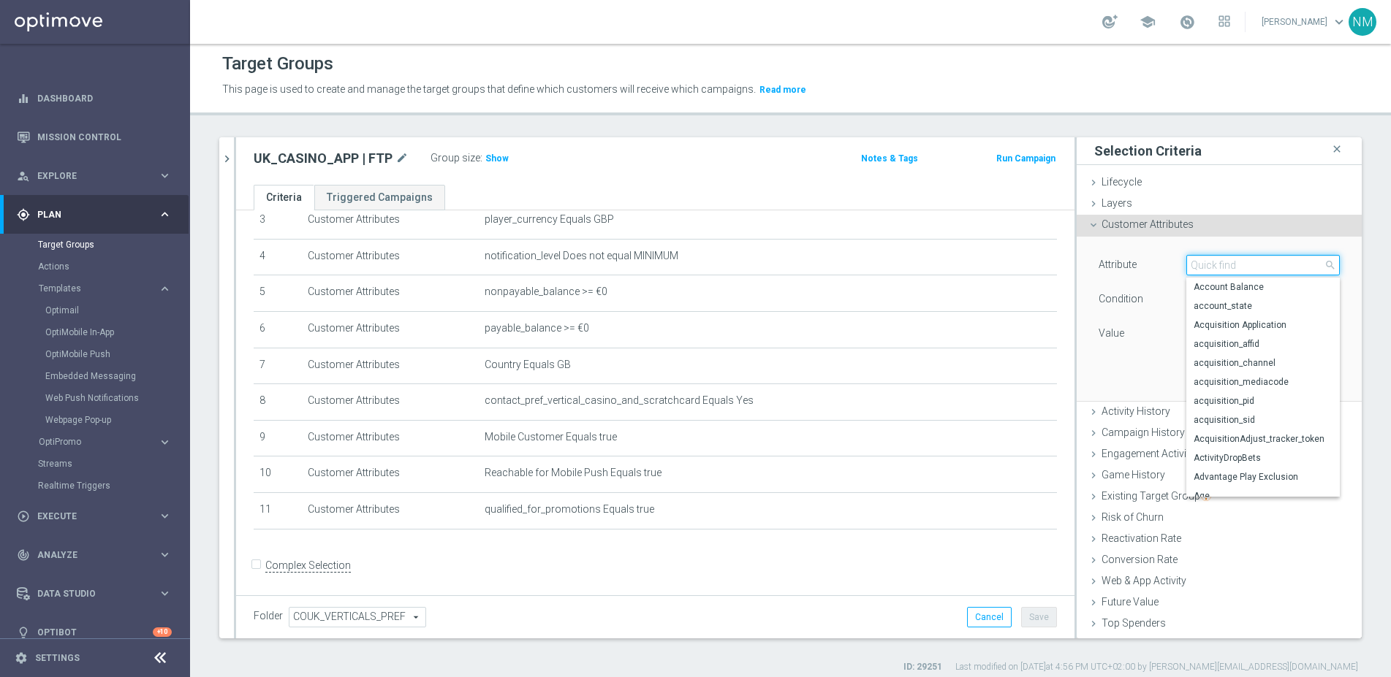
click at [1207, 267] on input "search" at bounding box center [1262, 265] width 153 height 20
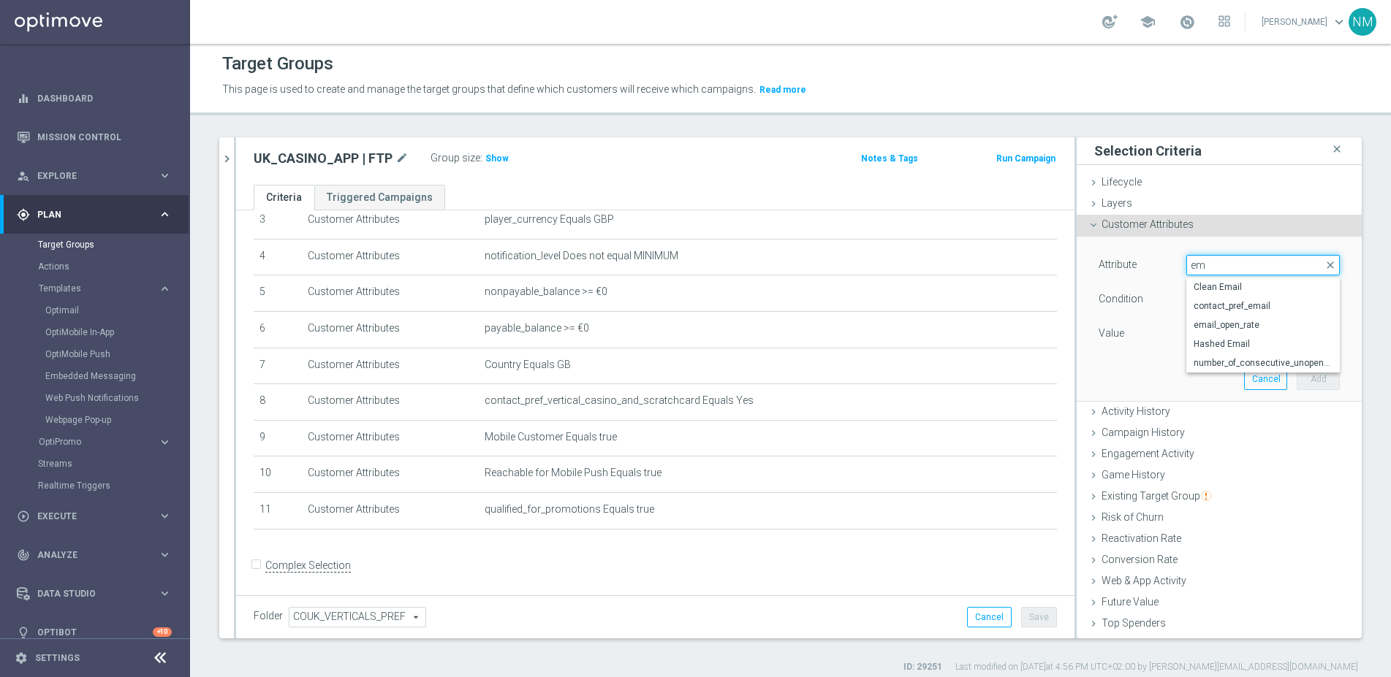
type input "e"
type input "opene"
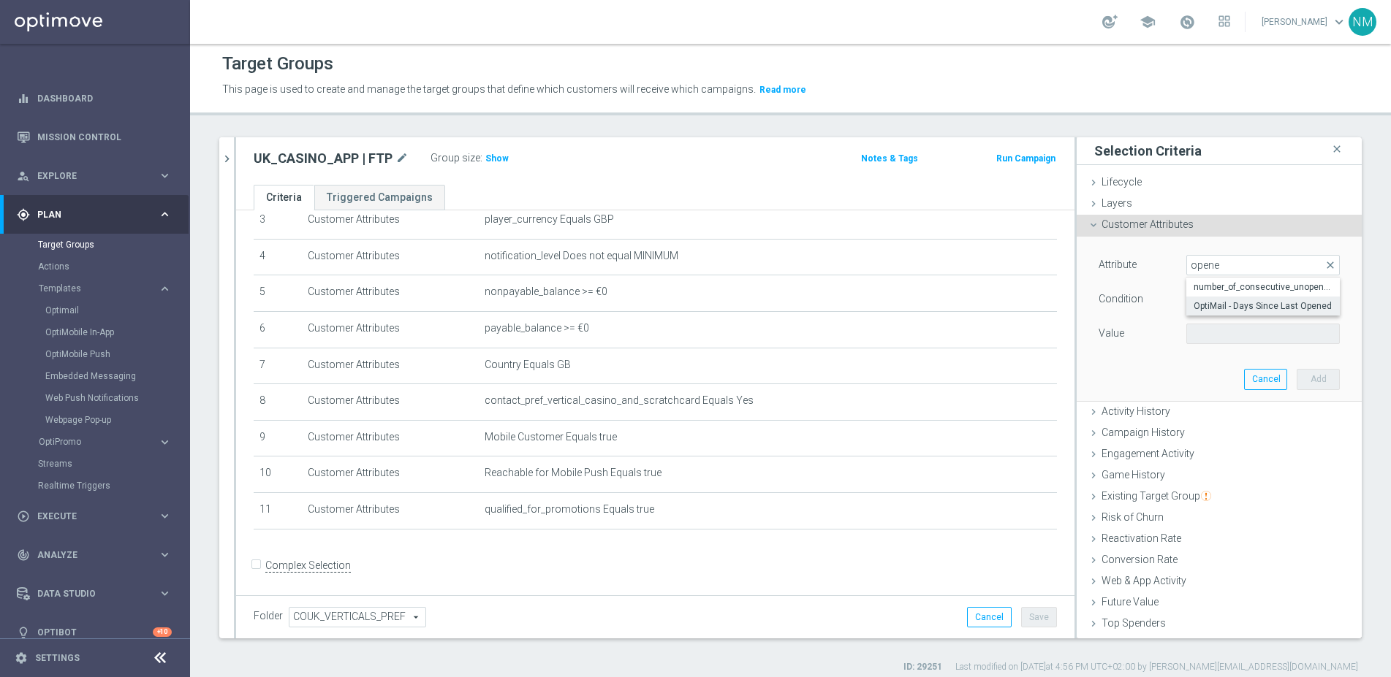
click at [1237, 308] on span "OptiMail - Days Since Last Opened" at bounding box center [1262, 306] width 139 height 12
type input "OptiMail - Days Since Last Opened"
type input "="
click at [1200, 303] on span "=" at bounding box center [1263, 299] width 152 height 19
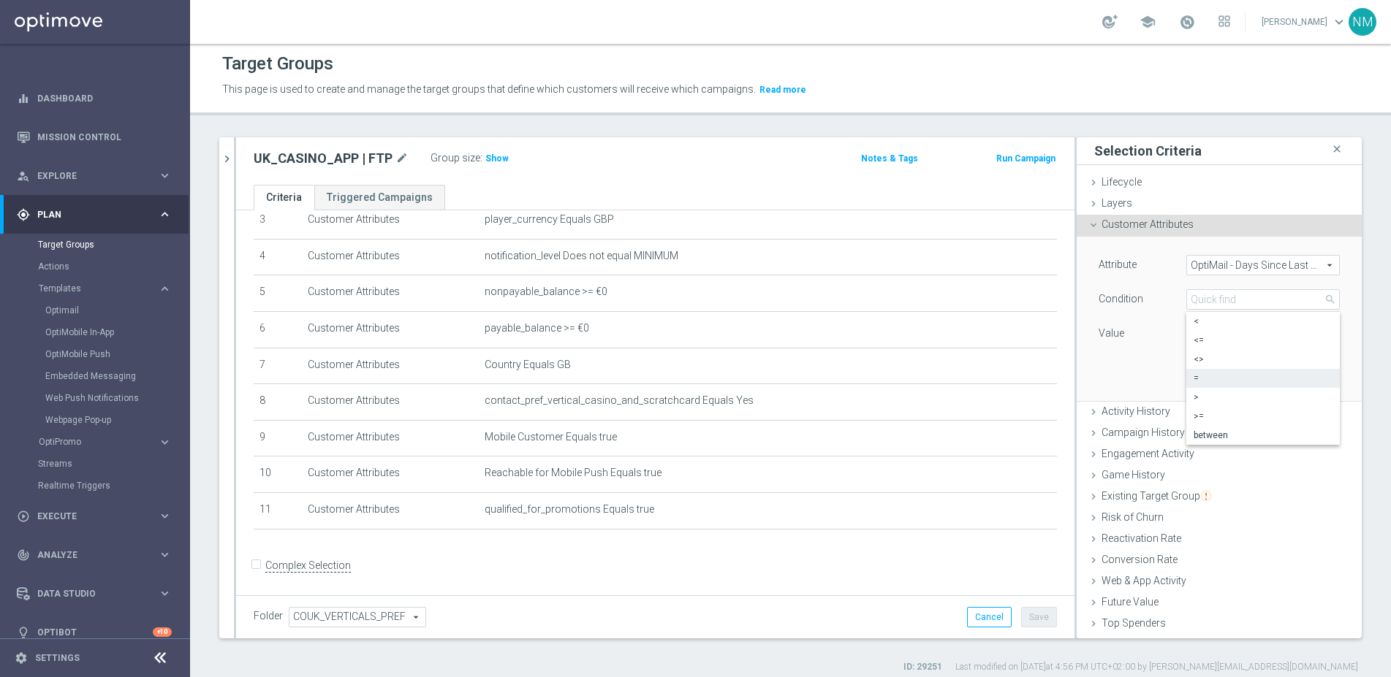
click at [1130, 374] on div "Attribute OptiMail - Days Since Last Opened OptiMail - Days Since Last Opened a…" at bounding box center [1218, 319] width 263 height 164
click at [1244, 384] on button "Cancel" at bounding box center [1265, 379] width 43 height 20
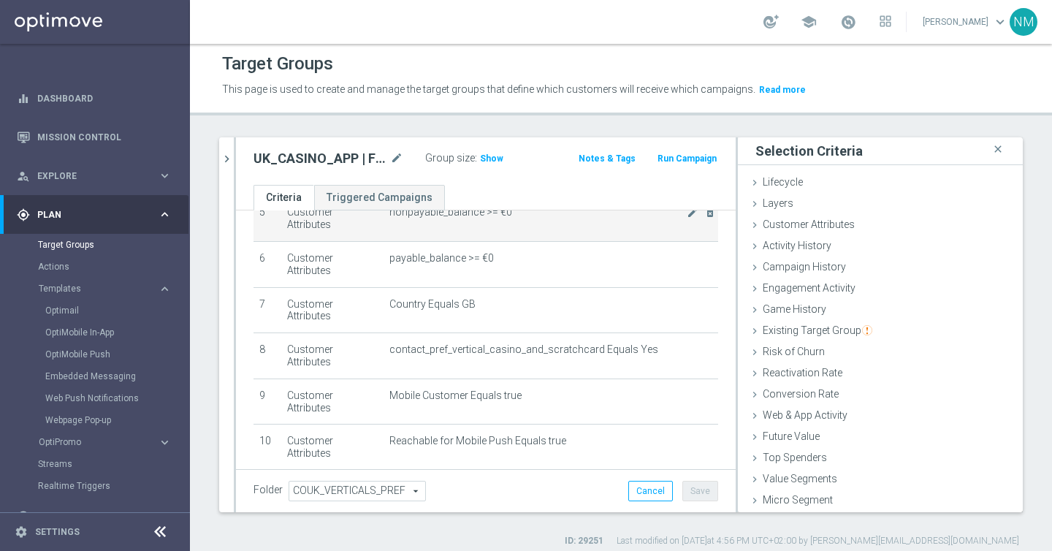
scroll to position [258, 0]
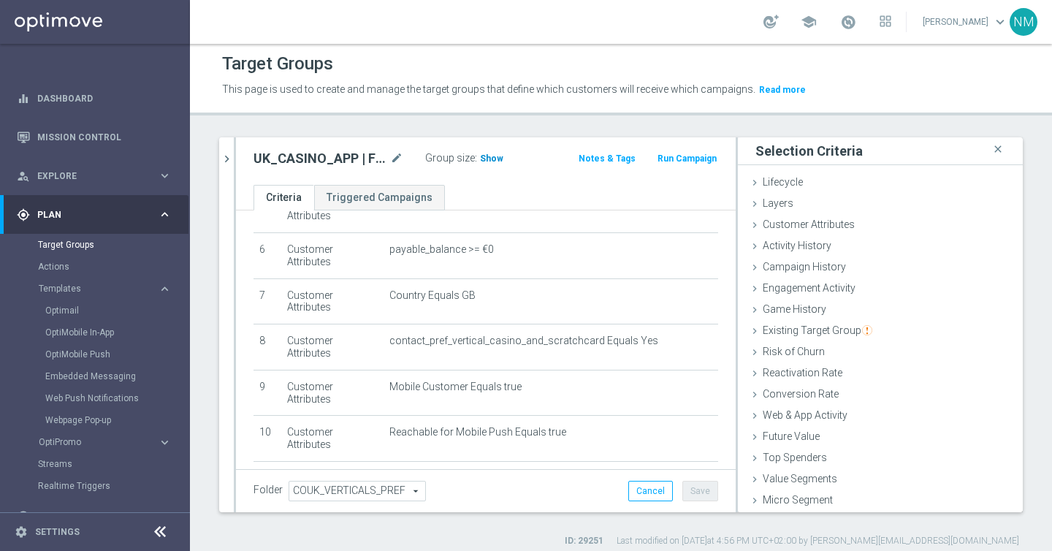
click at [487, 163] on span "Show" at bounding box center [491, 158] width 23 height 10
click at [398, 153] on icon "mode_edit" at bounding box center [396, 159] width 13 height 18
click at [343, 163] on input "UK_CASINO_APP | FTP" at bounding box center [332, 160] width 157 height 20
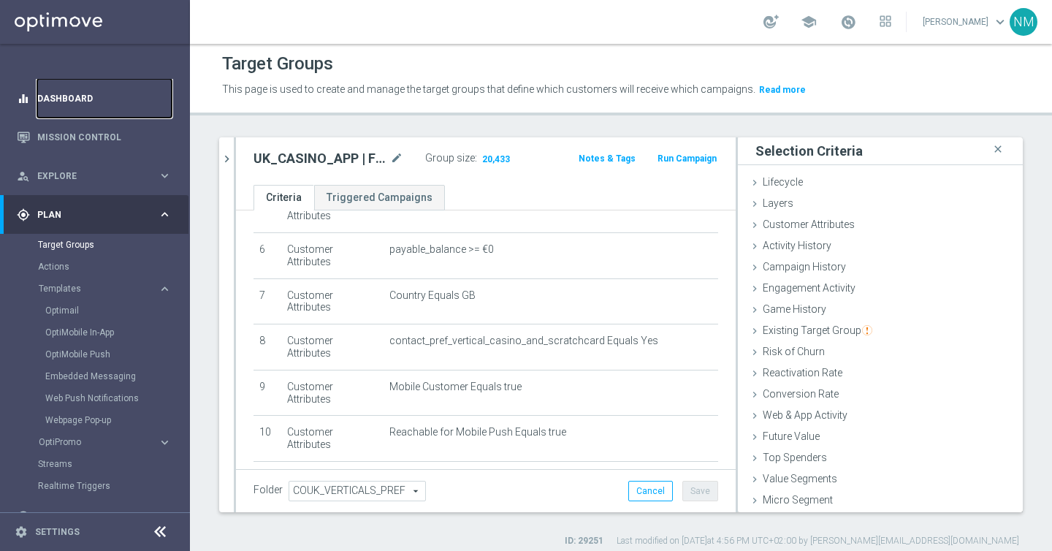
click at [74, 99] on link "Dashboard" at bounding box center [104, 98] width 134 height 39
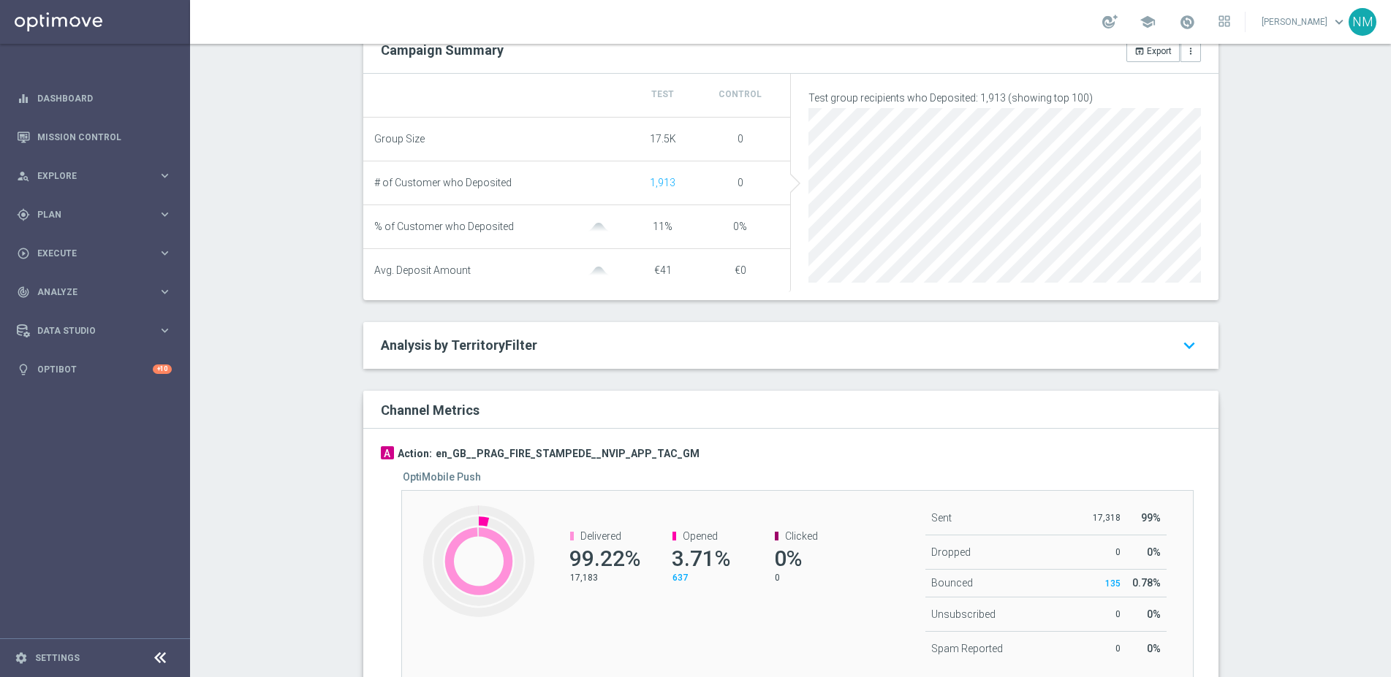
scroll to position [42, 0]
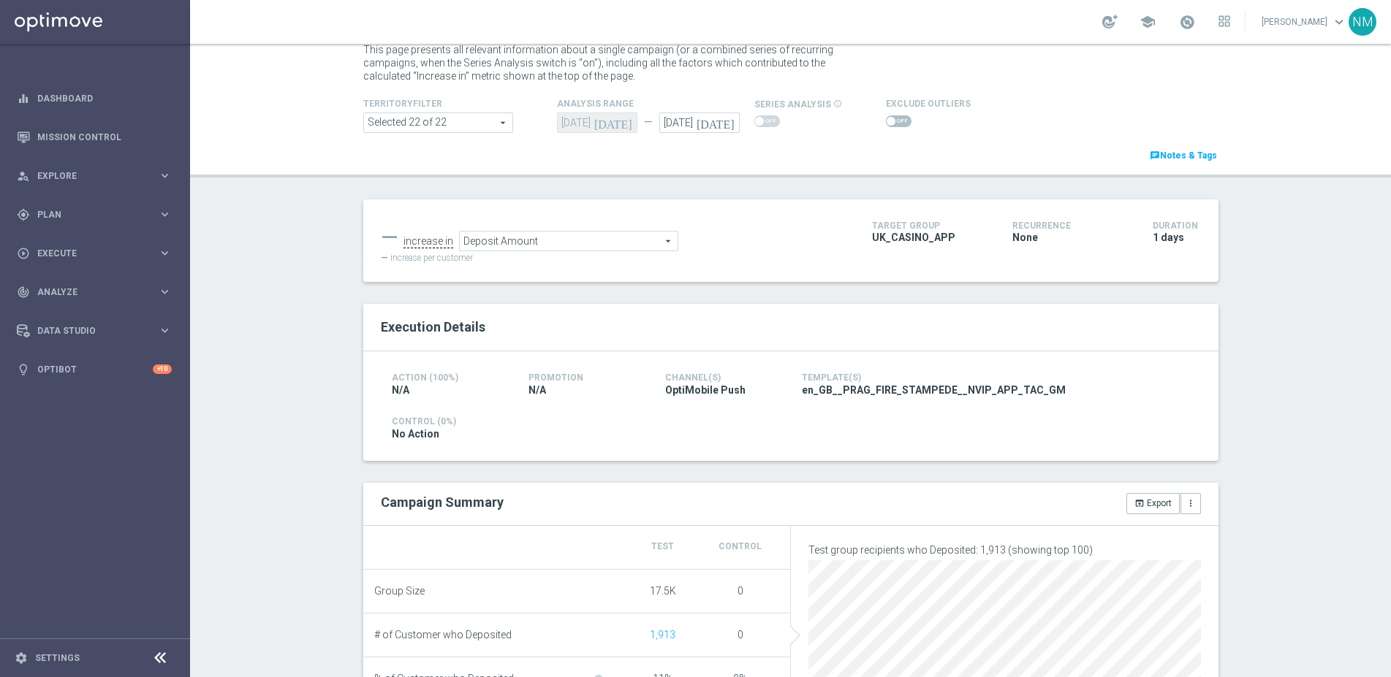
click at [723, 124] on icon "[DATE]" at bounding box center [717, 121] width 43 height 16
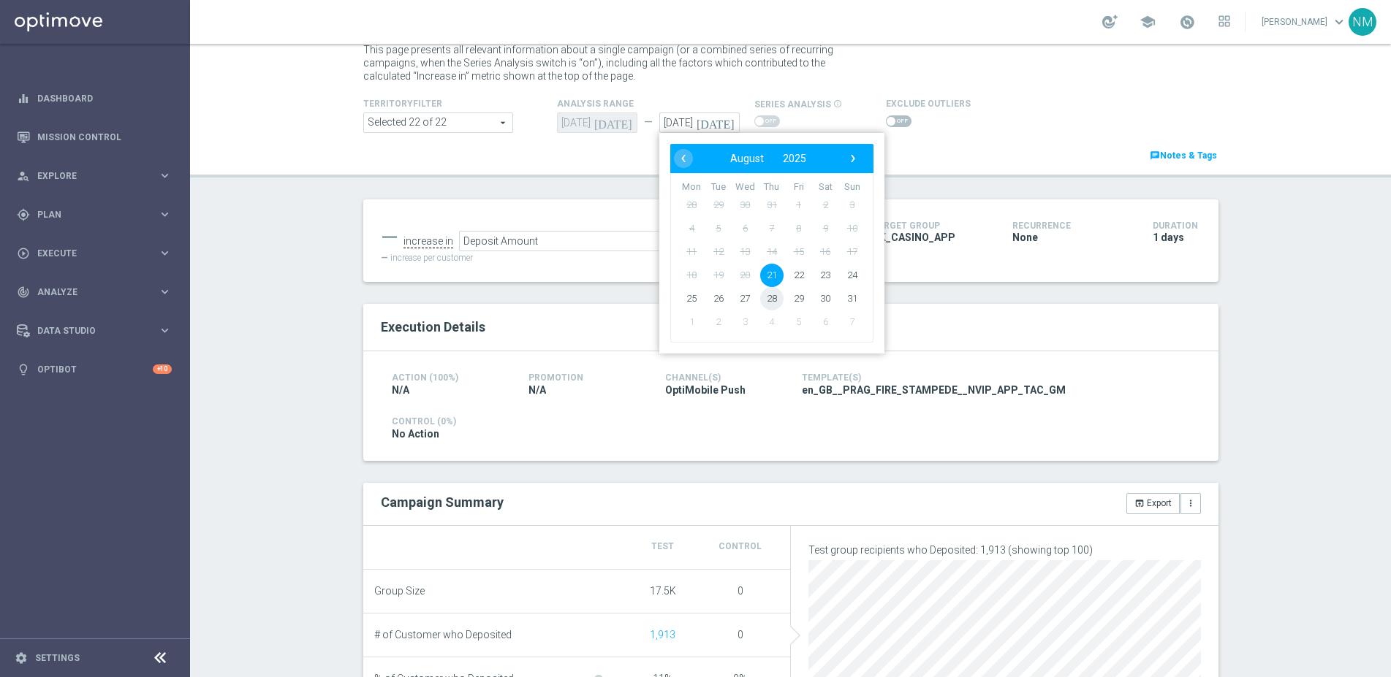
click at [762, 297] on span "28" at bounding box center [770, 298] width 23 height 23
type input "28 Aug 2025"
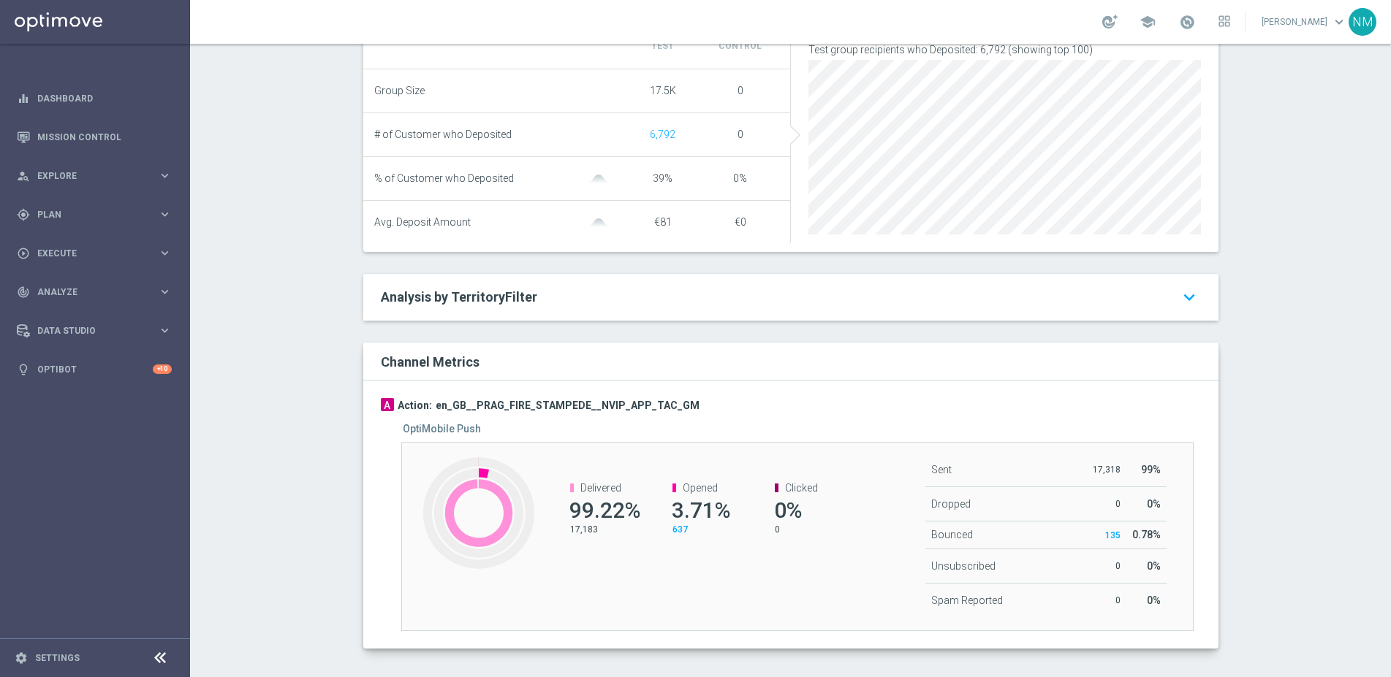
scroll to position [558, 0]
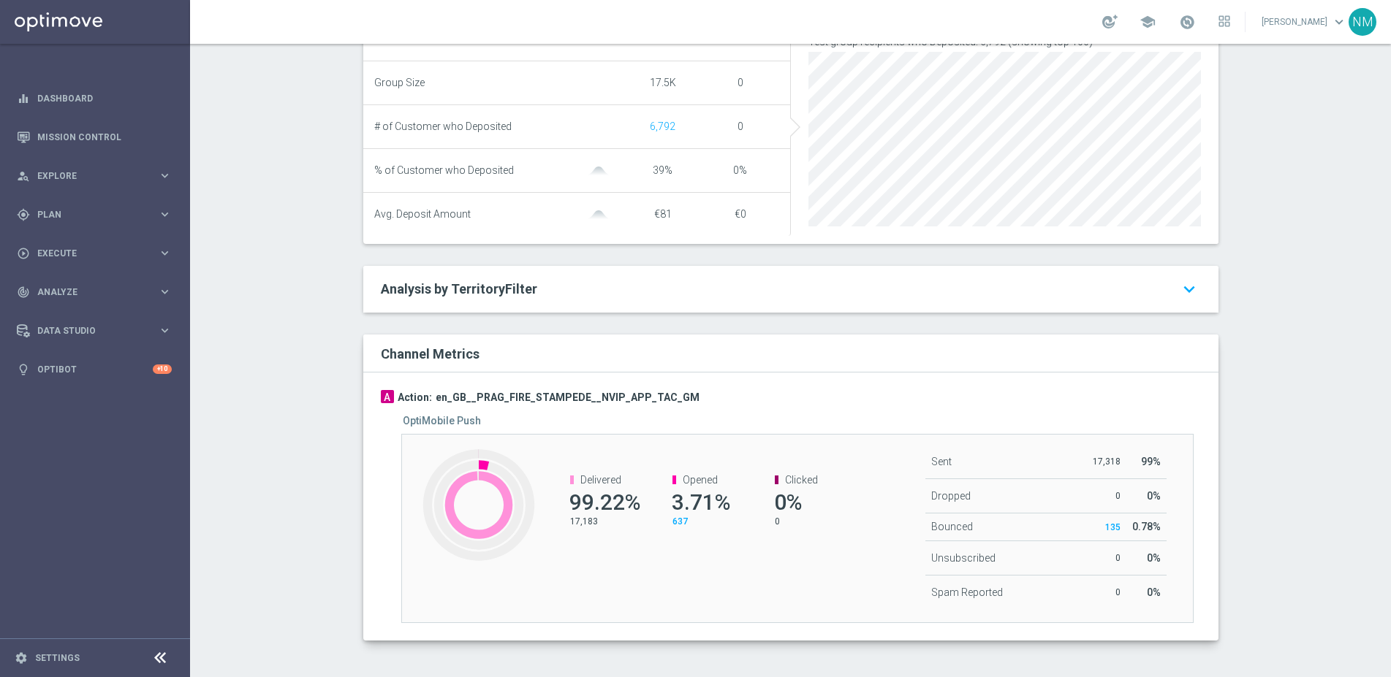
click at [675, 520] on span "637" at bounding box center [679, 522] width 15 height 10
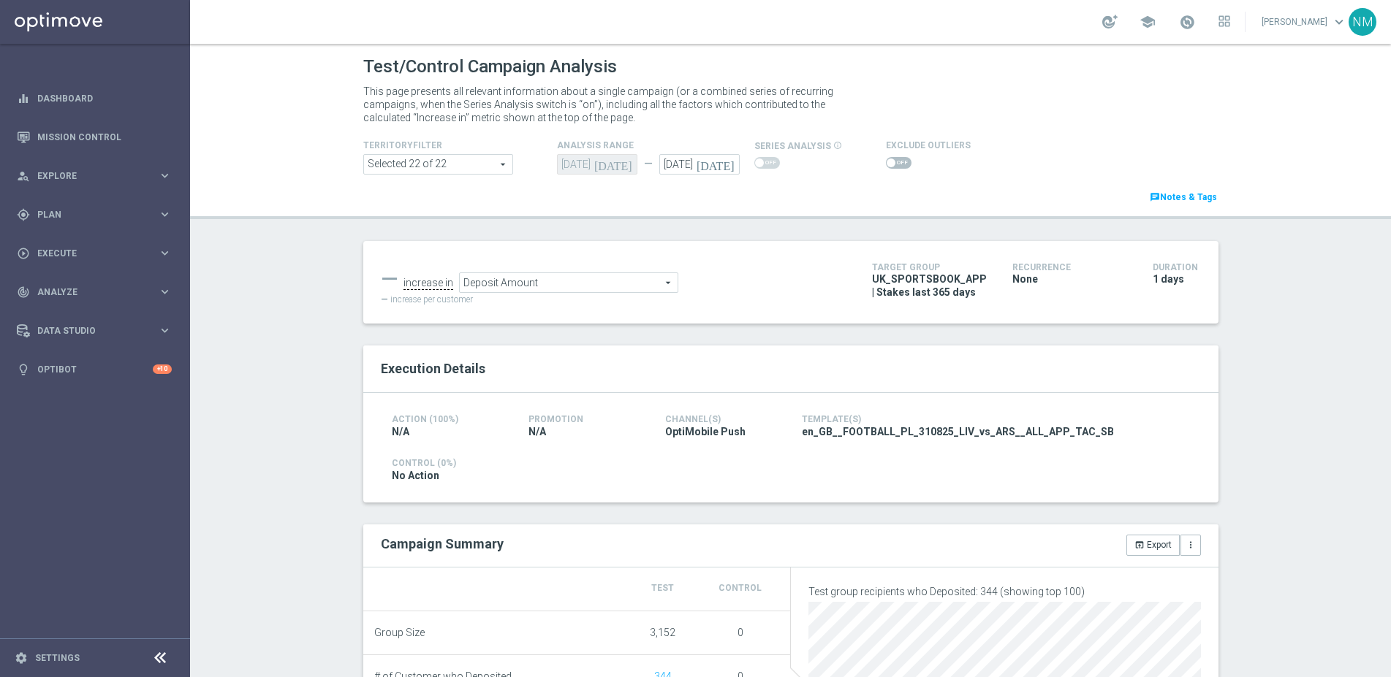
scroll to position [558, 0]
